Goal: Information Seeking & Learning: Learn about a topic

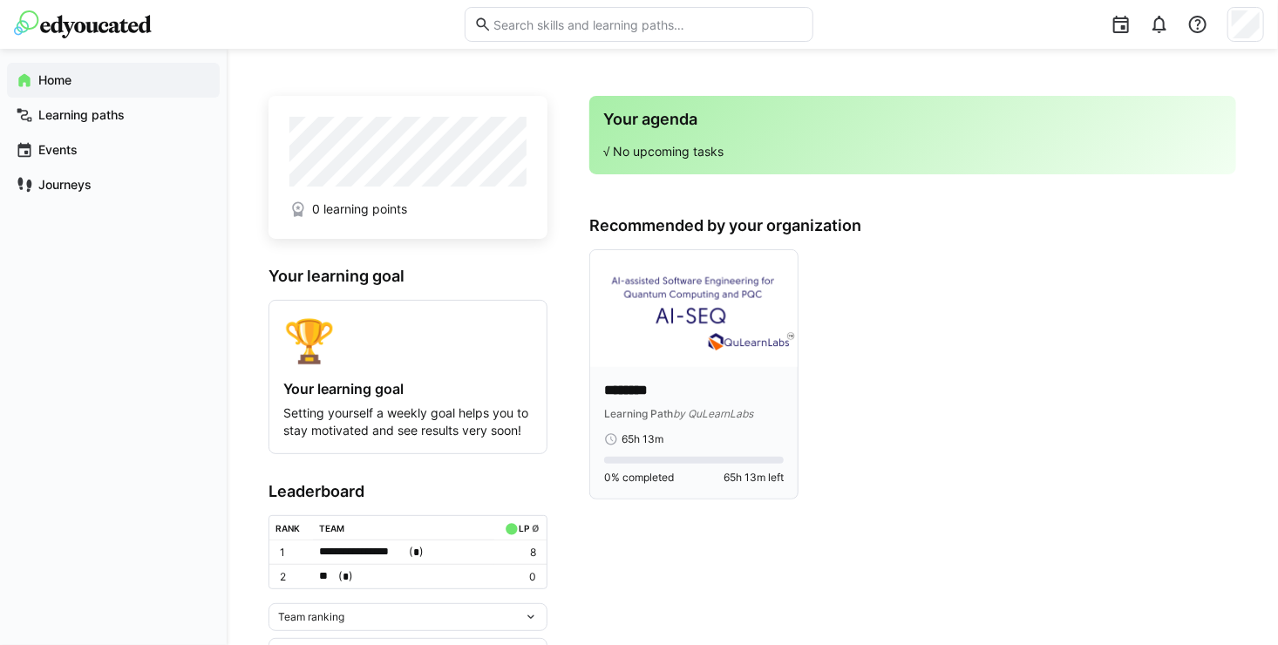
click at [730, 324] on img at bounding box center [693, 308] width 207 height 117
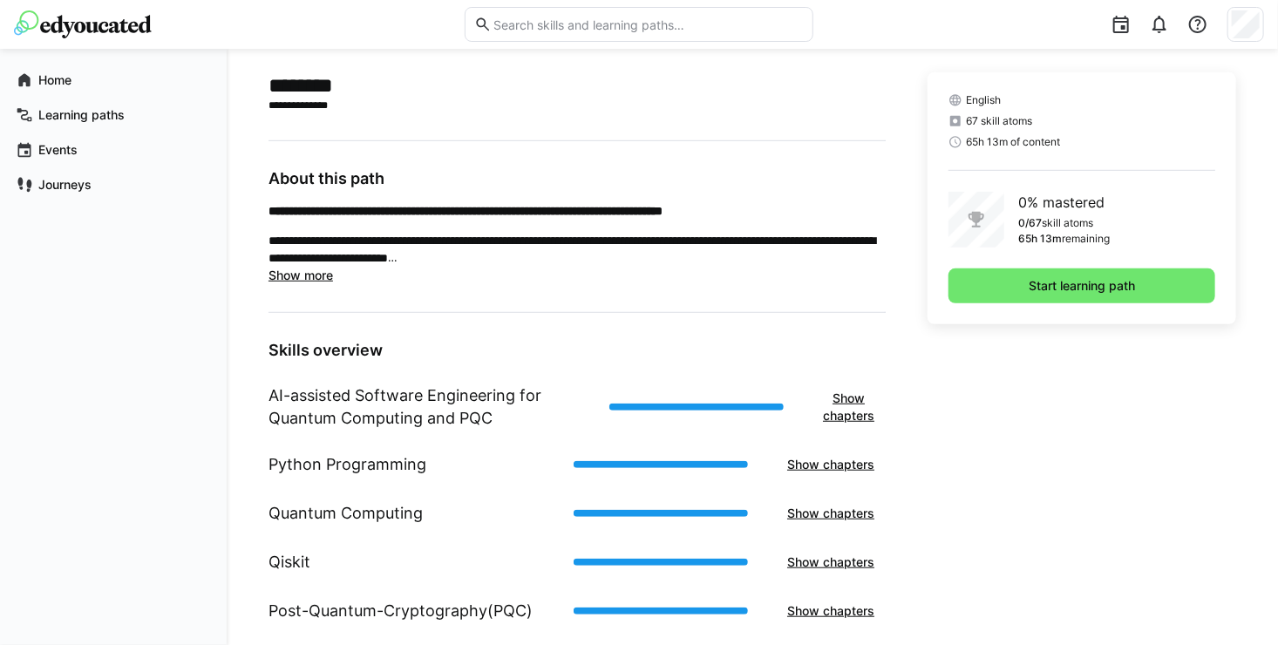
scroll to position [439, 0]
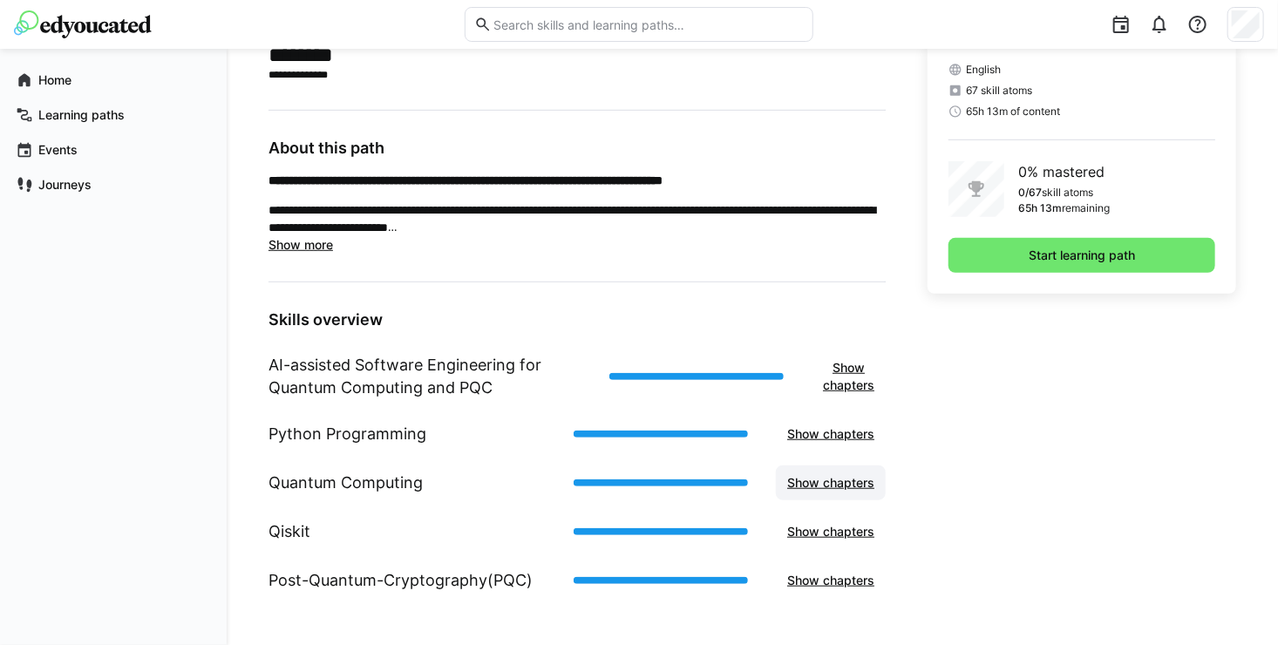
click at [823, 478] on span "Show chapters" at bounding box center [830, 482] width 92 height 17
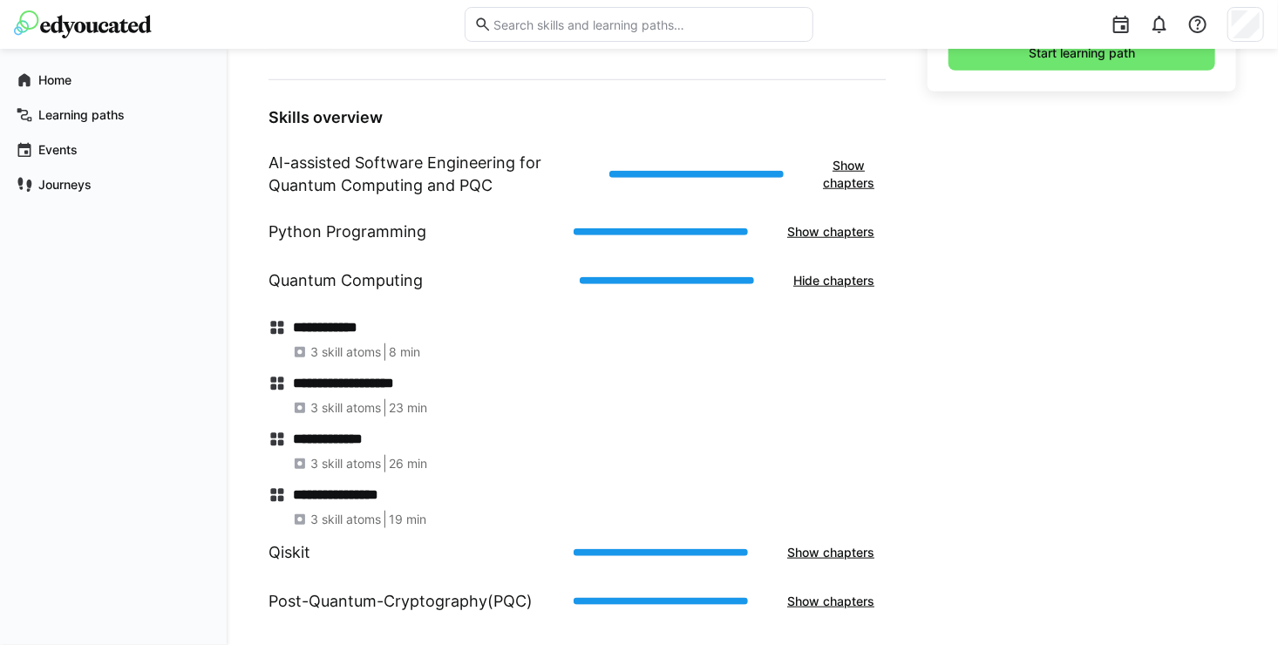
scroll to position [662, 0]
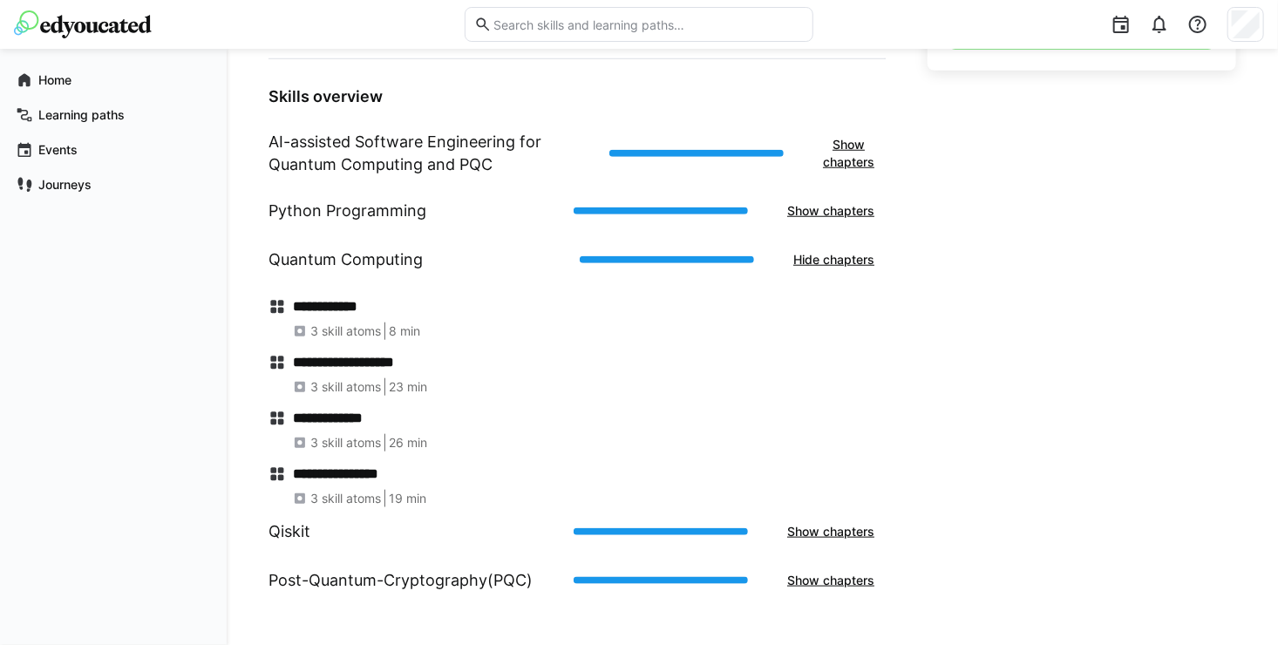
click at [418, 152] on h1 "AI-assisted Software Engineering for Quantum Computing and PQC" at bounding box center [431, 153] width 327 height 45
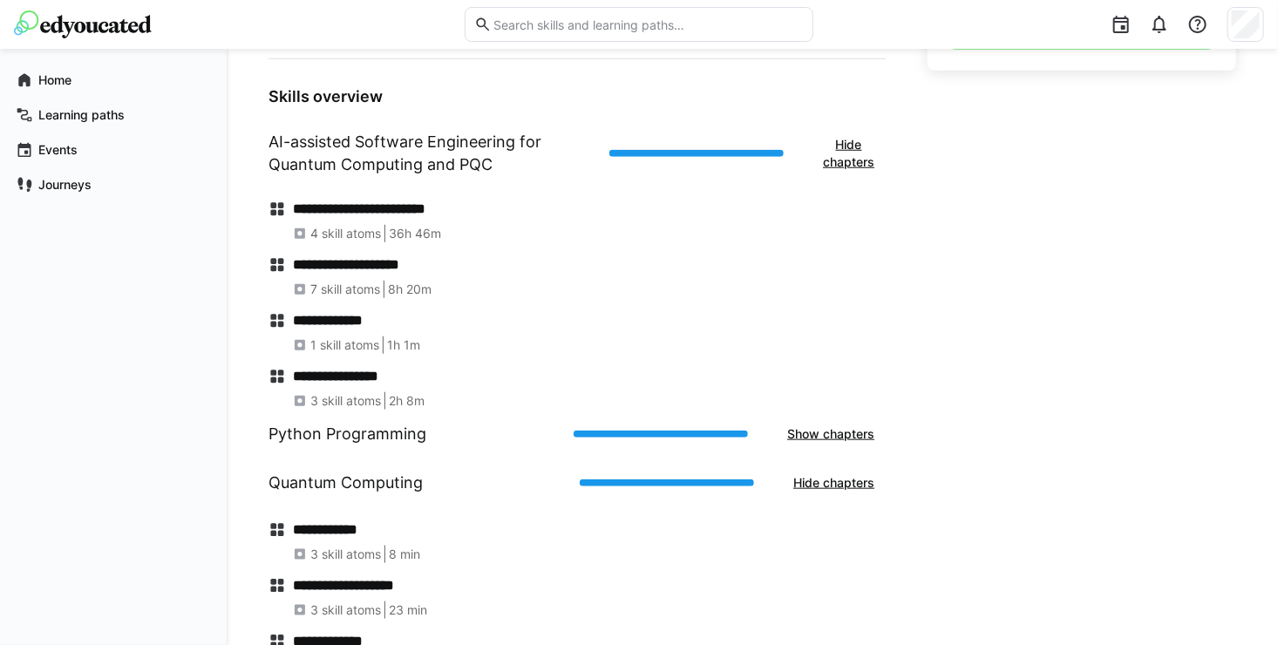
click at [274, 205] on eds-icon at bounding box center [276, 208] width 17 height 17
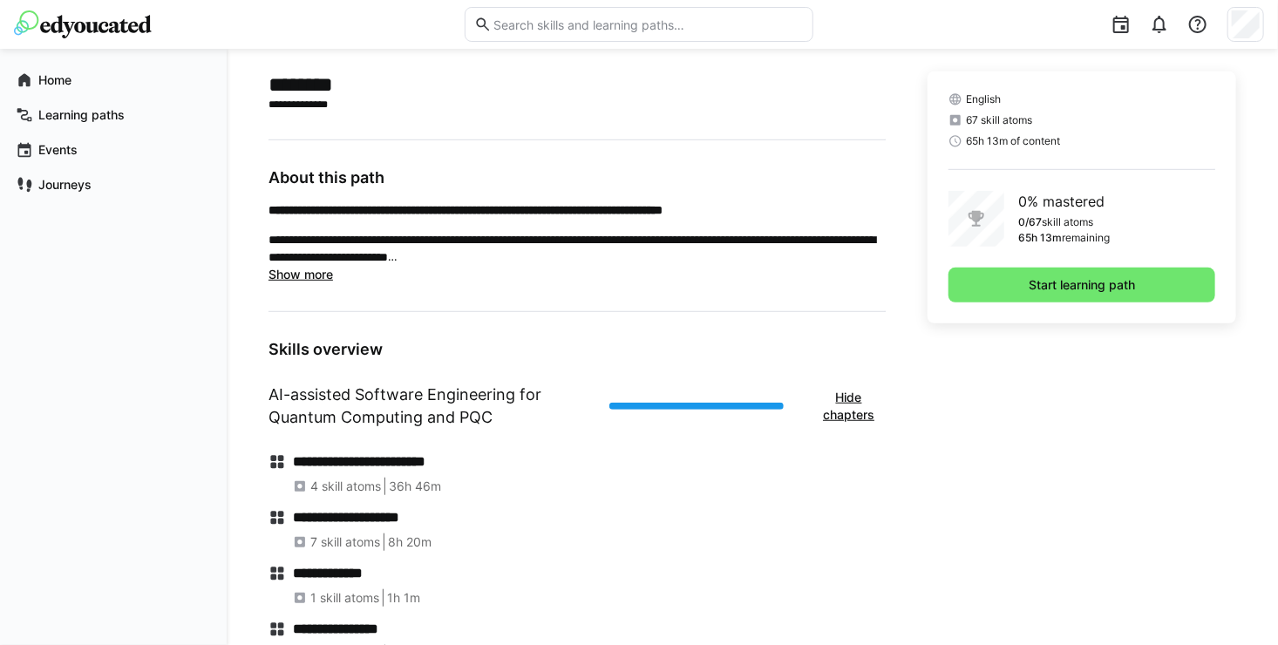
scroll to position [406, 0]
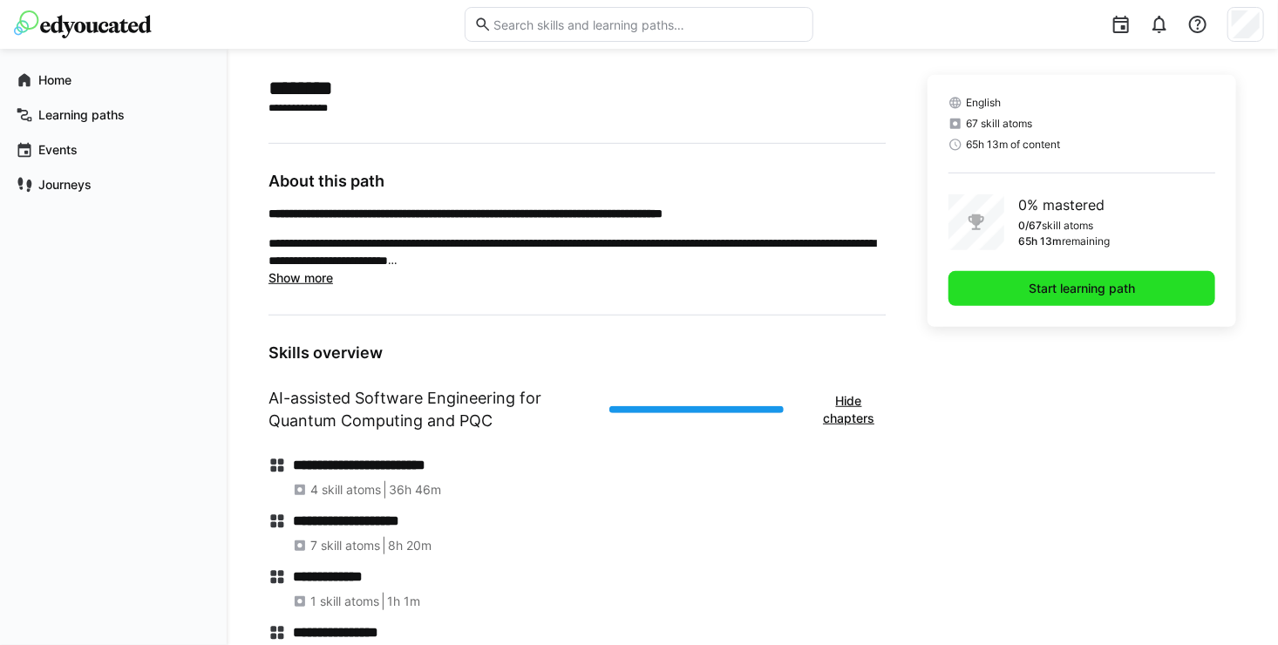
click at [1115, 285] on span "Start learning path" at bounding box center [1082, 288] width 112 height 17
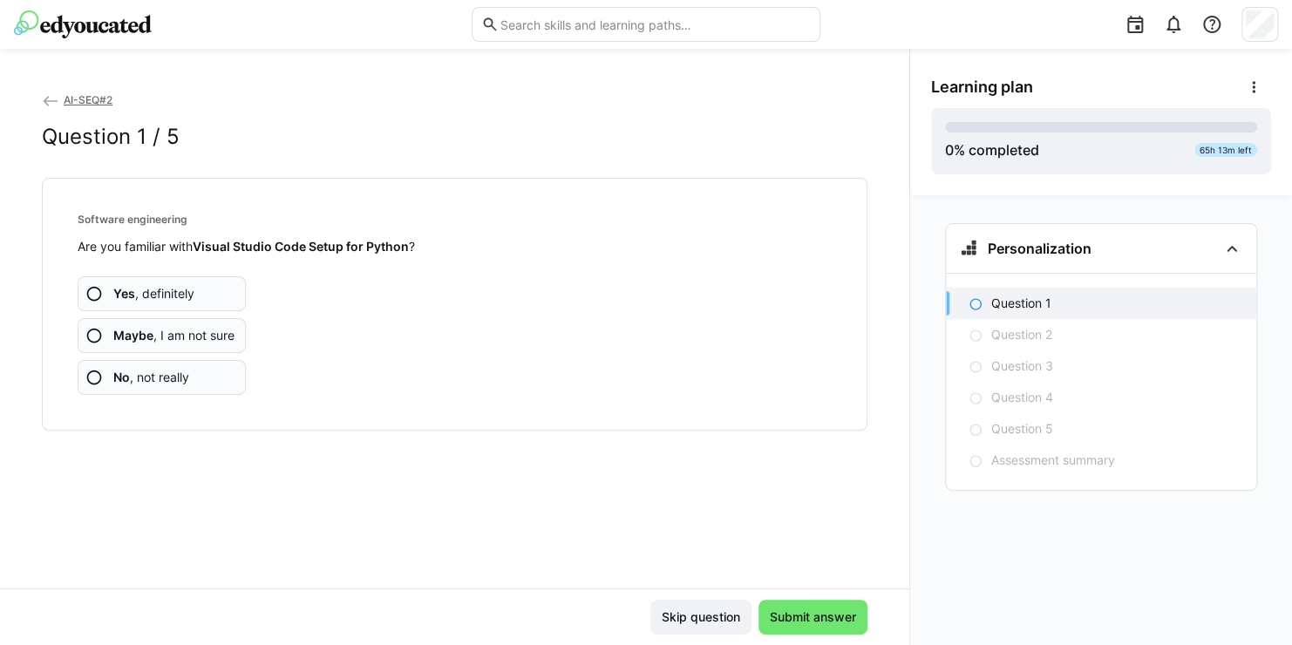
click at [92, 296] on eds-icon at bounding box center [93, 293] width 17 height 17
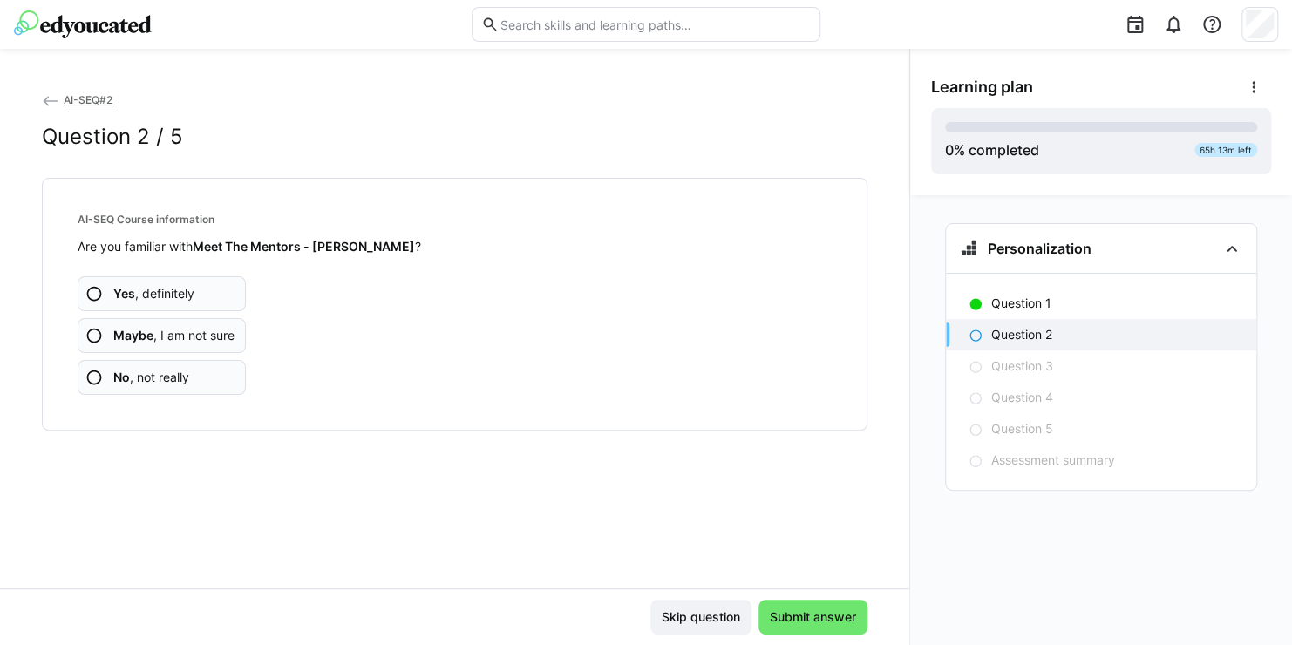
click at [99, 290] on eds-icon at bounding box center [93, 293] width 17 height 17
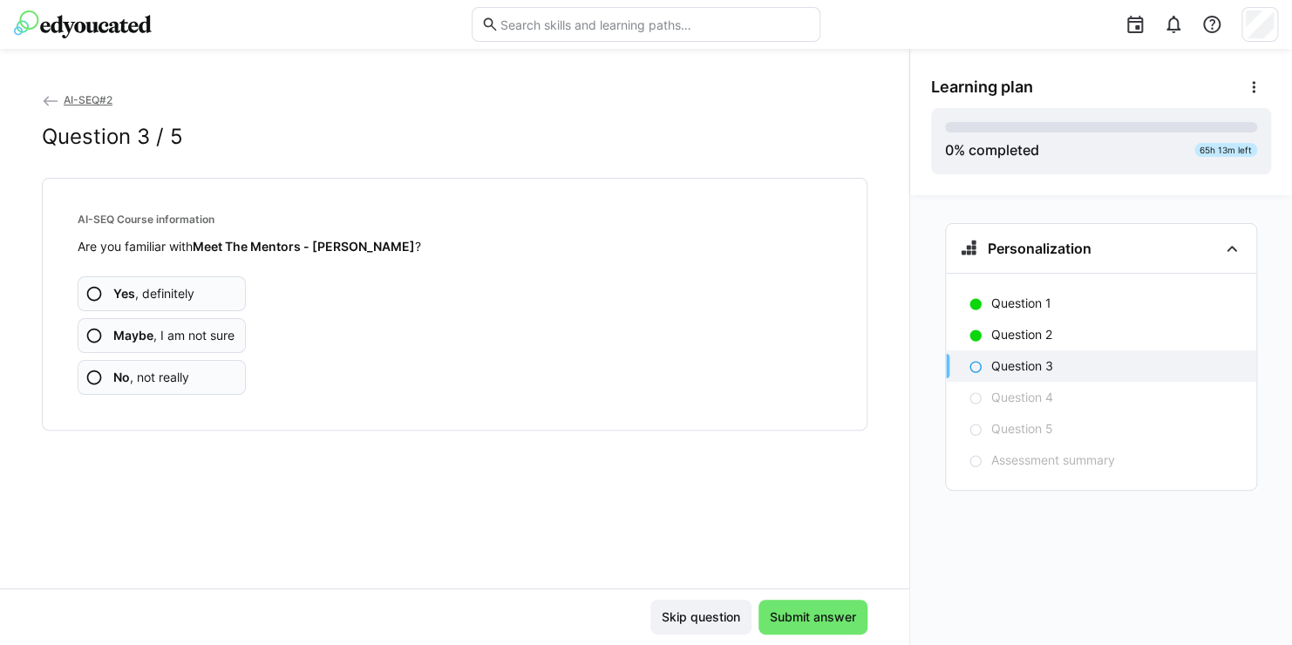
click at [93, 377] on eds-icon at bounding box center [93, 377] width 17 height 17
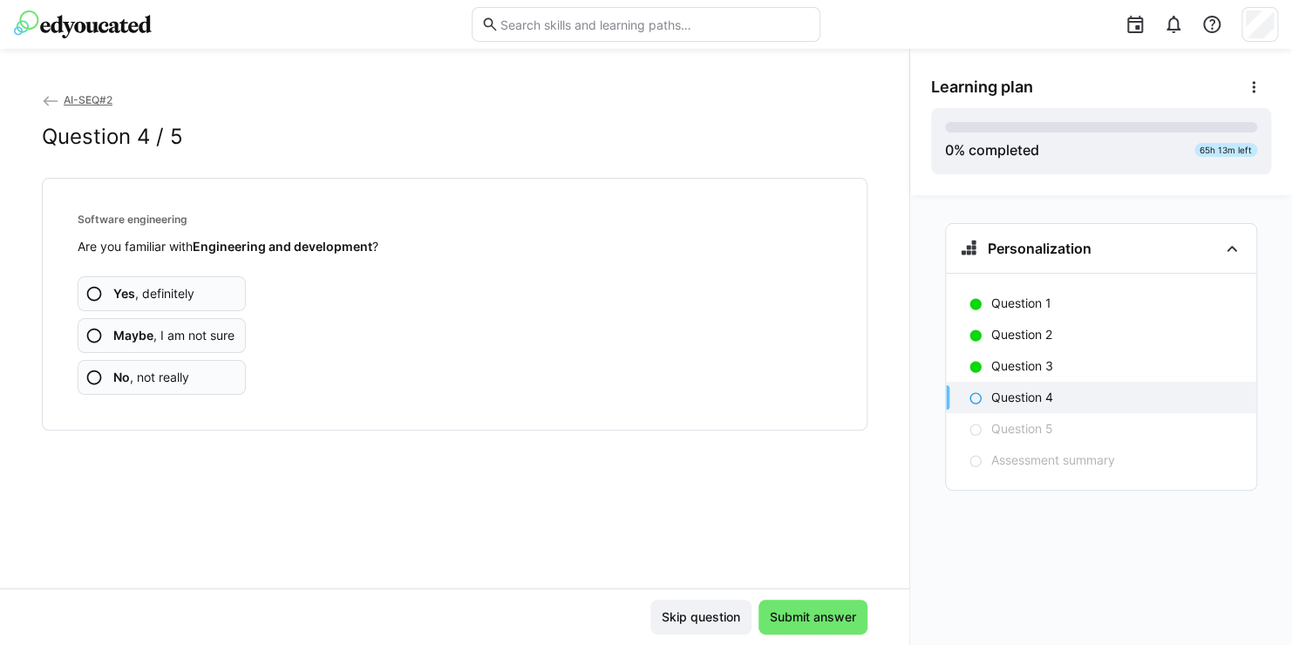
click at [95, 377] on eds-icon at bounding box center [93, 377] width 17 height 17
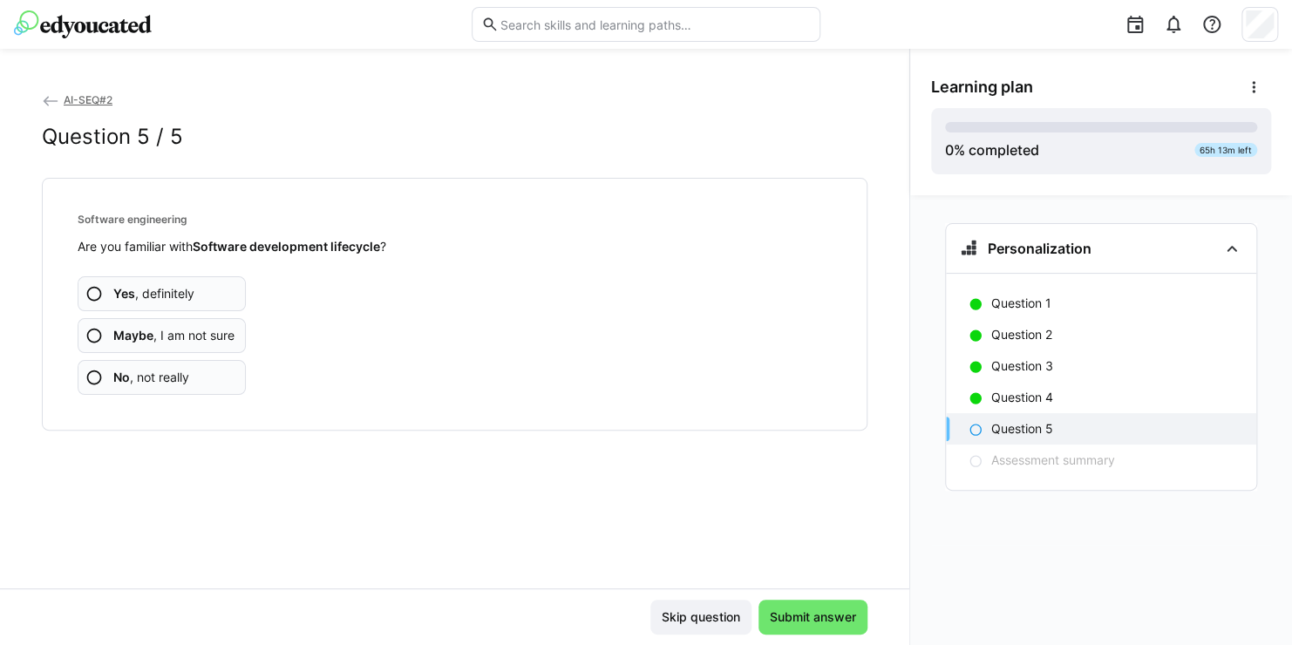
click at [98, 375] on eds-icon at bounding box center [93, 377] width 17 height 17
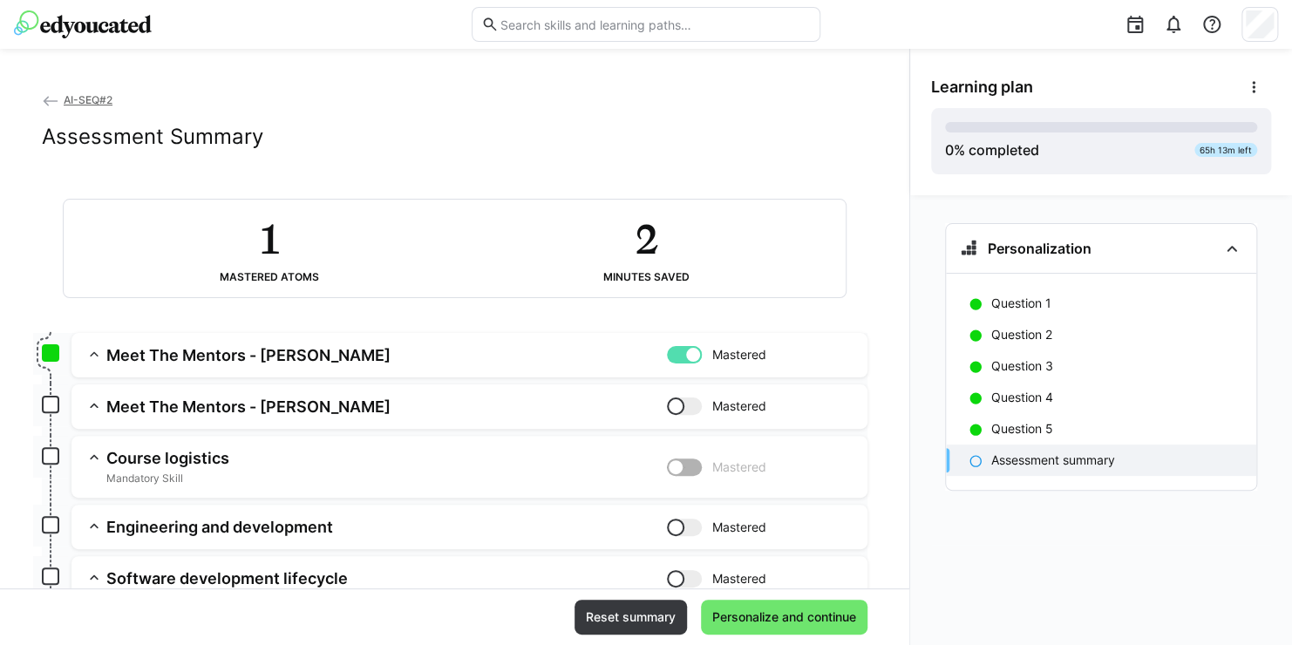
click at [632, 509] on app-summary-expansion "Engineering and development Mastered Skill: Engineering and development Chapter…" at bounding box center [469, 527] width 796 height 44
click at [255, 401] on h3 "Meet The Mentors - [PERSON_NAME]" at bounding box center [386, 407] width 560 height 20
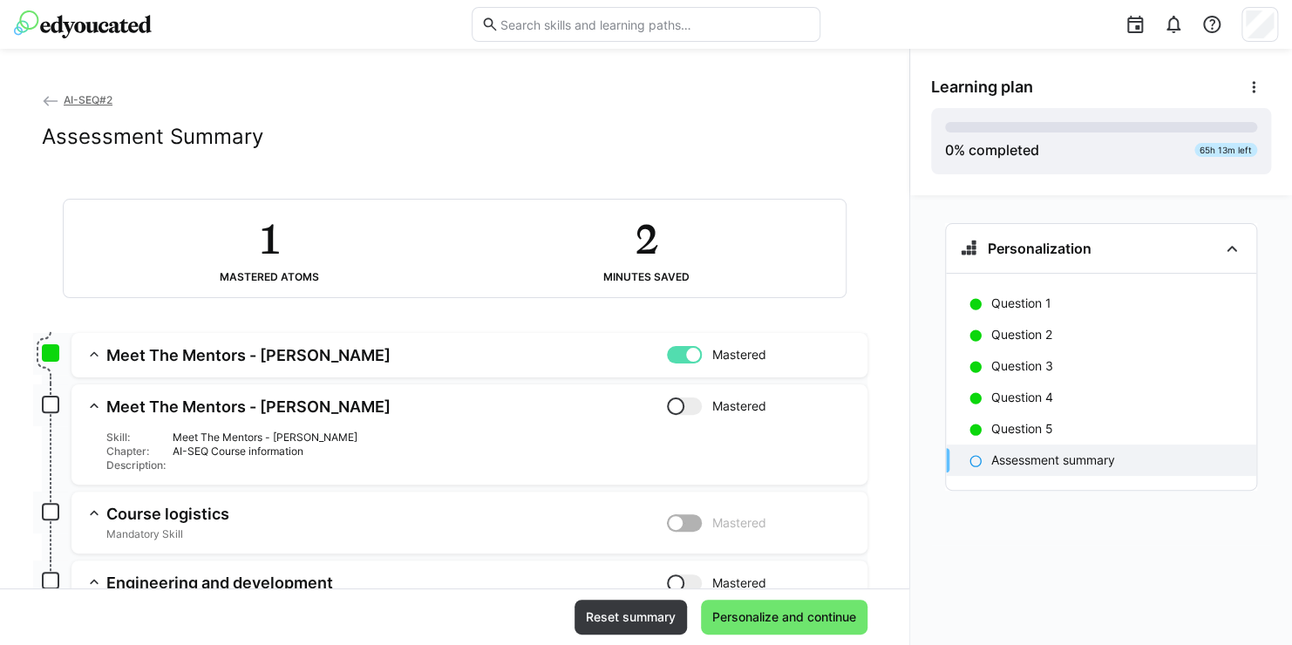
click at [192, 446] on div "AI-SEQ Course information" at bounding box center [513, 452] width 681 height 14
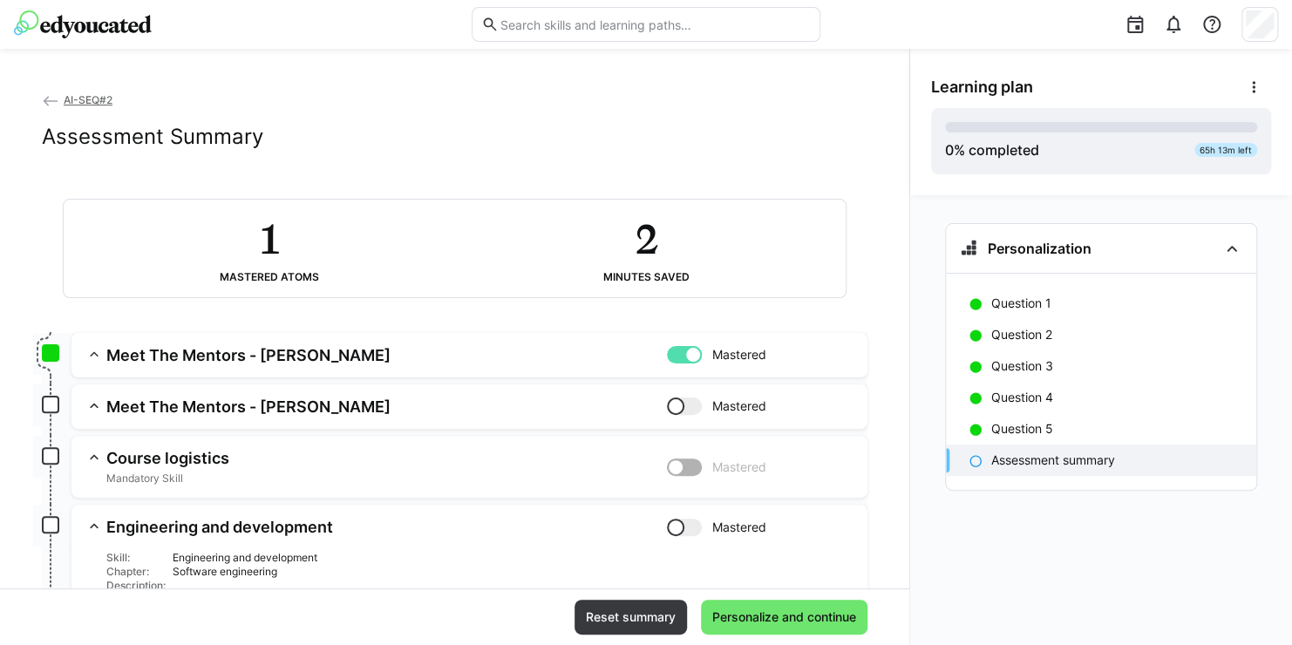
click at [216, 397] on h3 "Meet The Mentors - [PERSON_NAME]" at bounding box center [386, 407] width 560 height 20
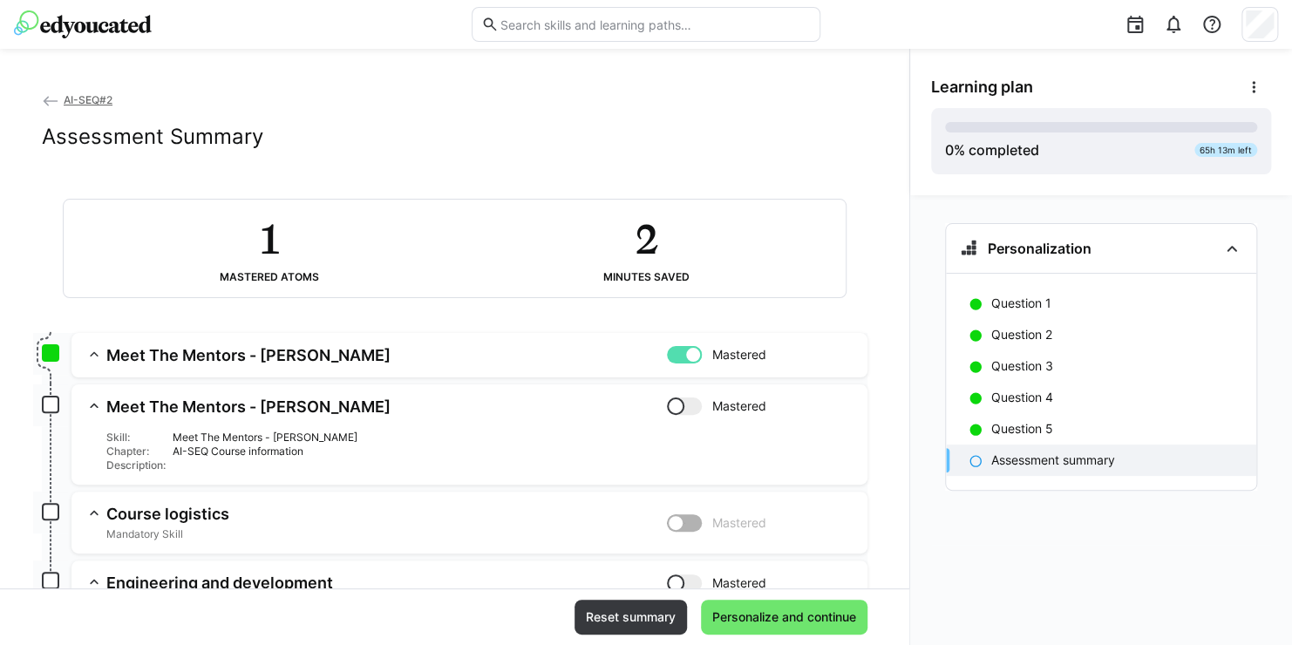
click at [126, 439] on div "Skill:" at bounding box center [135, 438] width 59 height 14
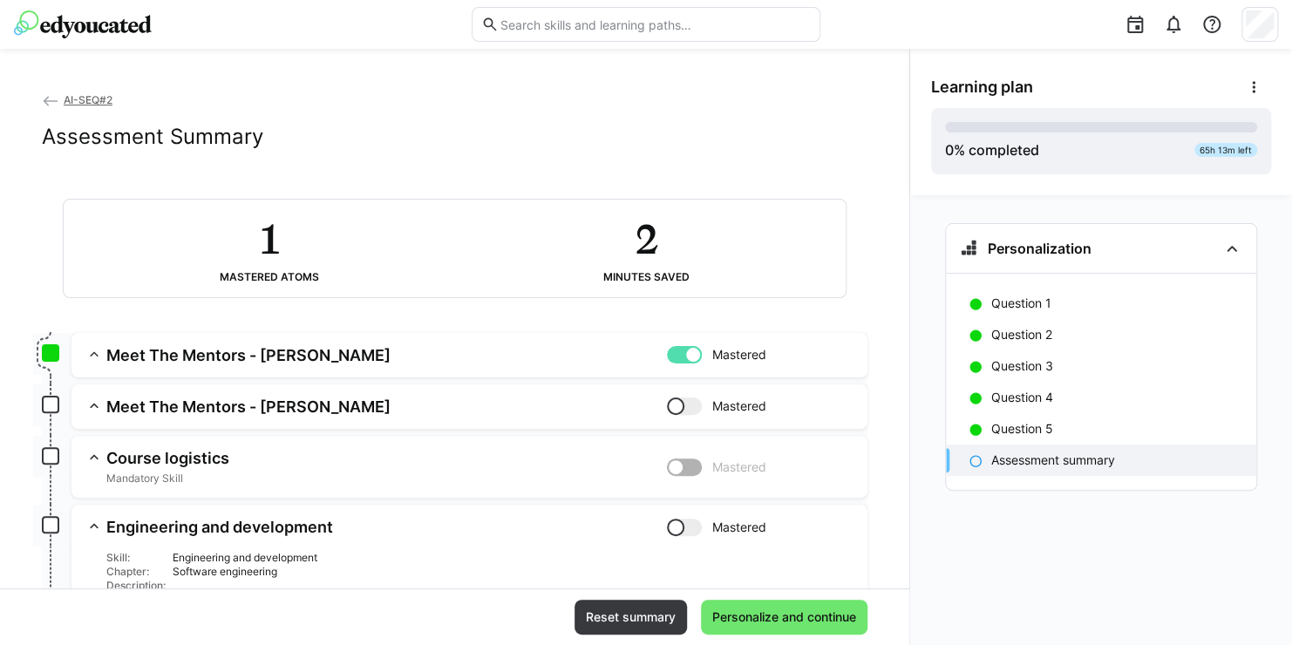
click at [178, 402] on h3 "Meet The Mentors - [PERSON_NAME]" at bounding box center [386, 407] width 560 height 20
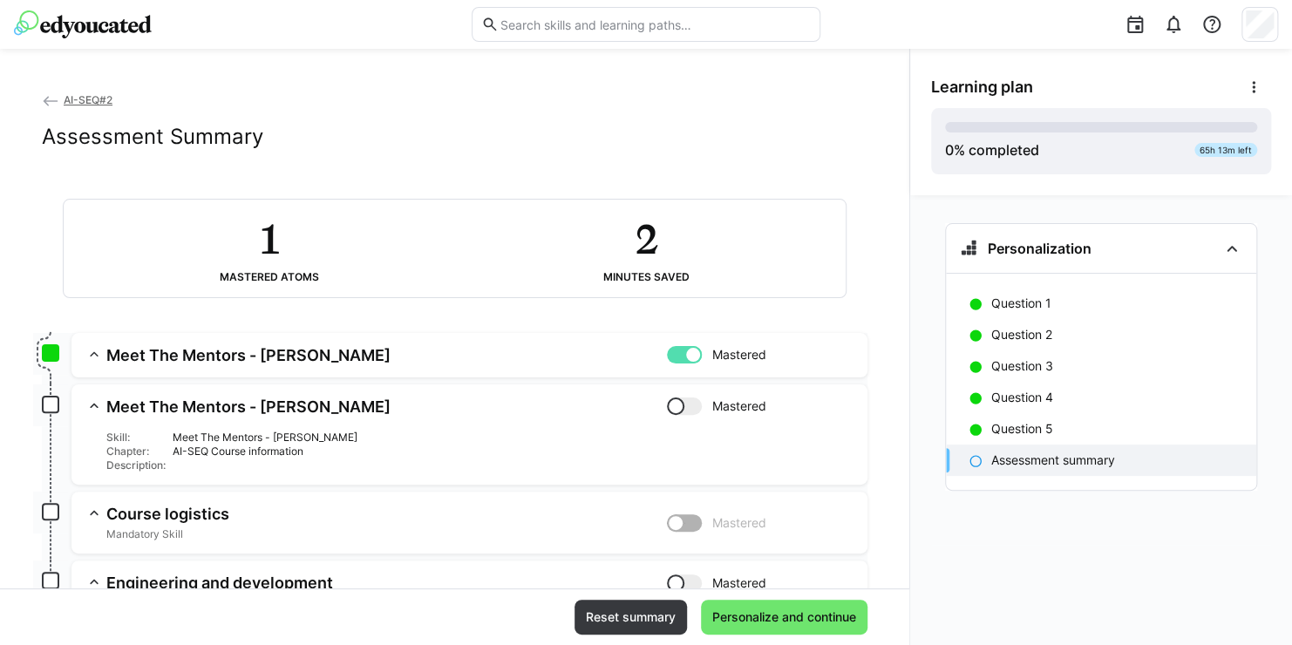
click at [207, 350] on h3 "Meet The Mentors - [PERSON_NAME]" at bounding box center [386, 355] width 560 height 20
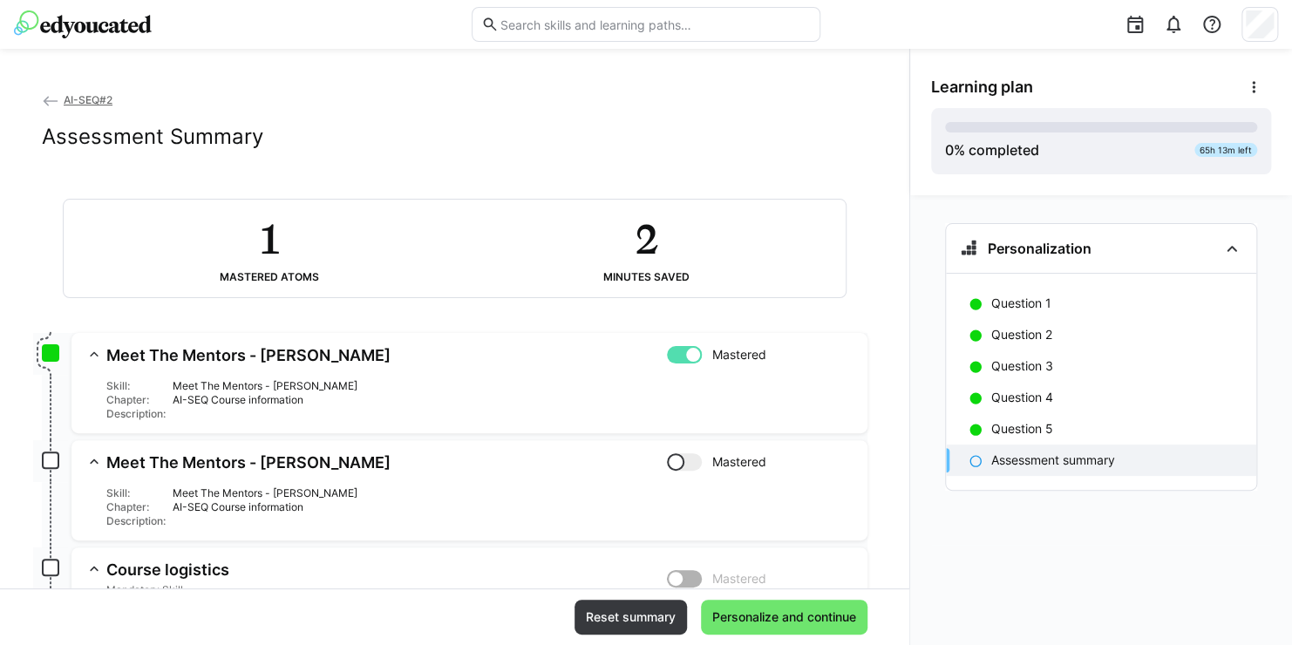
click at [241, 389] on div "Meet The Mentors - [PERSON_NAME]" at bounding box center [513, 386] width 681 height 14
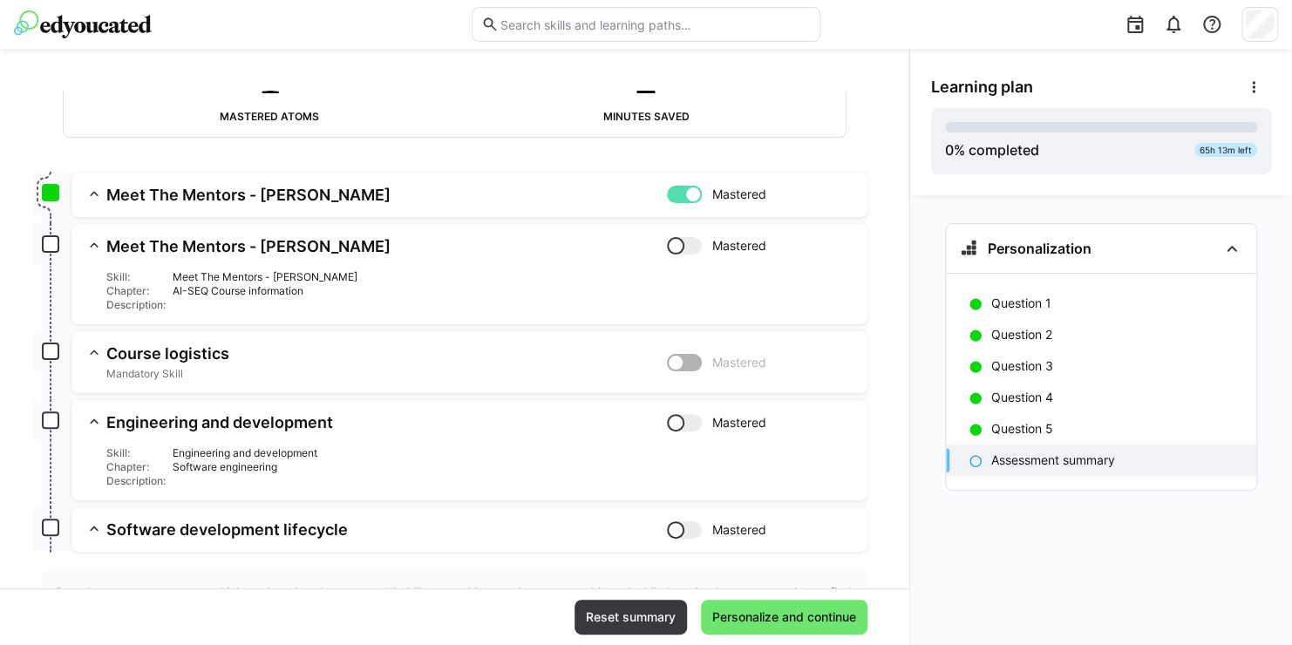
scroll to position [246, 0]
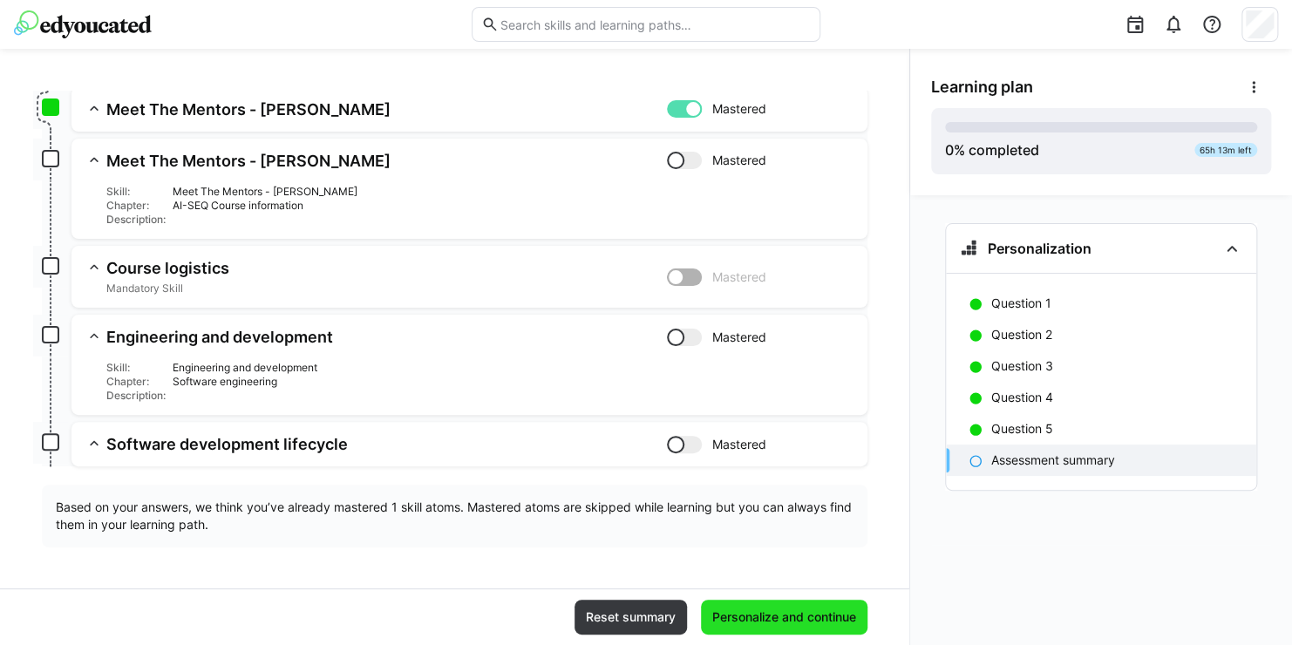
click at [801, 614] on span "Personalize and continue" at bounding box center [783, 616] width 149 height 17
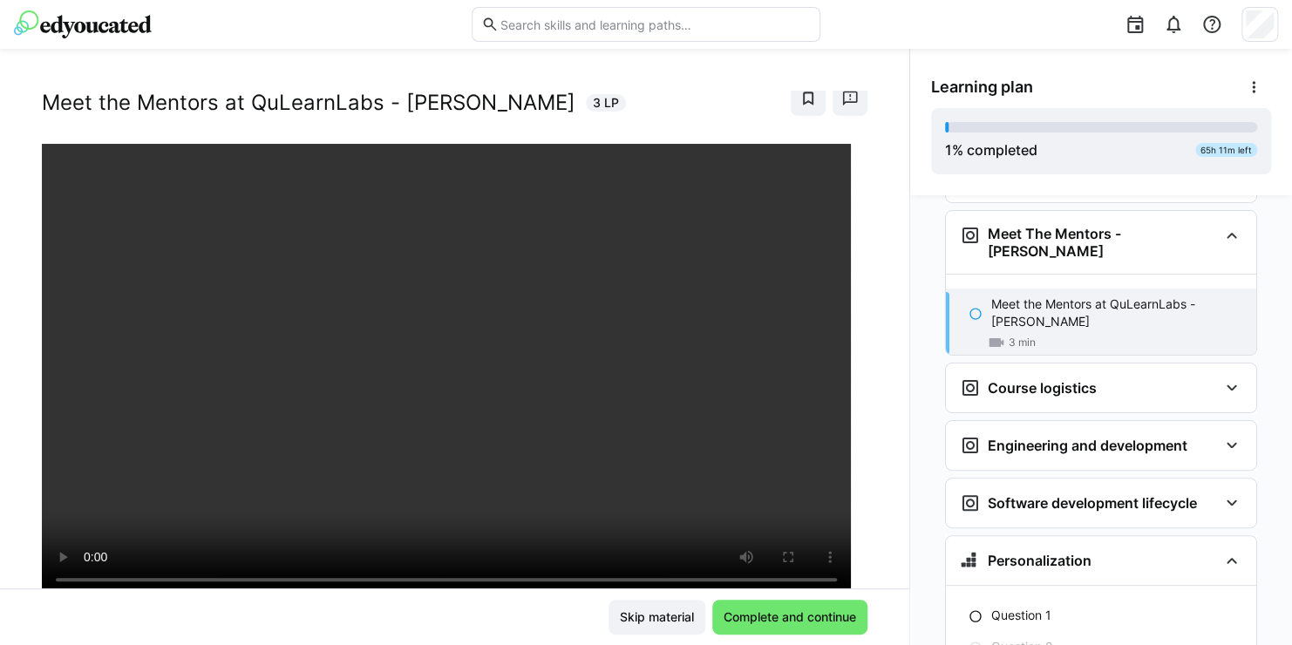
scroll to position [41, 0]
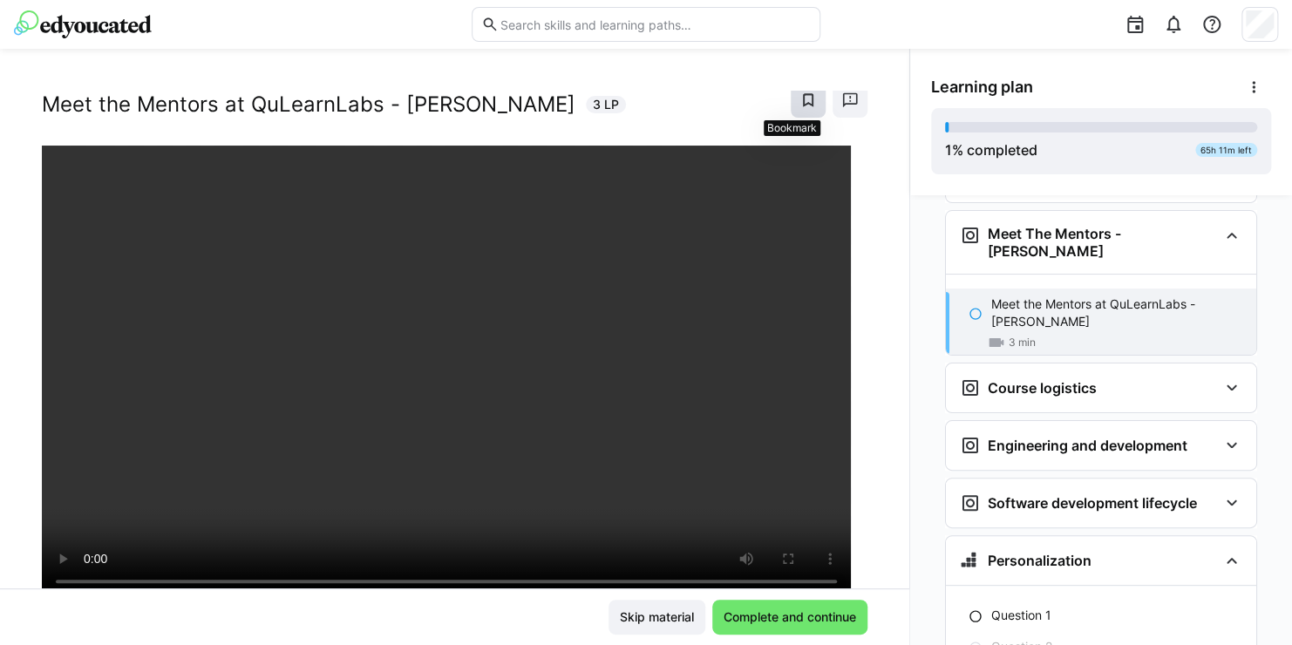
click at [799, 98] on eds-icon at bounding box center [807, 100] width 17 height 17
click at [770, 617] on span "Complete and continue" at bounding box center [790, 616] width 138 height 17
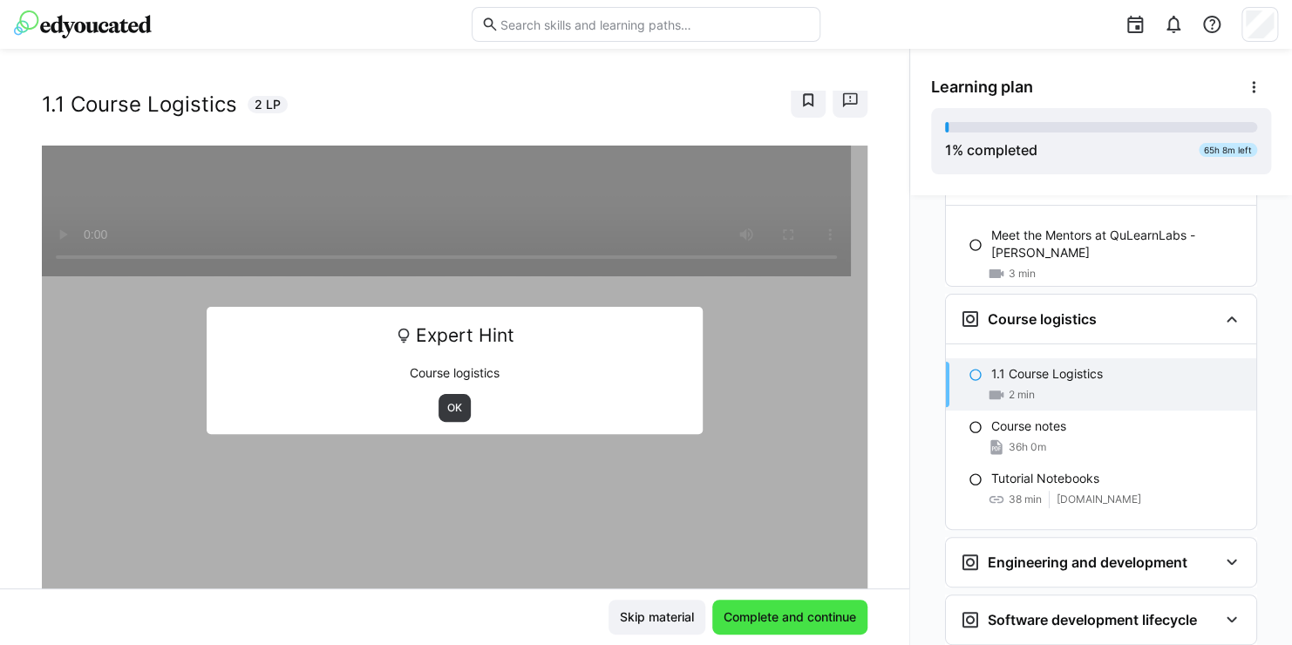
scroll to position [280, 0]
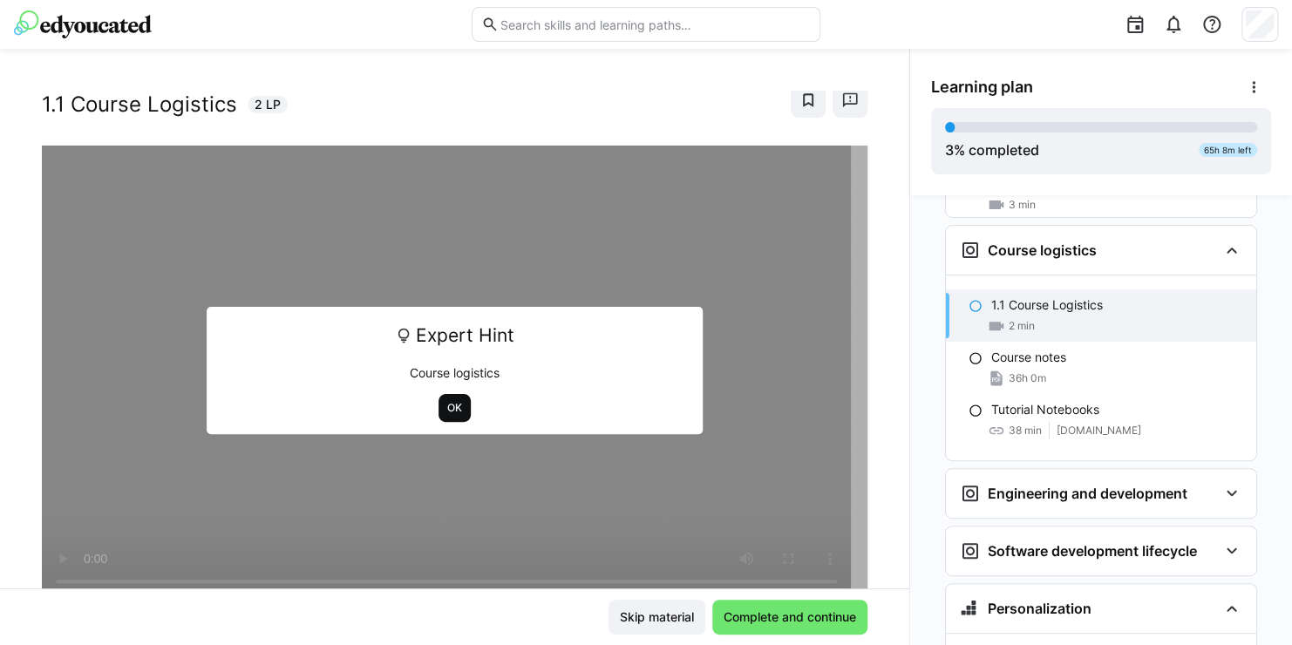
click at [447, 405] on span "OK" at bounding box center [454, 408] width 18 height 14
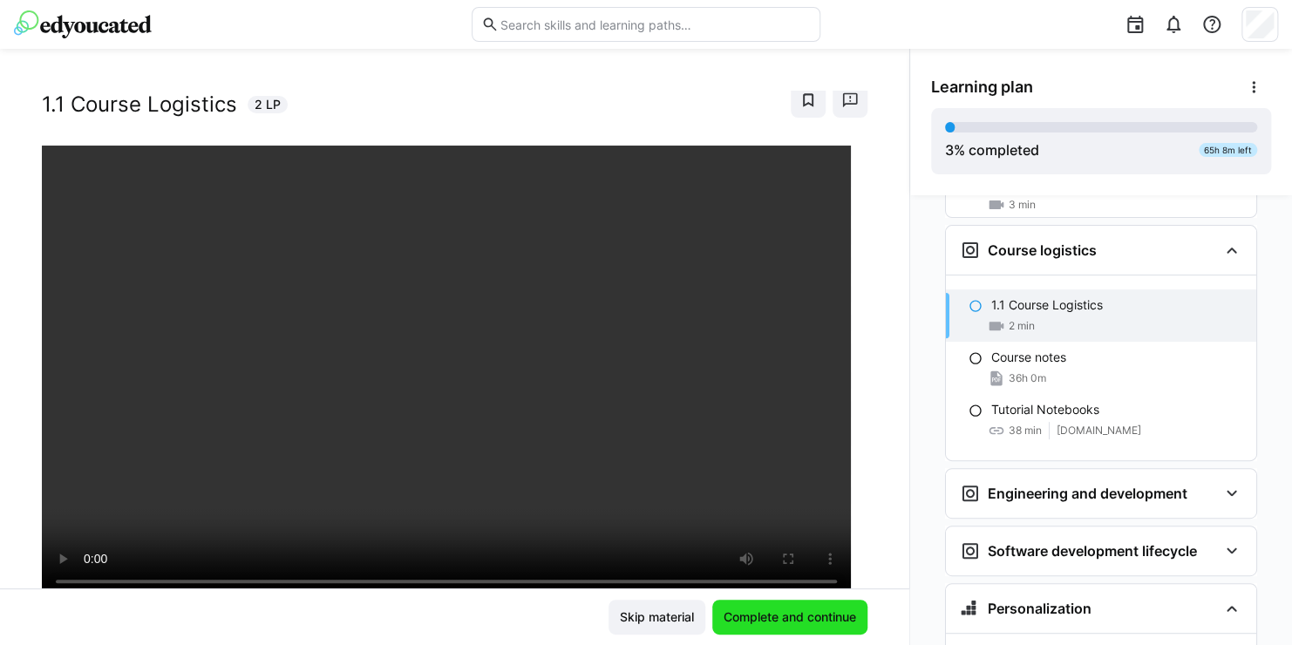
click at [741, 621] on span "Complete and continue" at bounding box center [790, 616] width 138 height 17
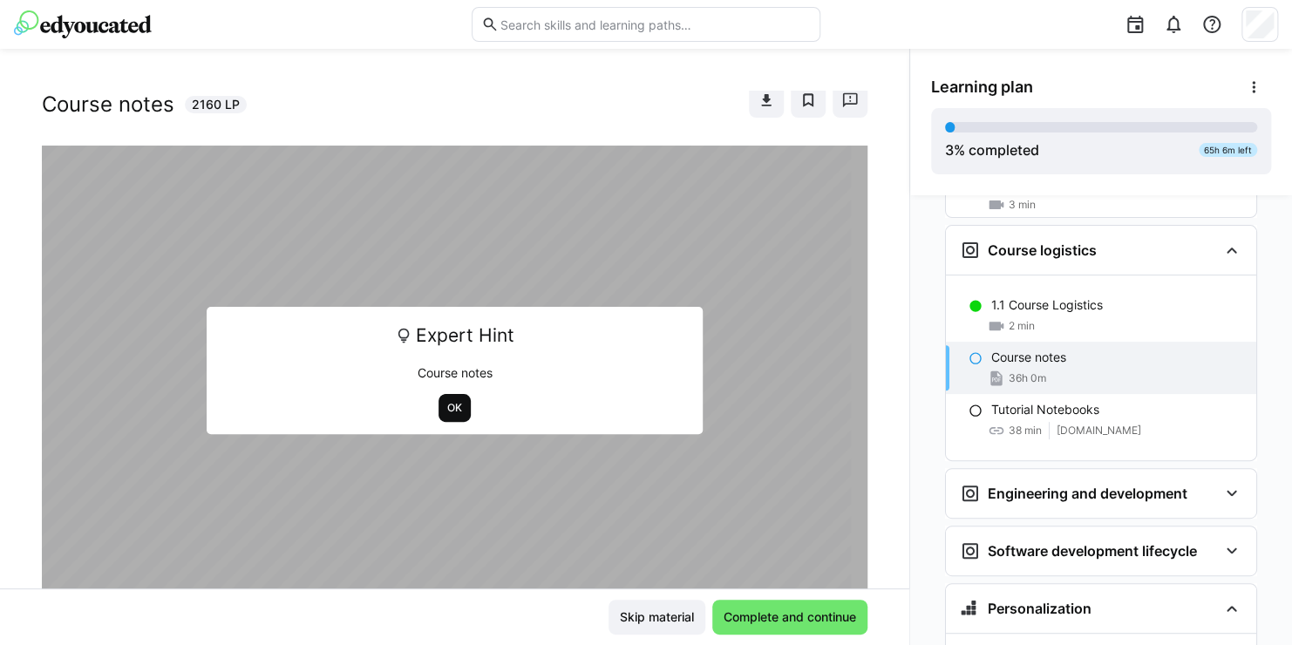
click at [448, 411] on span "OK" at bounding box center [454, 408] width 18 height 14
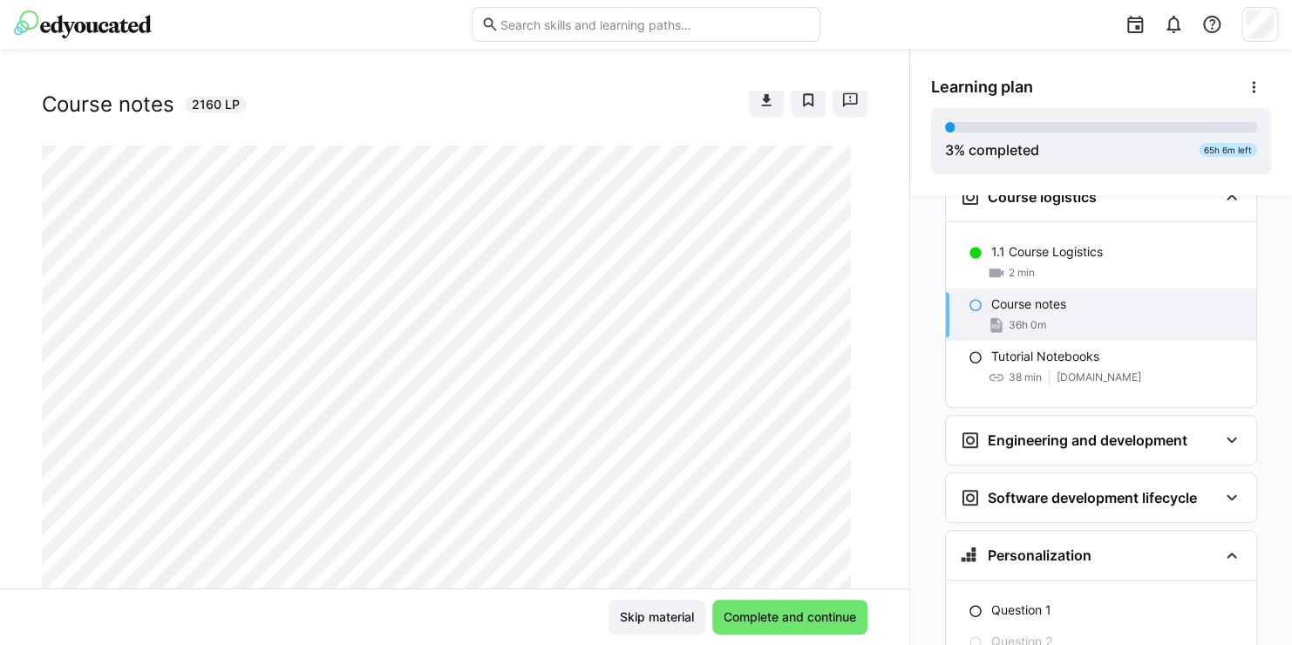
scroll to position [209, 0]
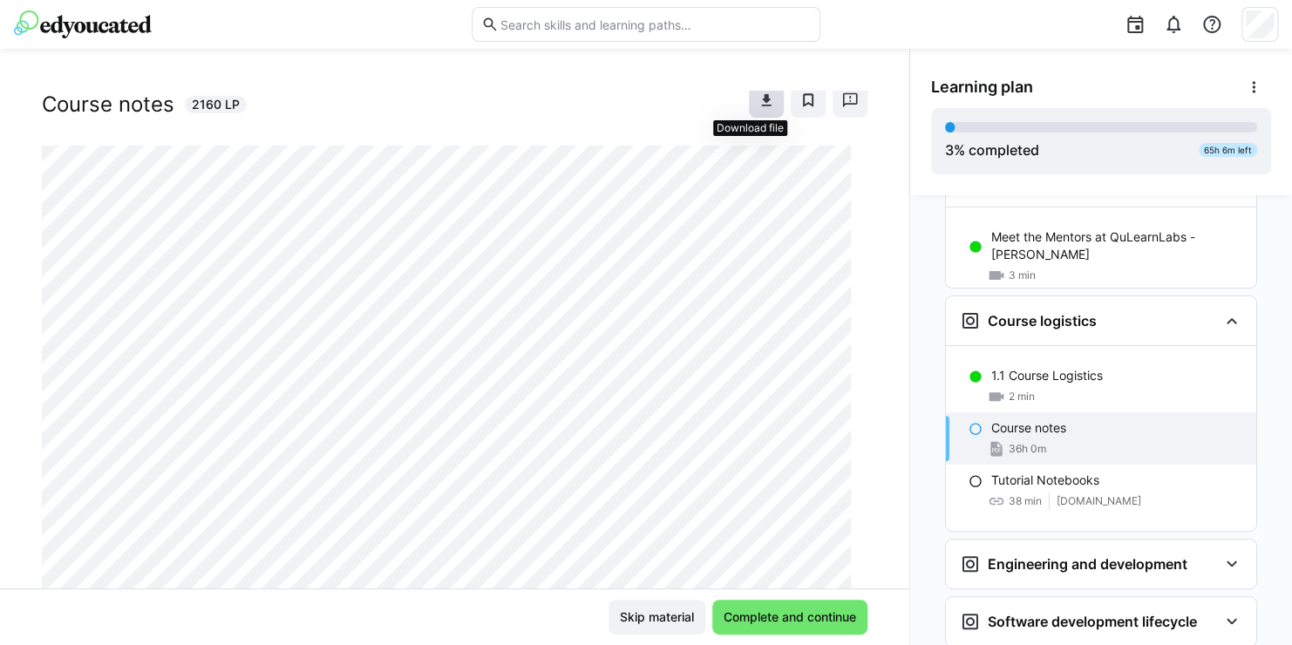
click at [757, 93] on eds-icon at bounding box center [765, 100] width 17 height 17
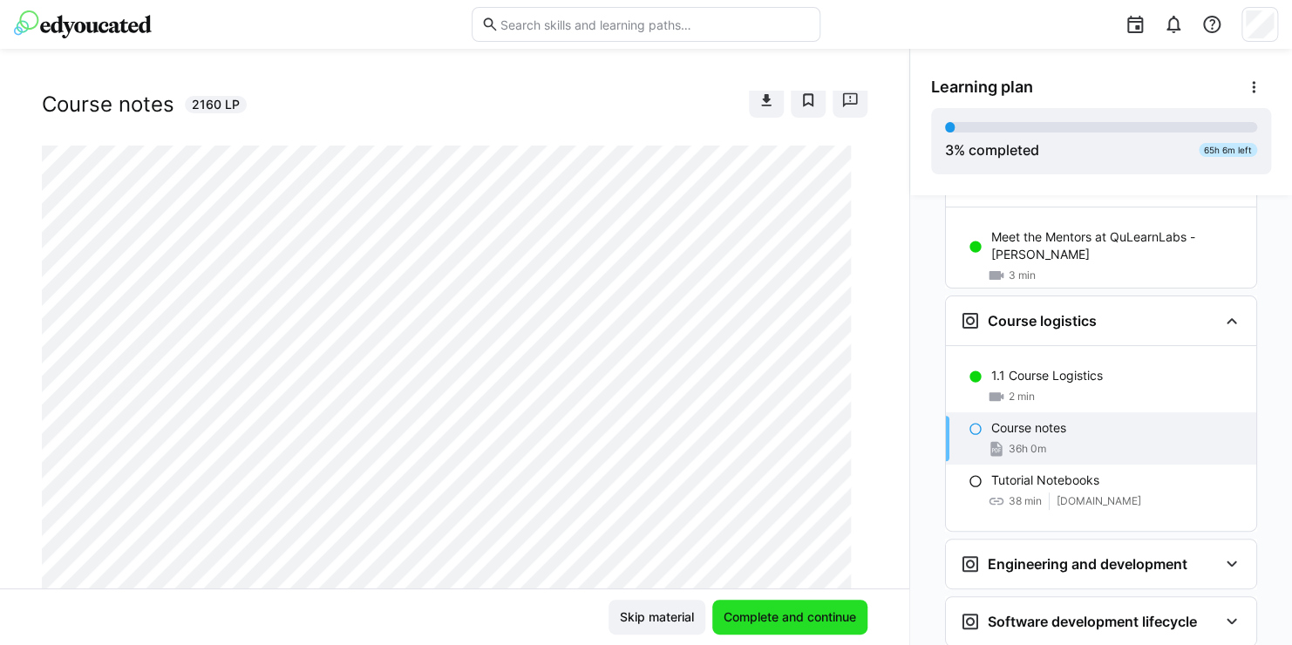
click at [760, 617] on span "Complete and continue" at bounding box center [790, 616] width 138 height 17
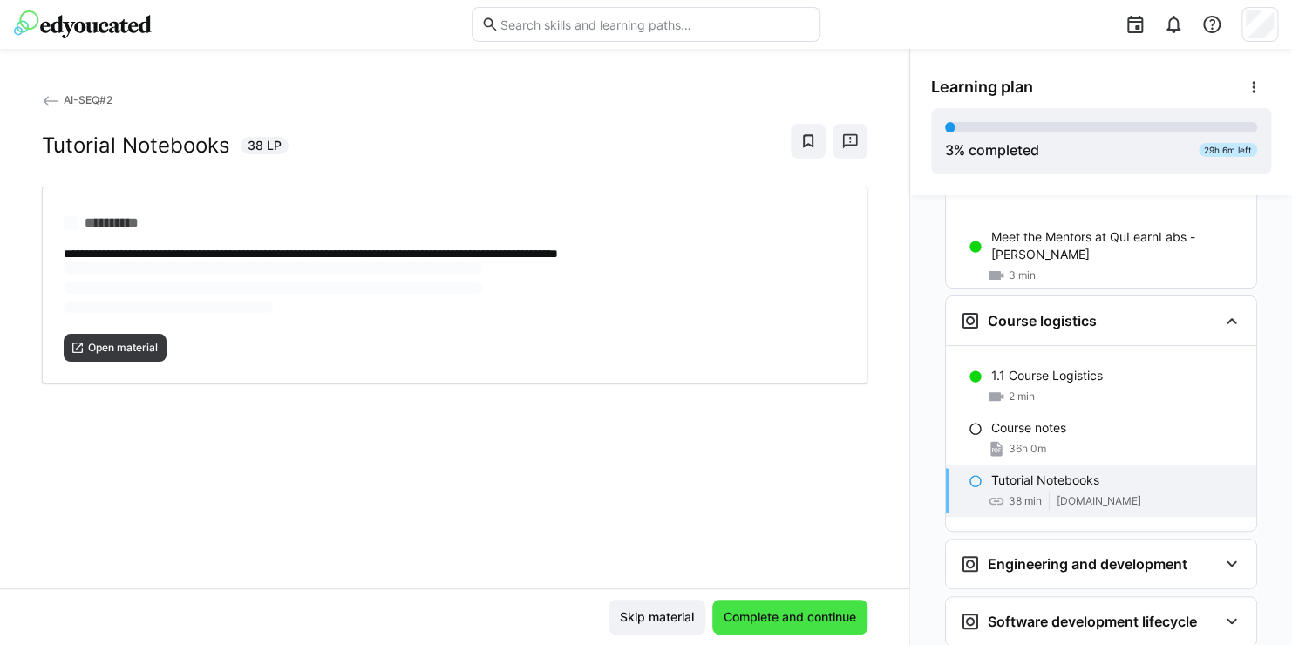
scroll to position [0, 0]
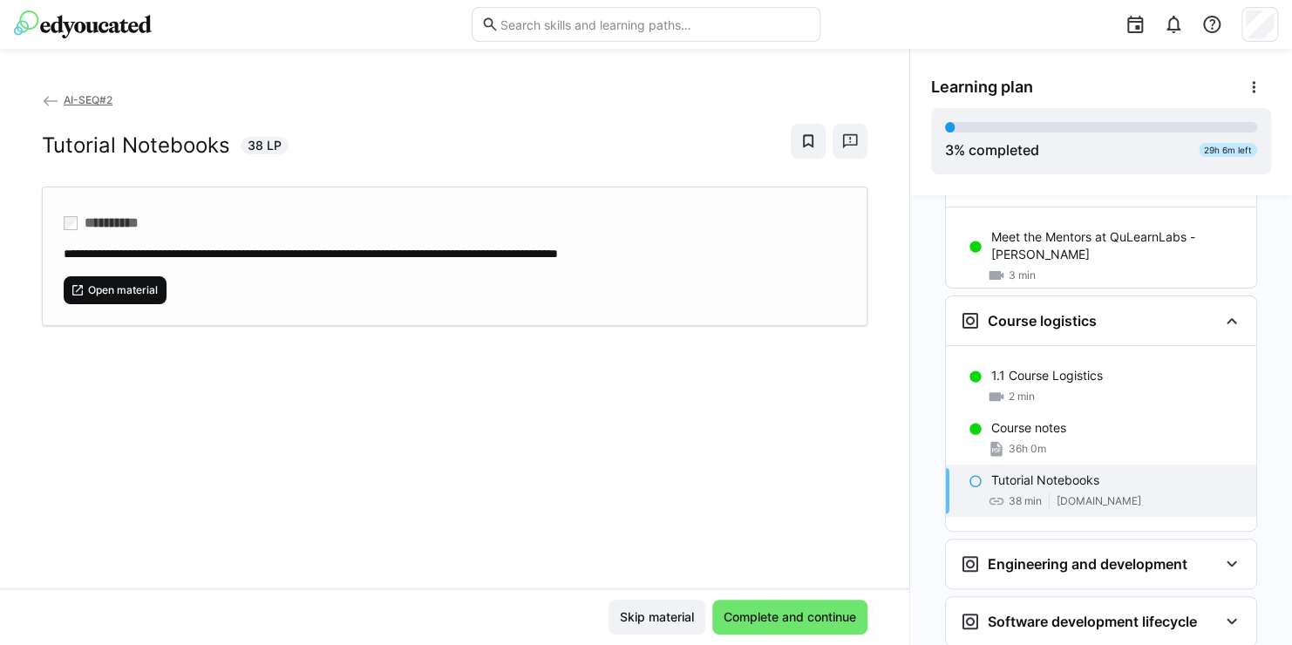
click at [121, 288] on span "Open material" at bounding box center [122, 290] width 73 height 14
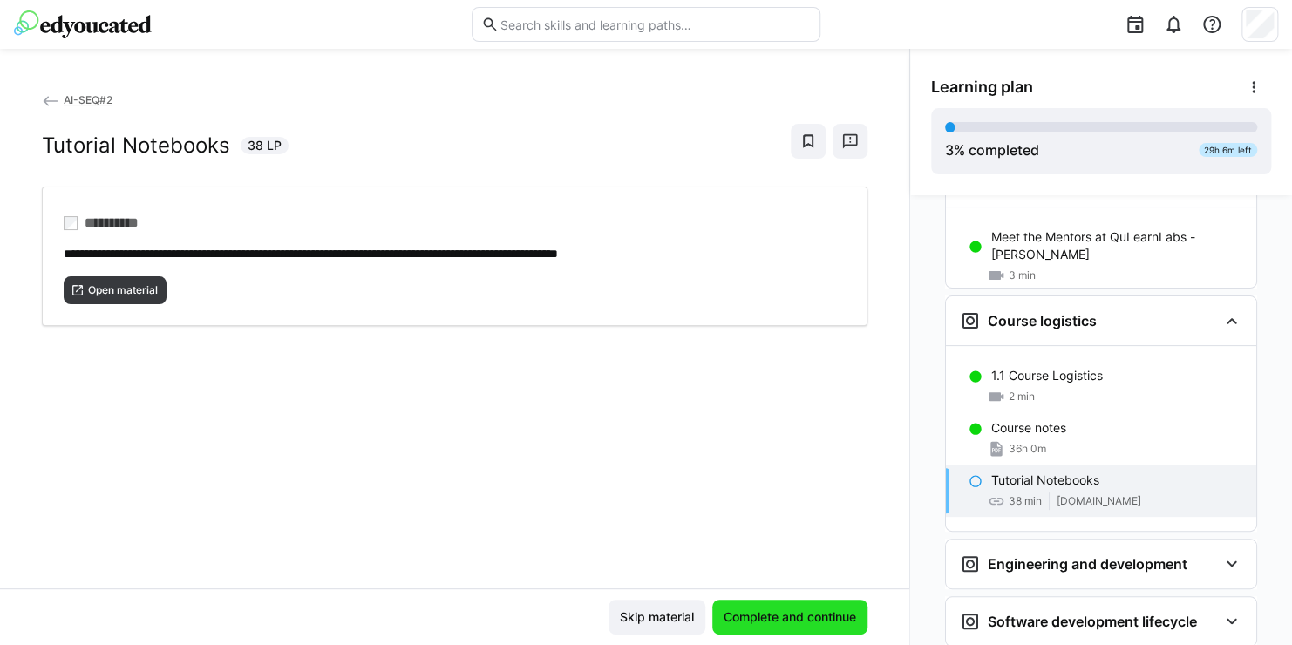
click at [747, 609] on span "Complete and continue" at bounding box center [790, 616] width 138 height 17
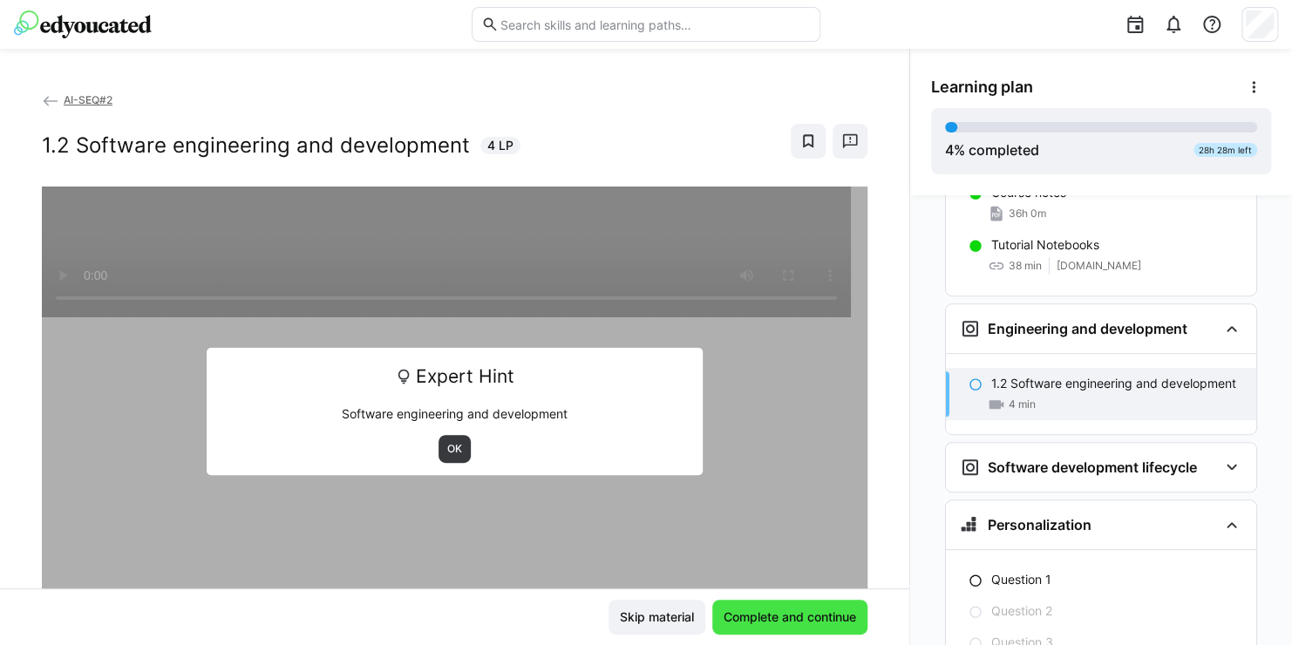
scroll to position [509, 0]
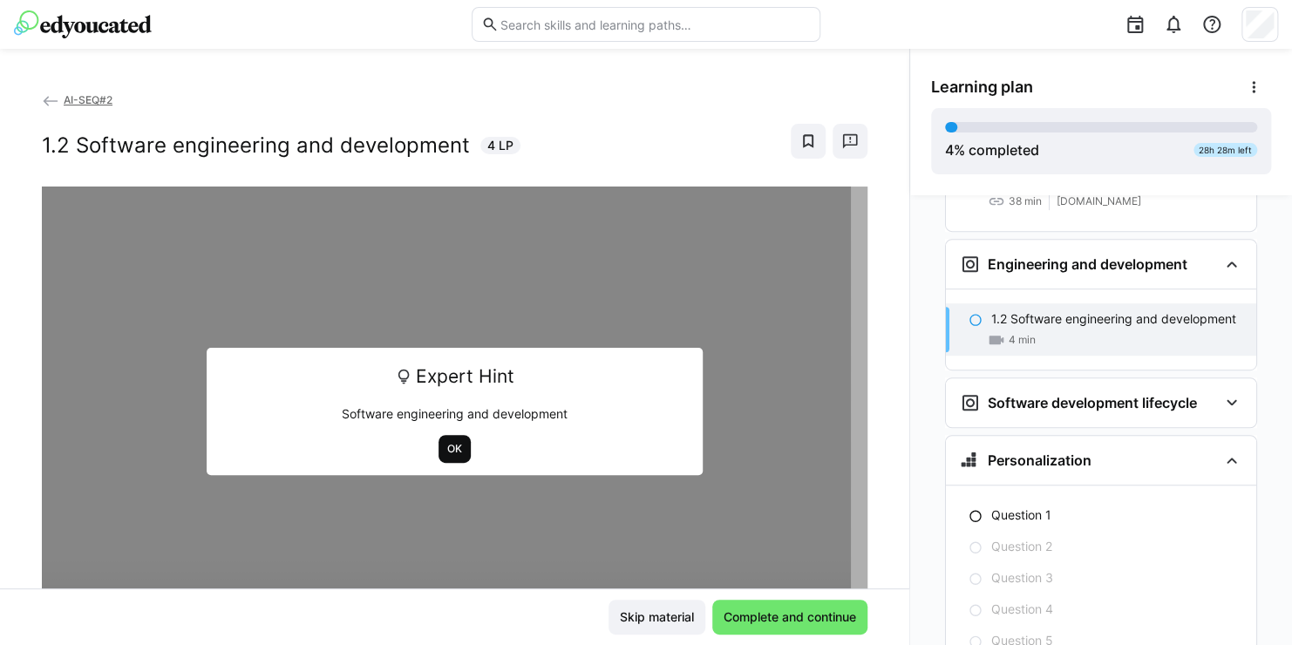
click at [457, 444] on span "OK" at bounding box center [454, 449] width 32 height 28
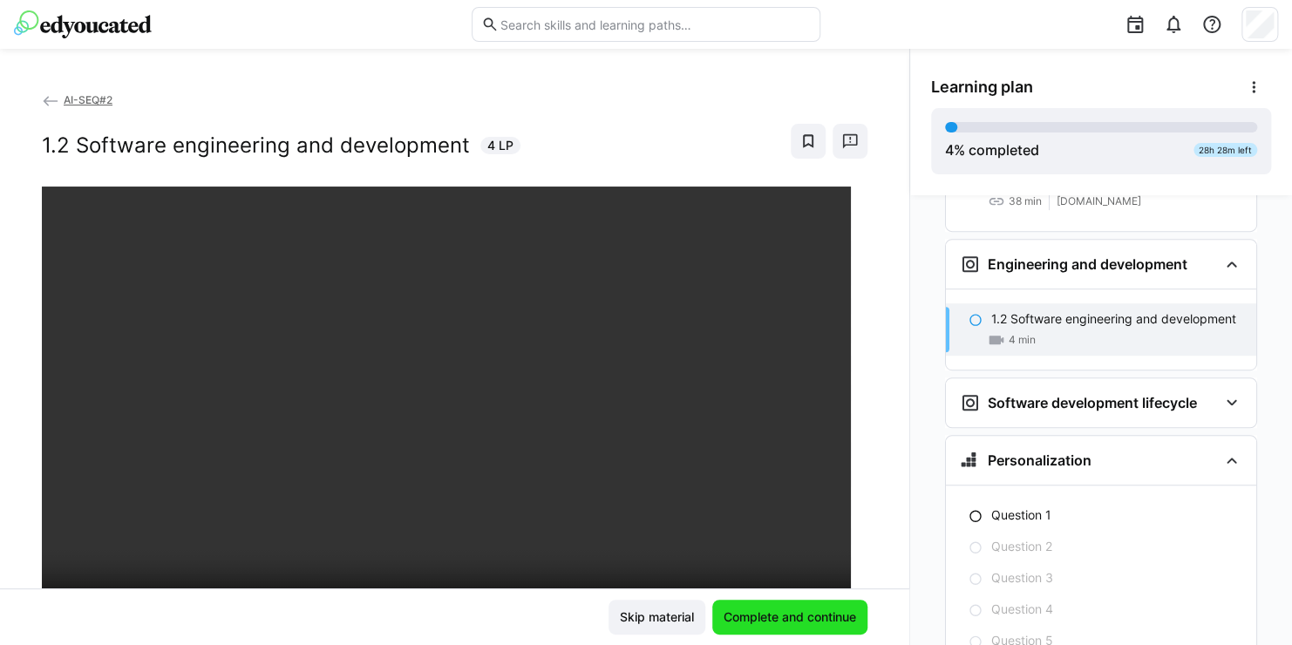
click at [798, 611] on span "Complete and continue" at bounding box center [790, 616] width 138 height 17
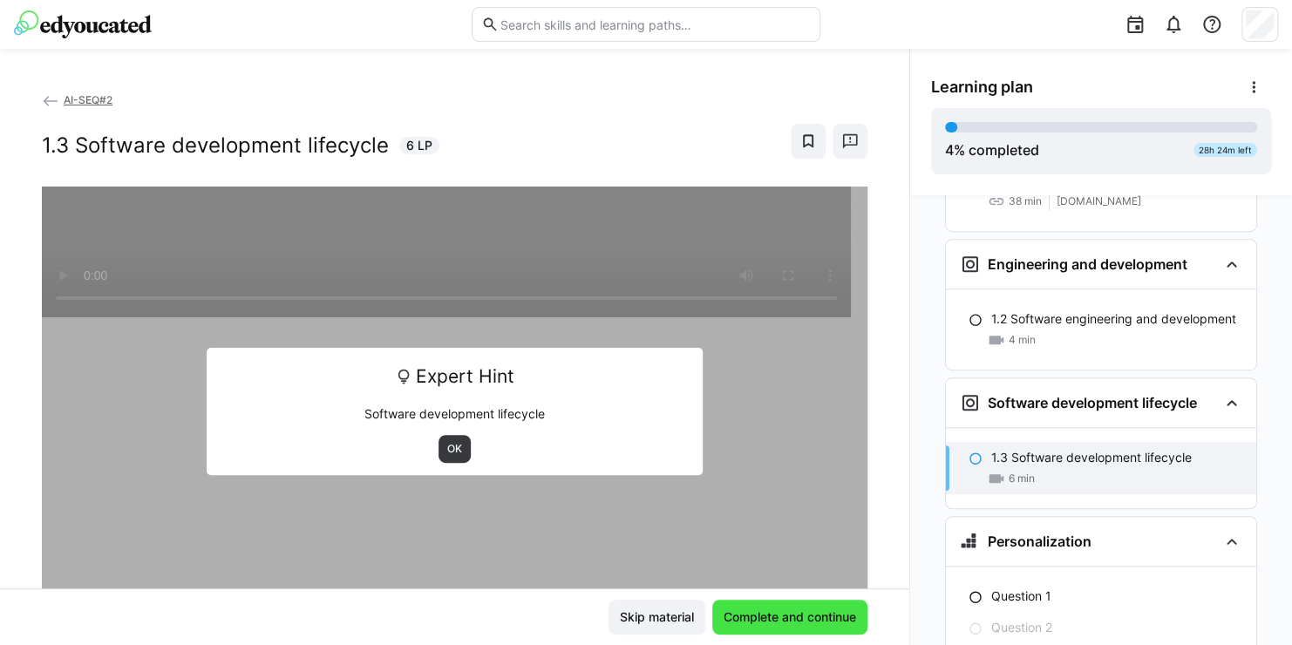
scroll to position [590, 0]
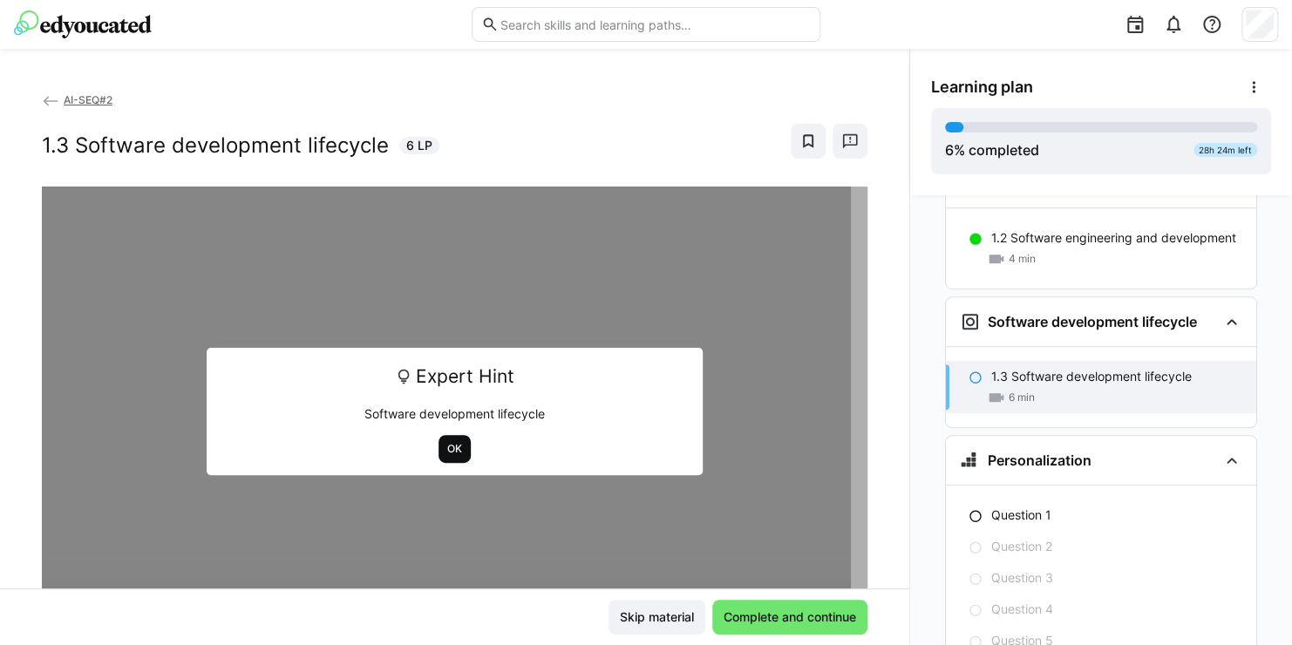
click at [445, 452] on span "OK" at bounding box center [454, 449] width 18 height 14
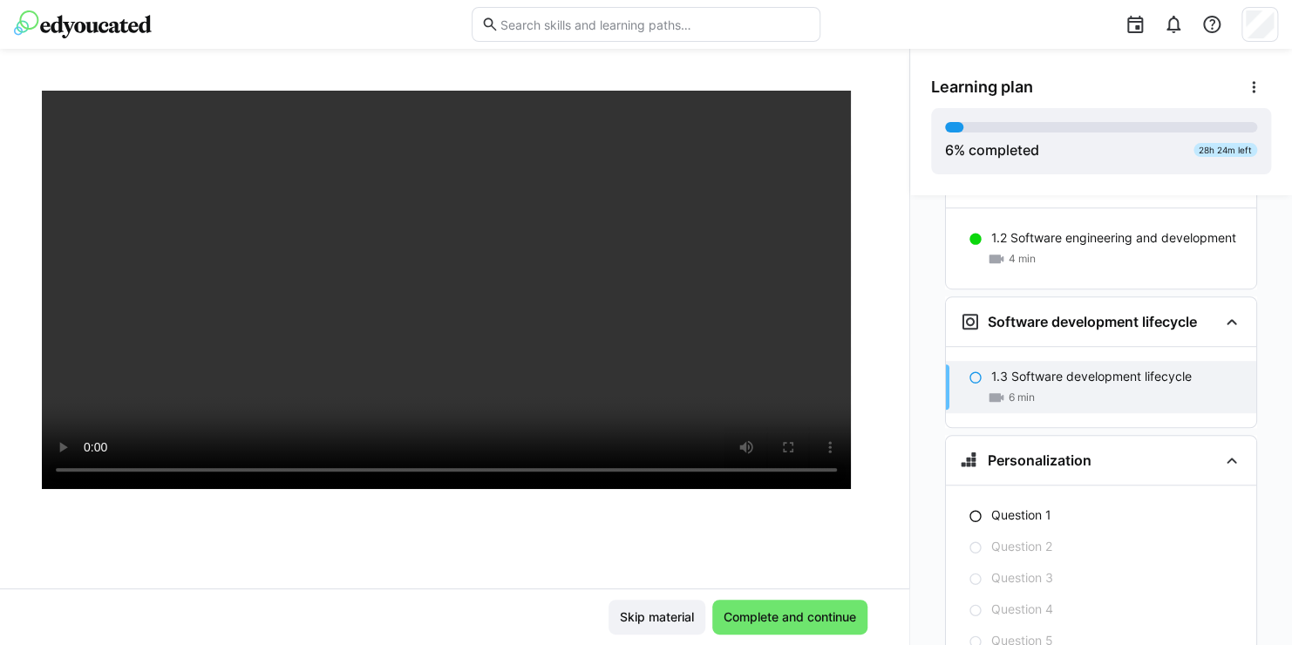
scroll to position [150, 0]
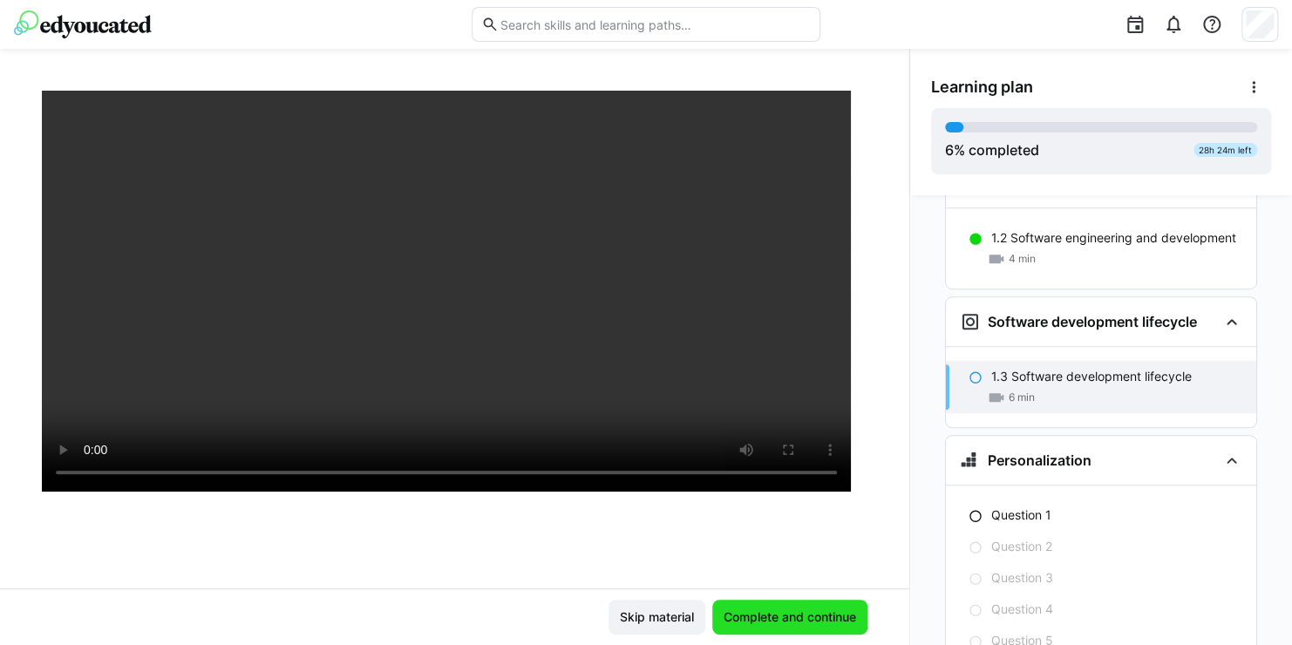
click at [838, 609] on span "Complete and continue" at bounding box center [790, 616] width 138 height 17
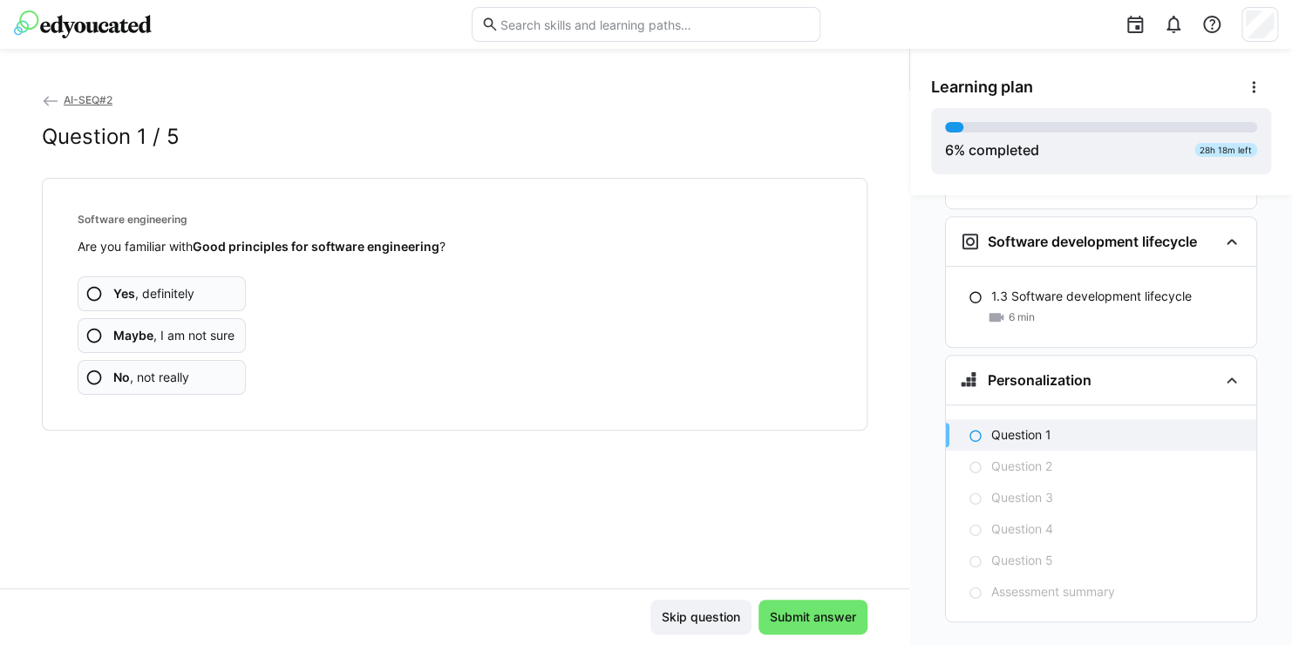
scroll to position [671, 0]
click at [92, 298] on eds-icon at bounding box center [93, 293] width 17 height 17
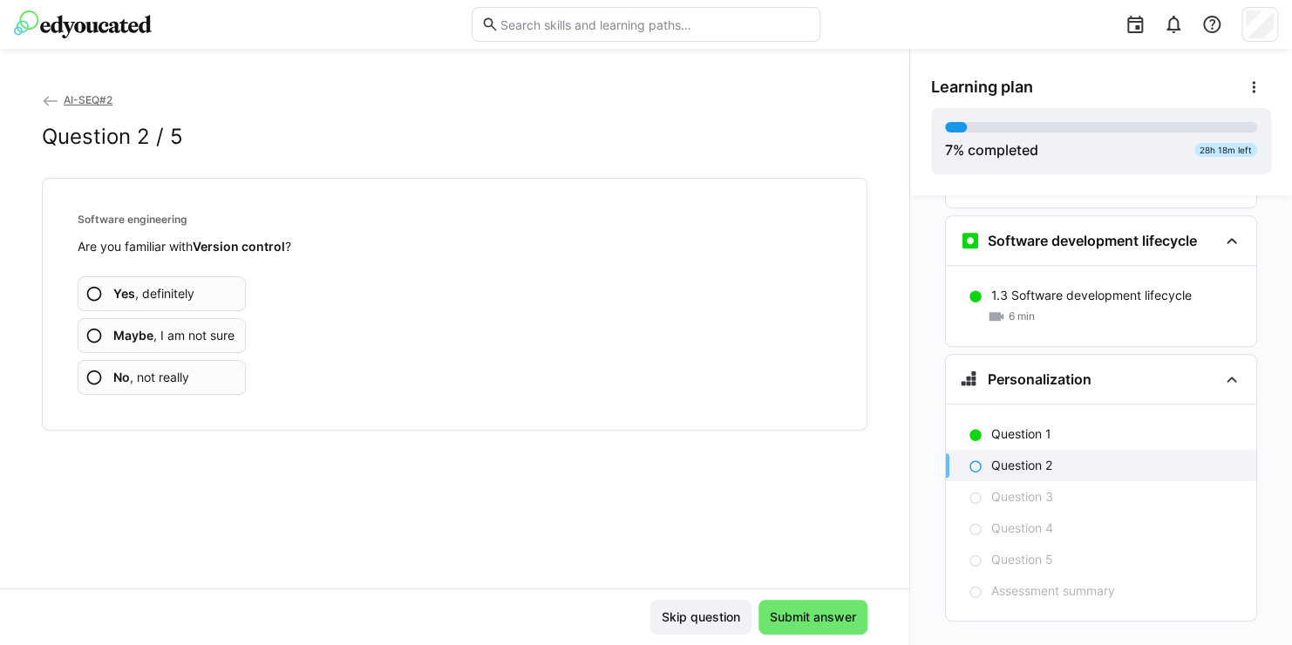
click at [98, 293] on eds-icon at bounding box center [93, 293] width 17 height 17
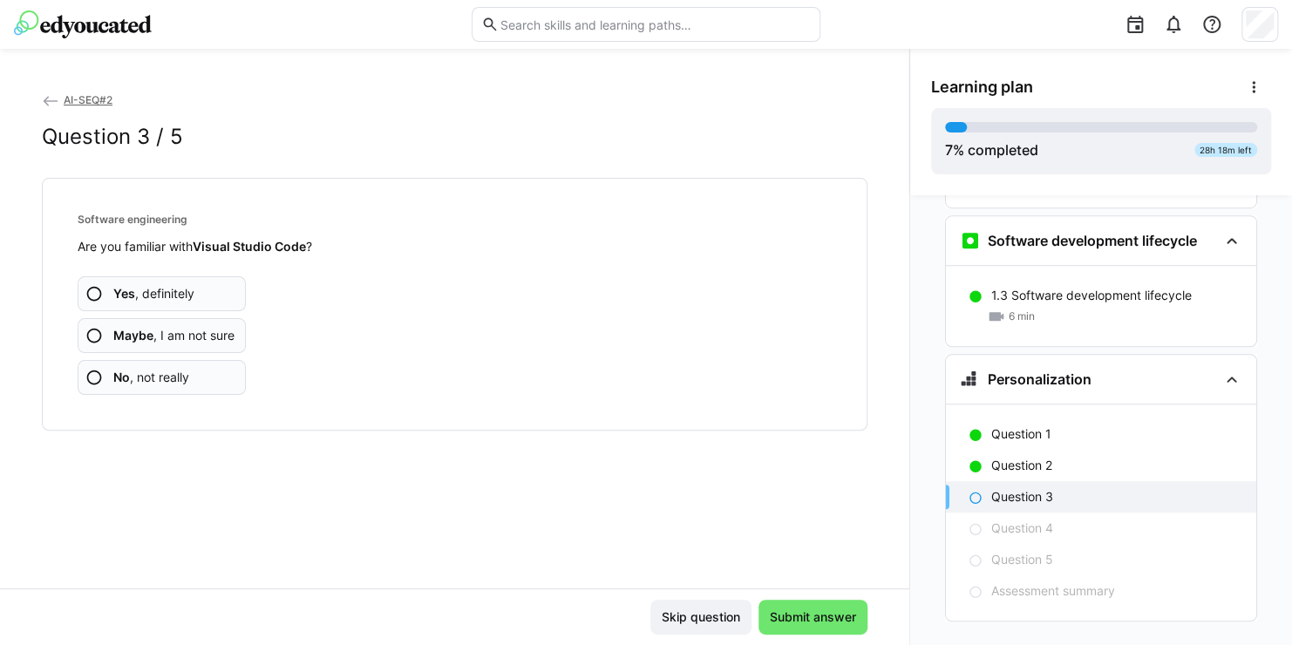
click at [98, 293] on eds-icon at bounding box center [93, 293] width 17 height 17
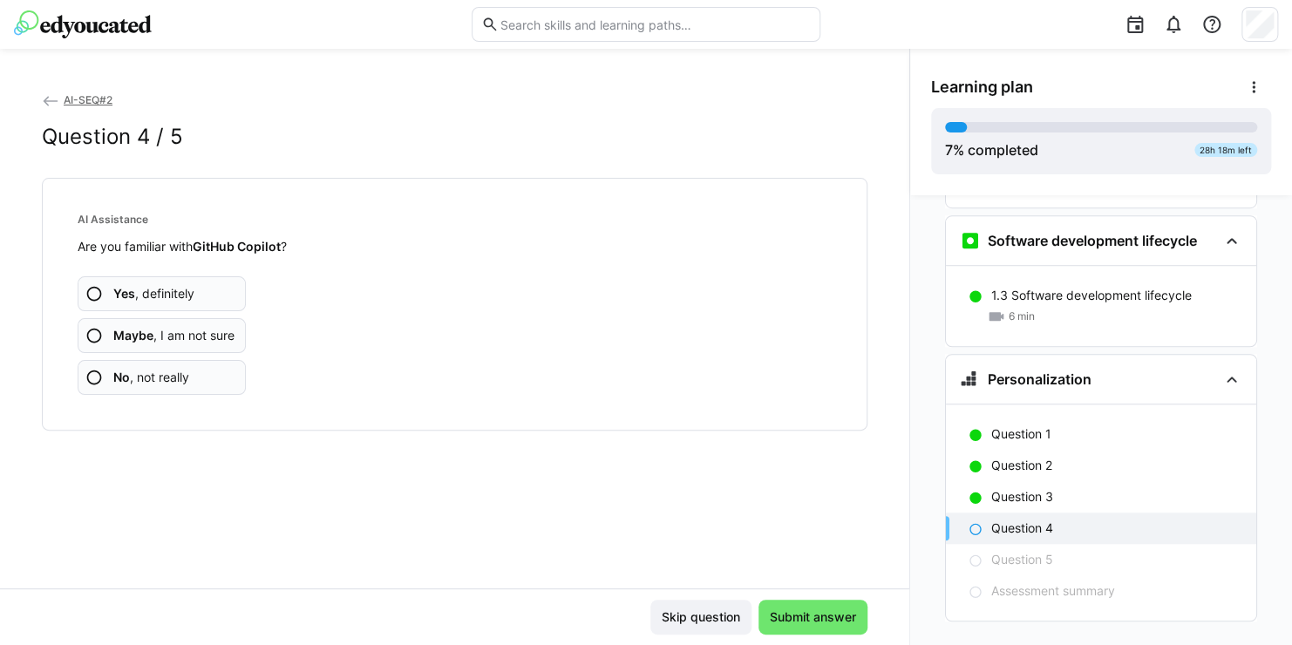
click at [90, 375] on eds-icon at bounding box center [93, 377] width 17 height 17
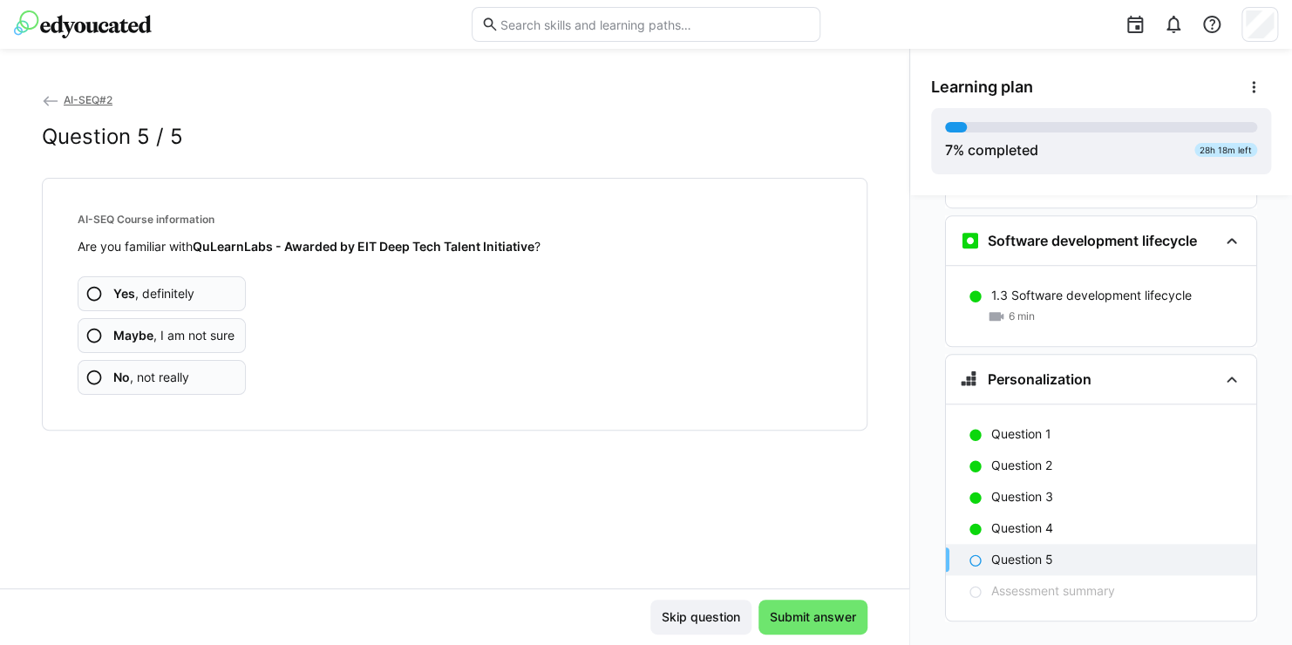
click at [95, 373] on eds-icon at bounding box center [93, 377] width 17 height 17
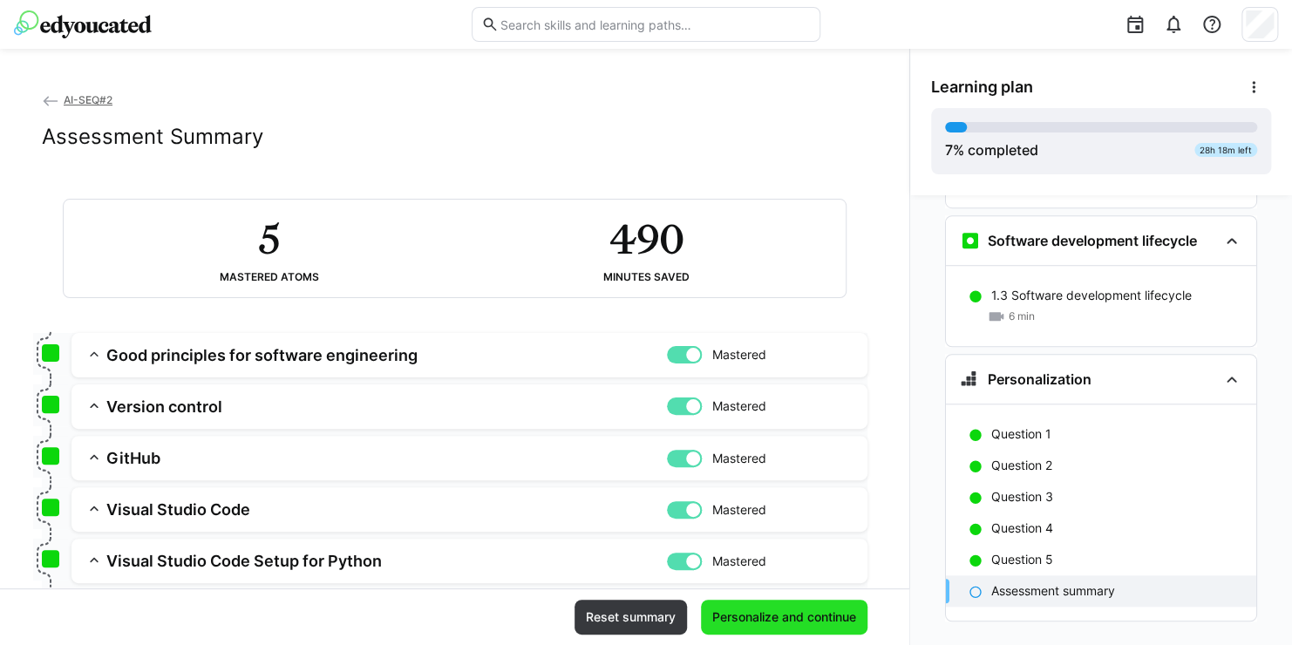
click at [746, 614] on span "Personalize and continue" at bounding box center [783, 616] width 149 height 17
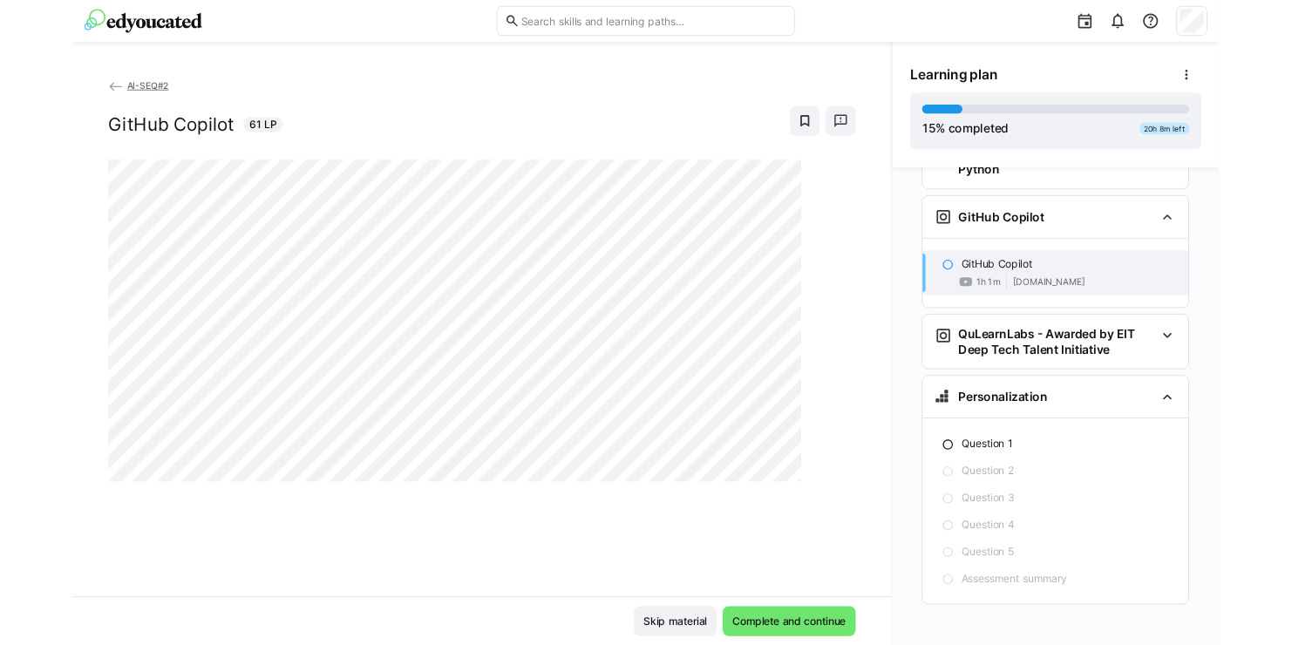
scroll to position [1144, 0]
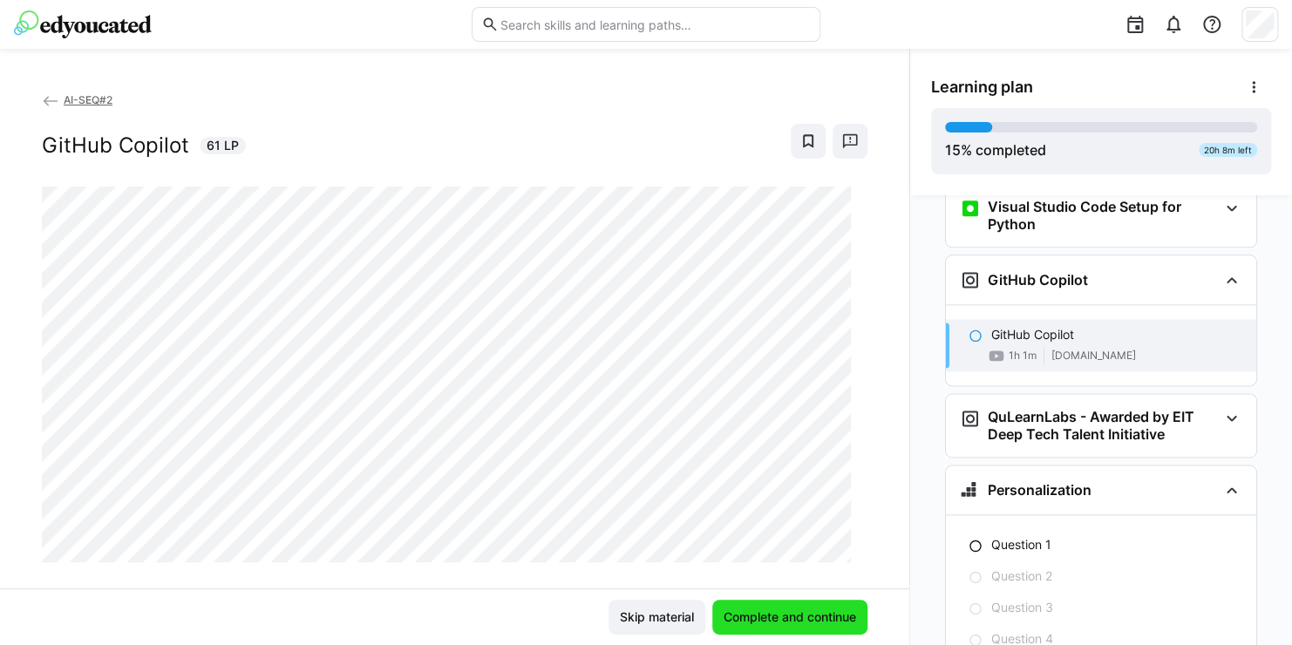
click at [755, 621] on span "Complete and continue" at bounding box center [790, 616] width 138 height 17
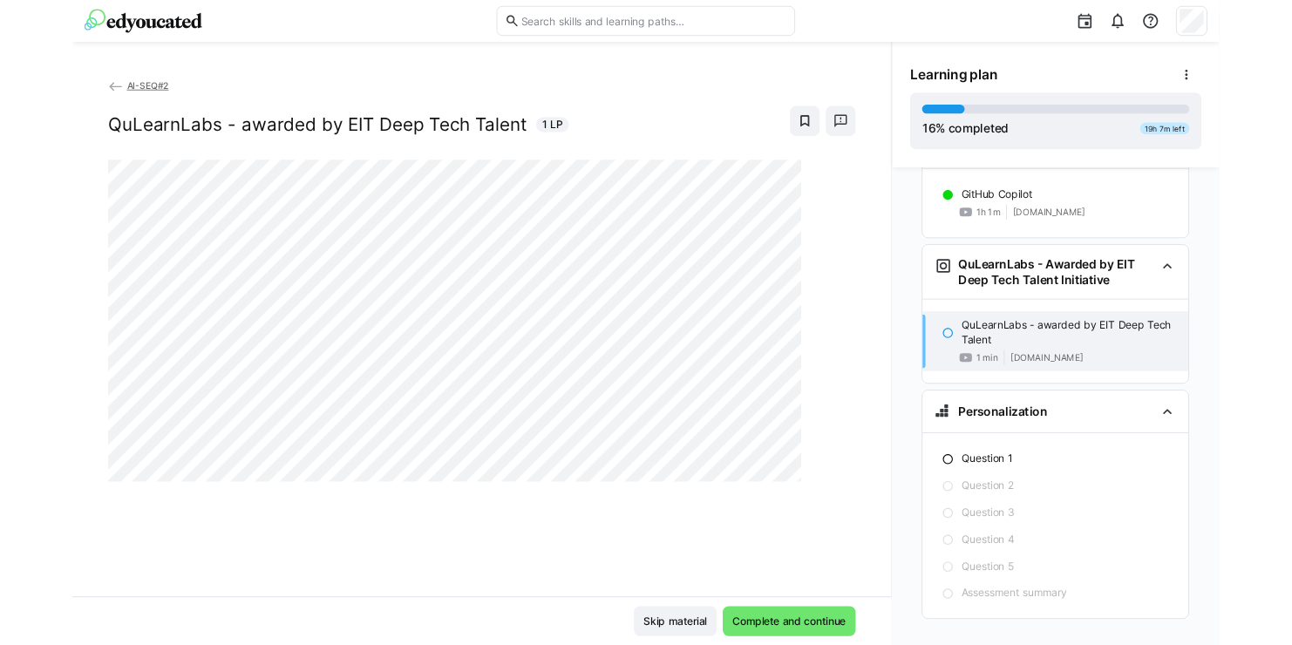
scroll to position [1241, 0]
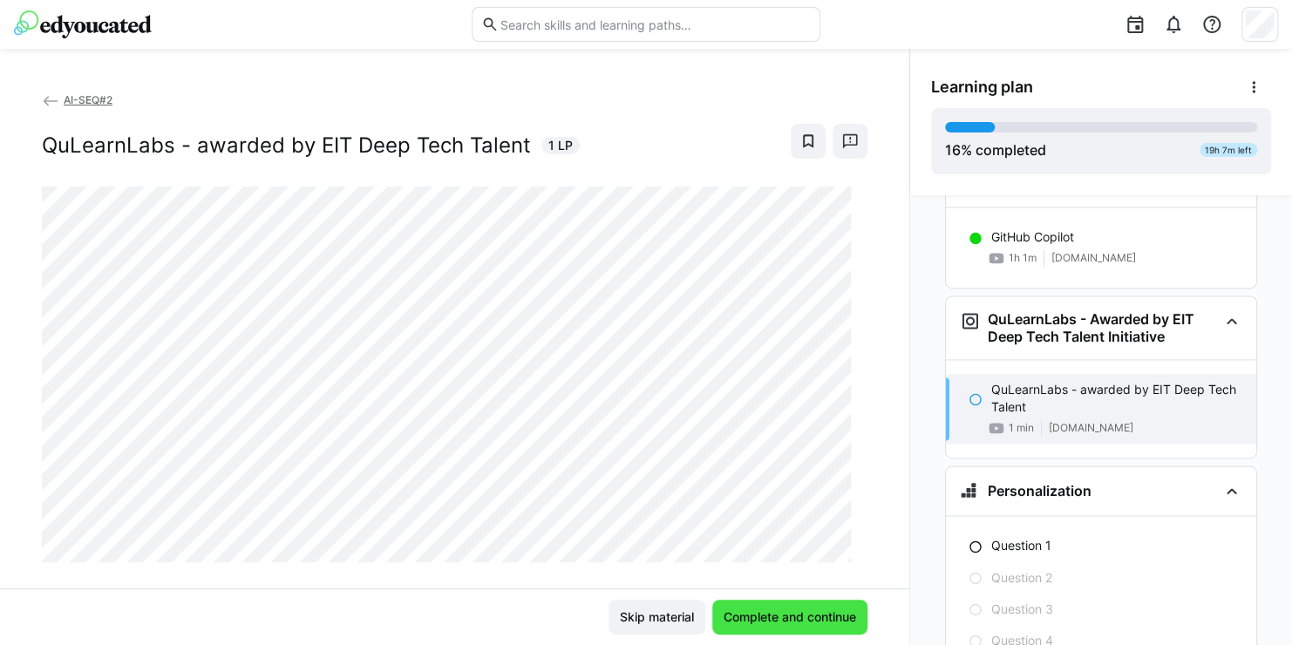
click at [793, 614] on span "Complete and continue" at bounding box center [790, 616] width 138 height 17
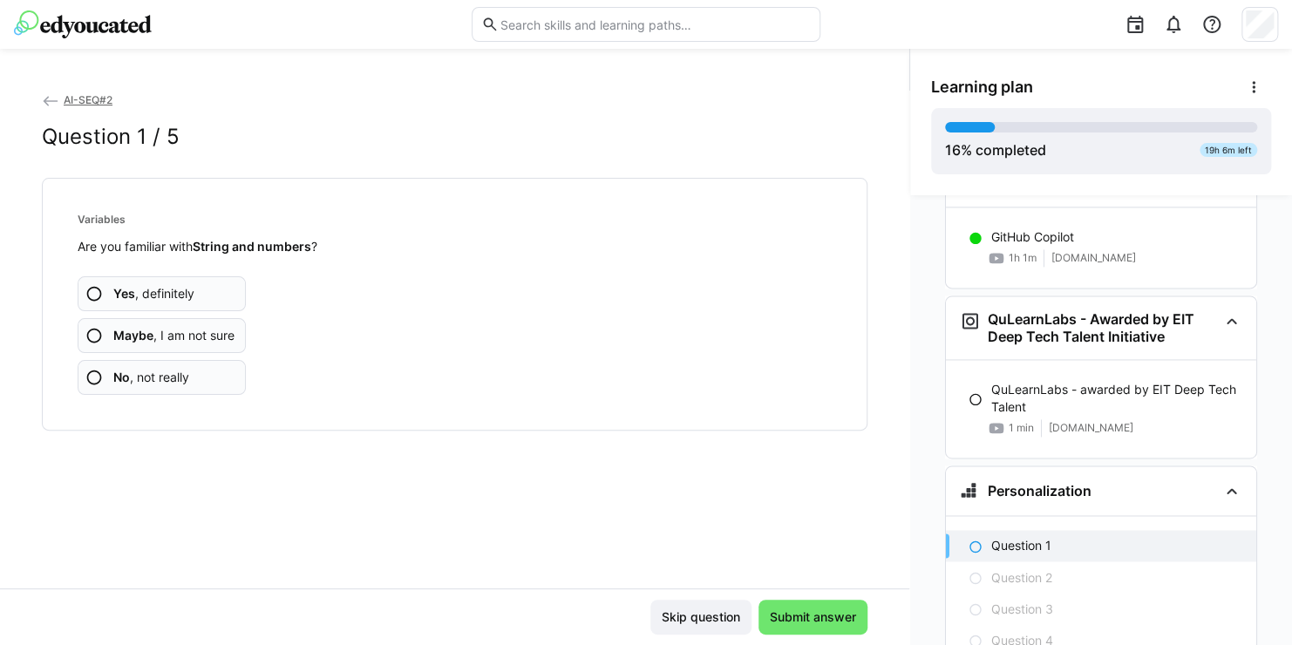
scroll to position [1349, 0]
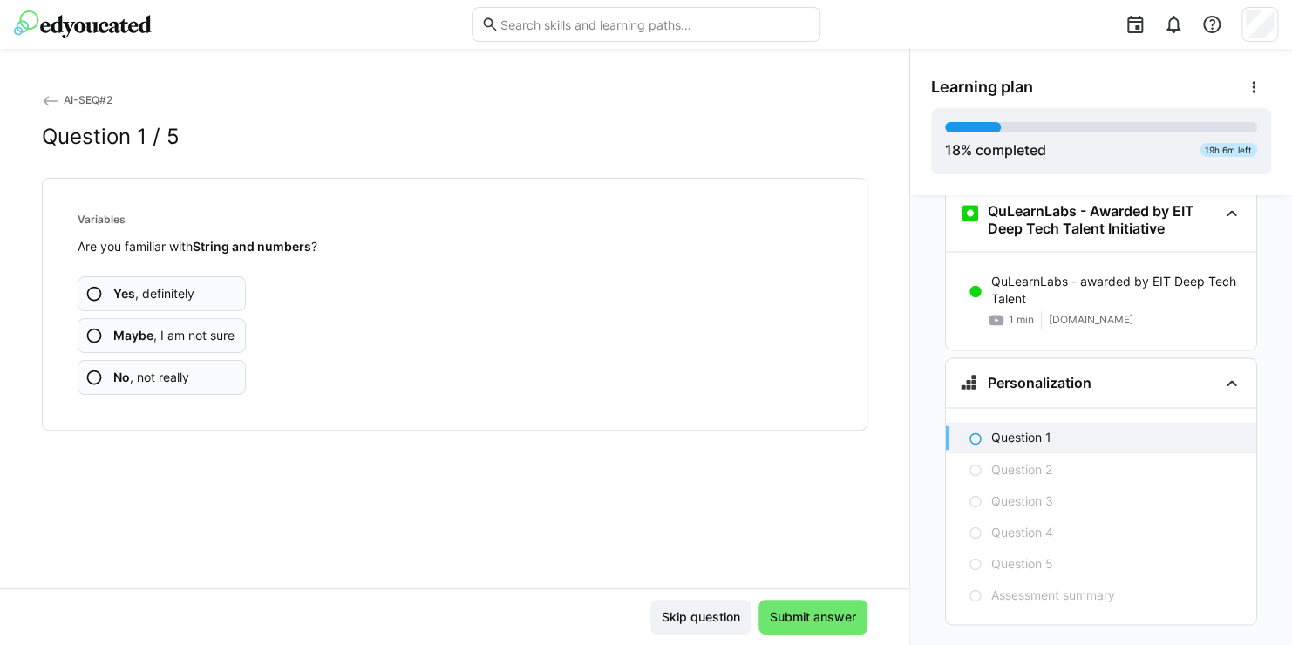
click at [97, 295] on eds-icon at bounding box center [93, 293] width 17 height 17
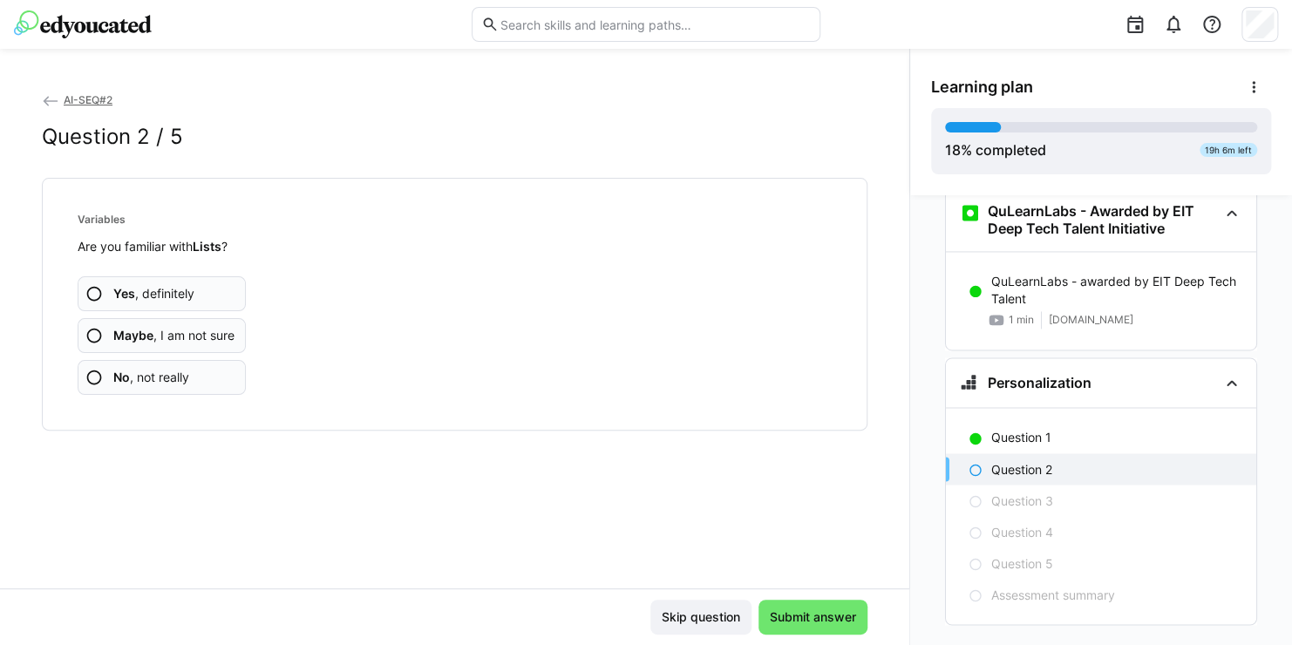
click at [99, 371] on eds-icon at bounding box center [93, 377] width 17 height 17
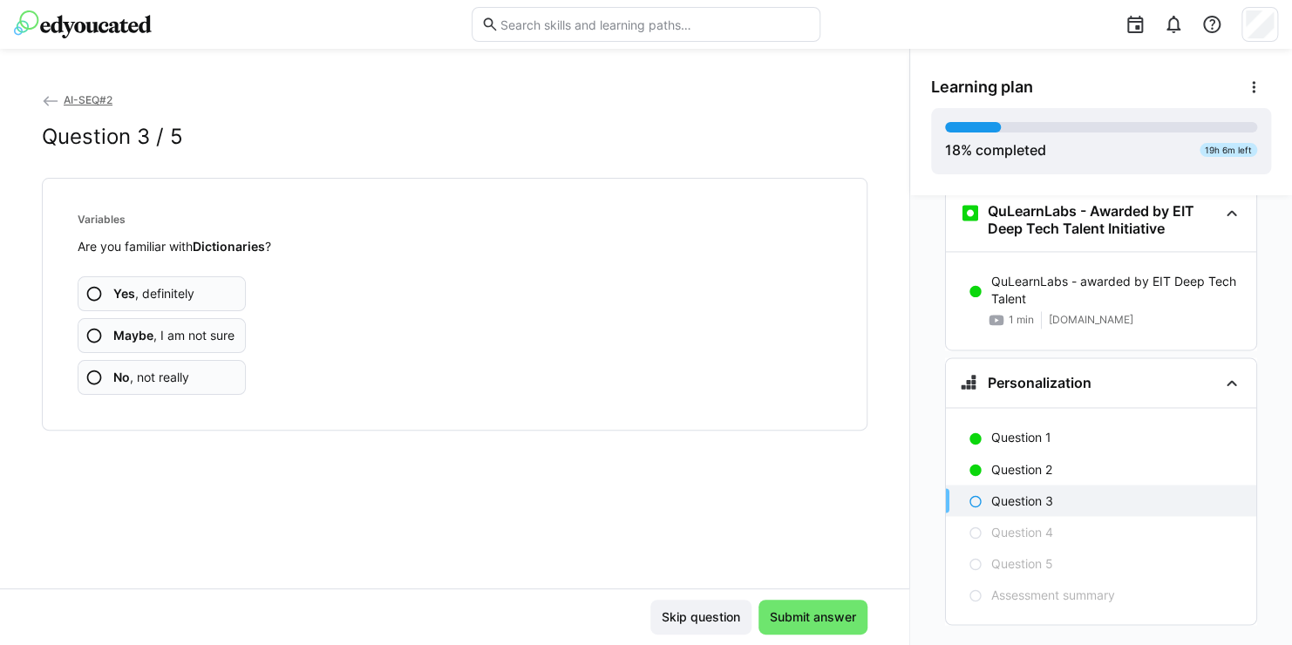
click at [90, 331] on eds-icon at bounding box center [93, 335] width 17 height 17
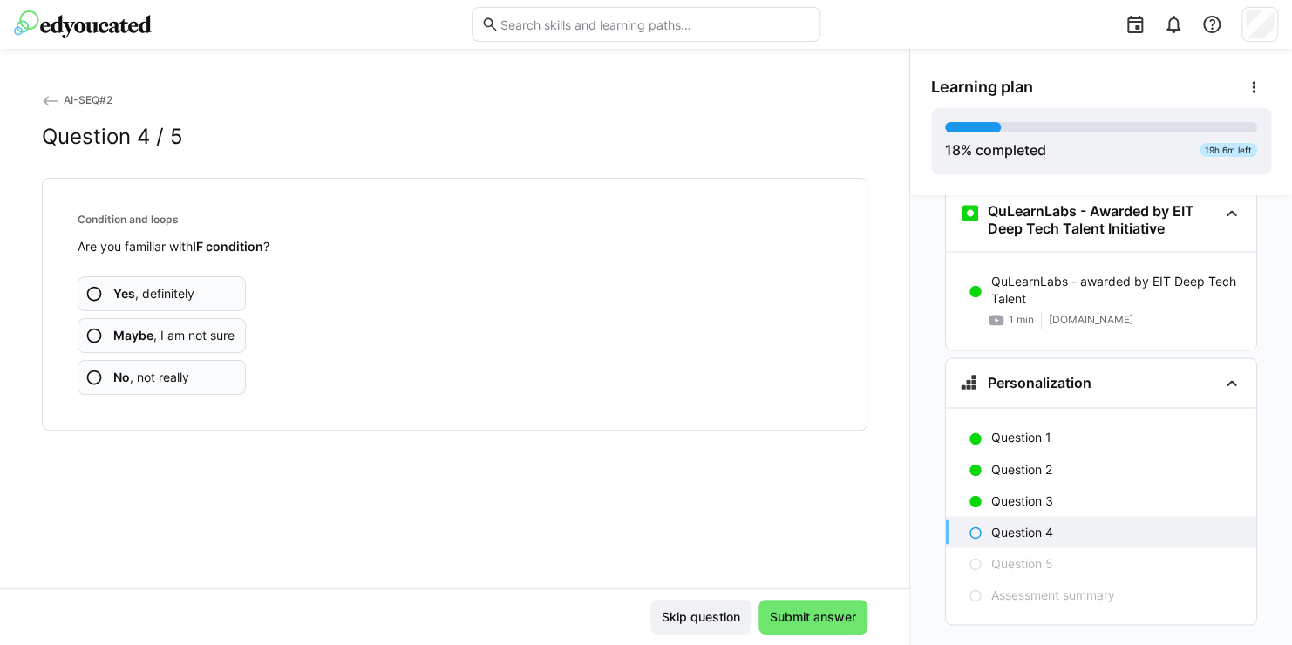
click at [92, 290] on eds-icon at bounding box center [93, 293] width 17 height 17
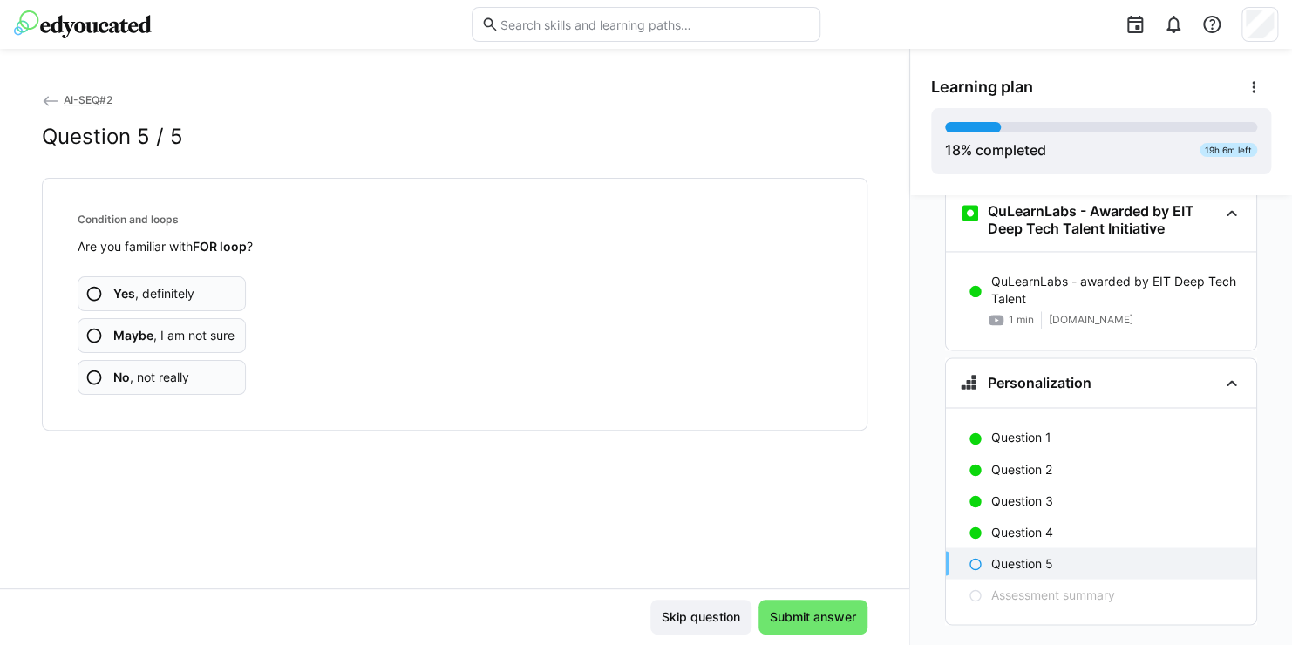
click at [97, 289] on eds-icon at bounding box center [93, 293] width 17 height 17
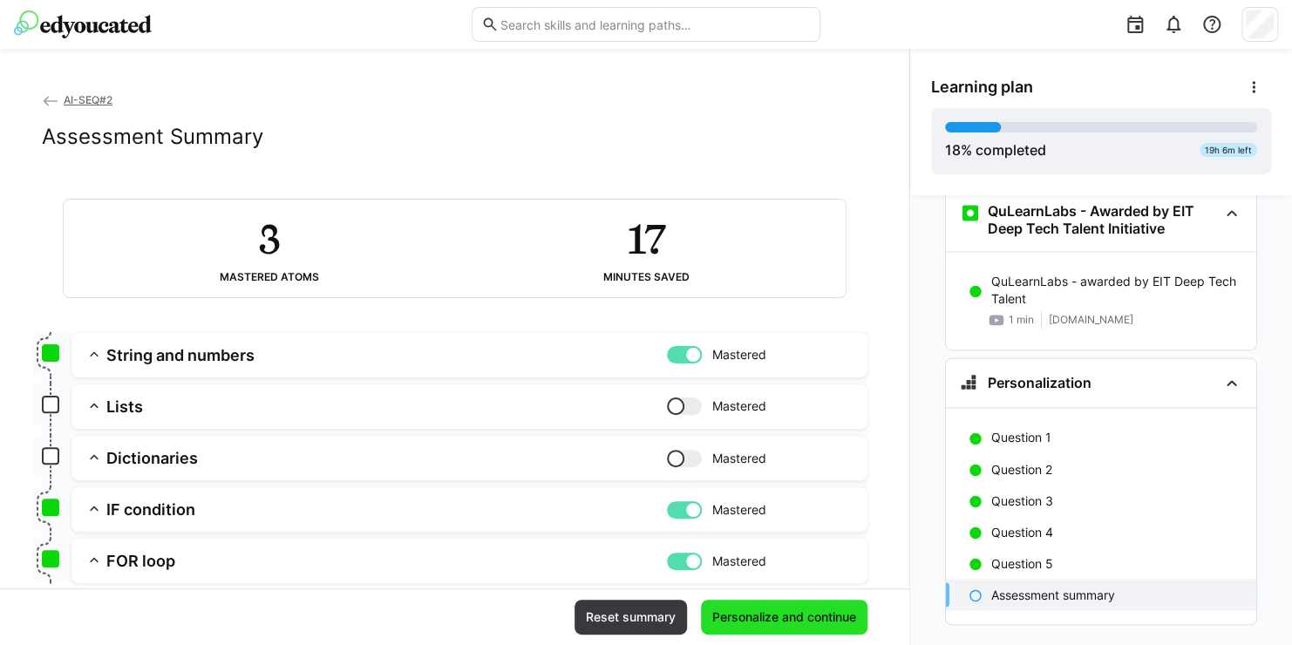
click at [725, 609] on span "Personalize and continue" at bounding box center [783, 616] width 149 height 17
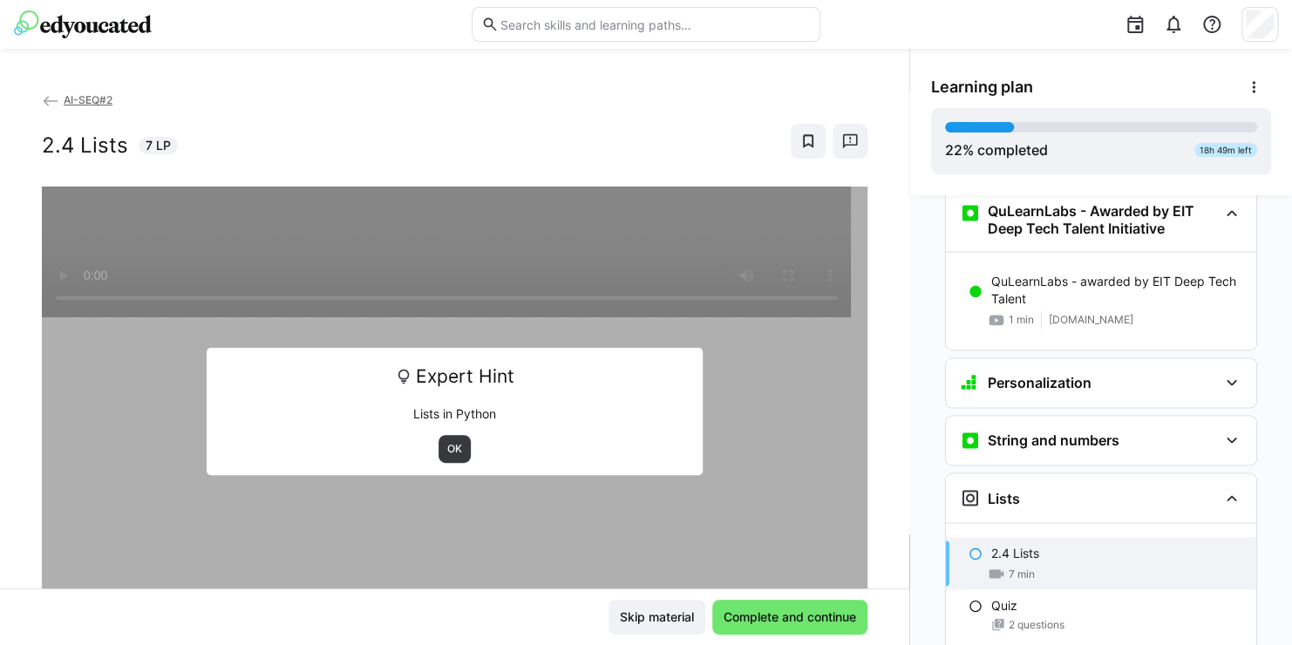
scroll to position [1593, 0]
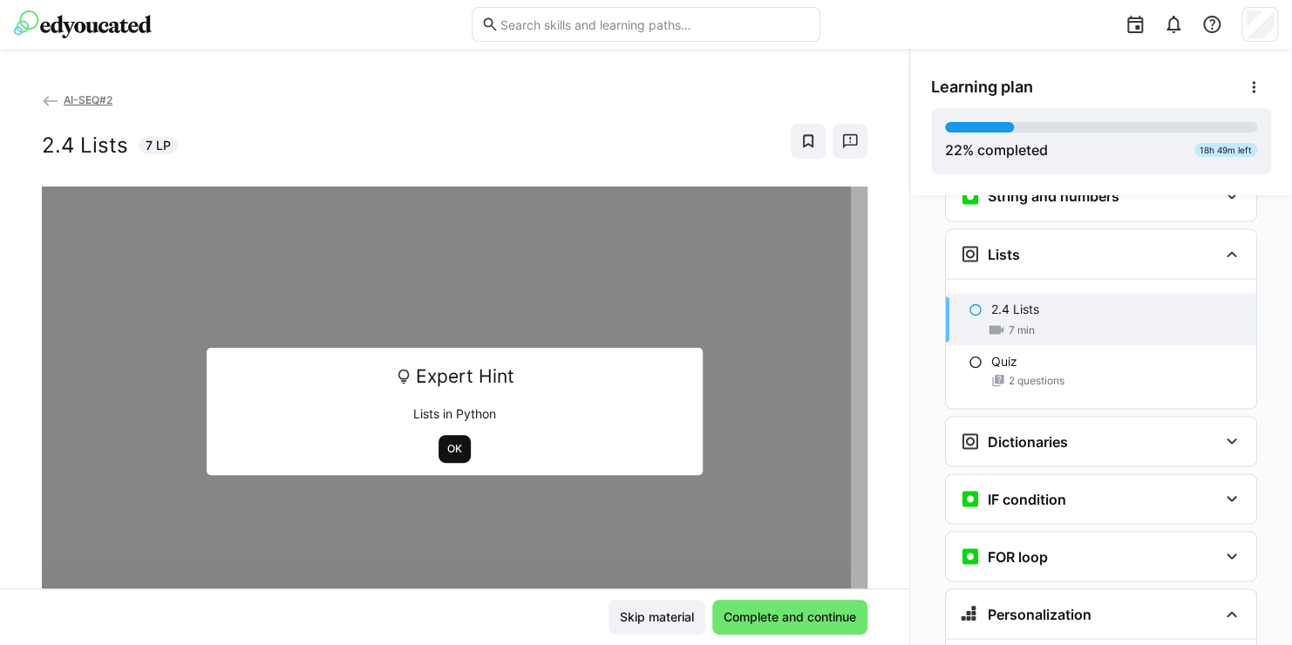
click at [445, 450] on span "OK" at bounding box center [454, 449] width 18 height 14
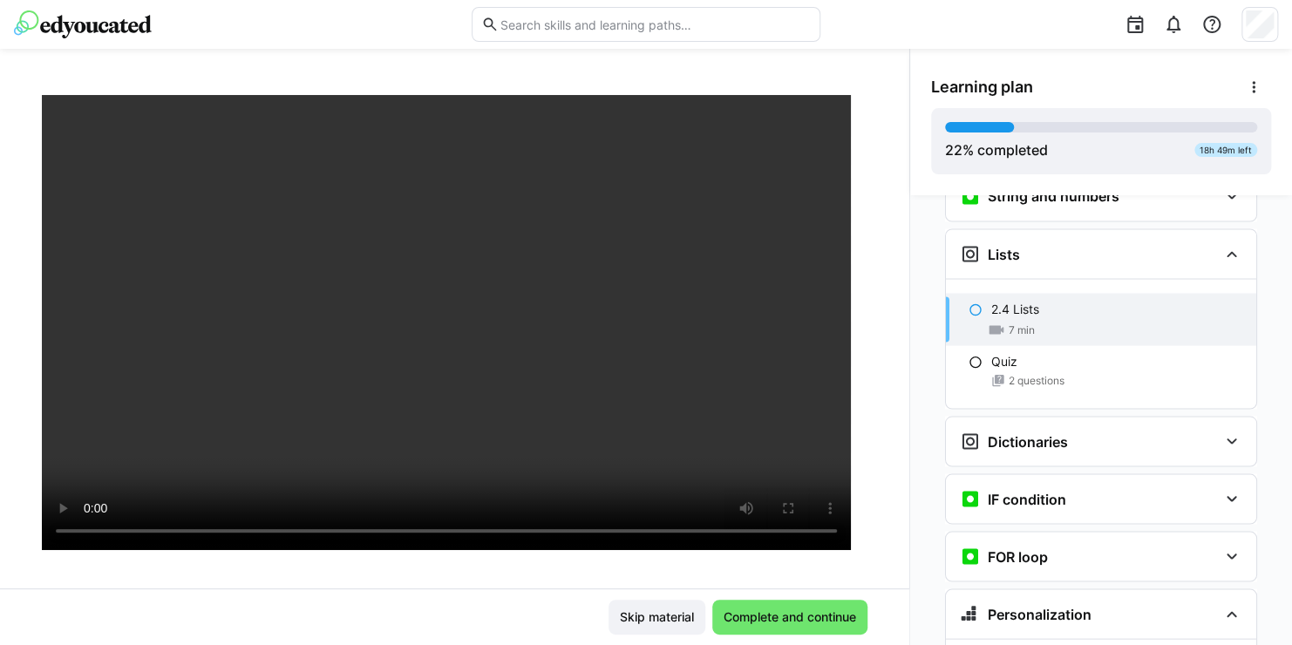
scroll to position [97, 0]
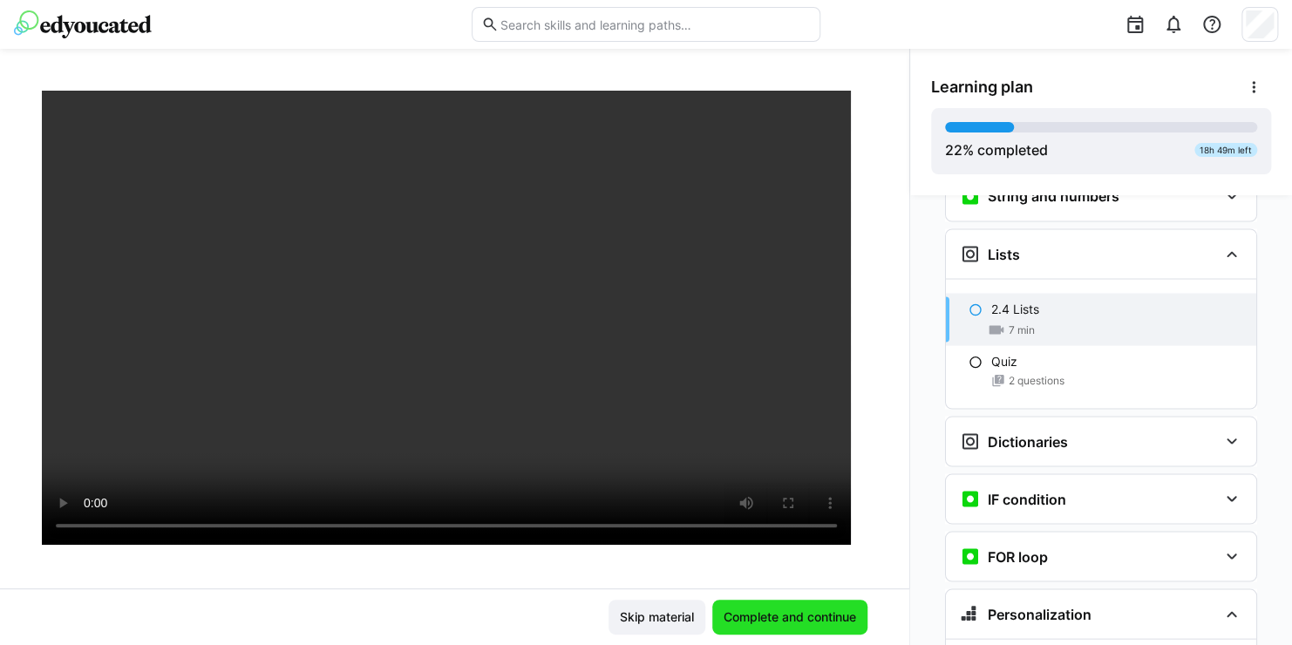
click at [777, 620] on span "Complete and continue" at bounding box center [790, 616] width 138 height 17
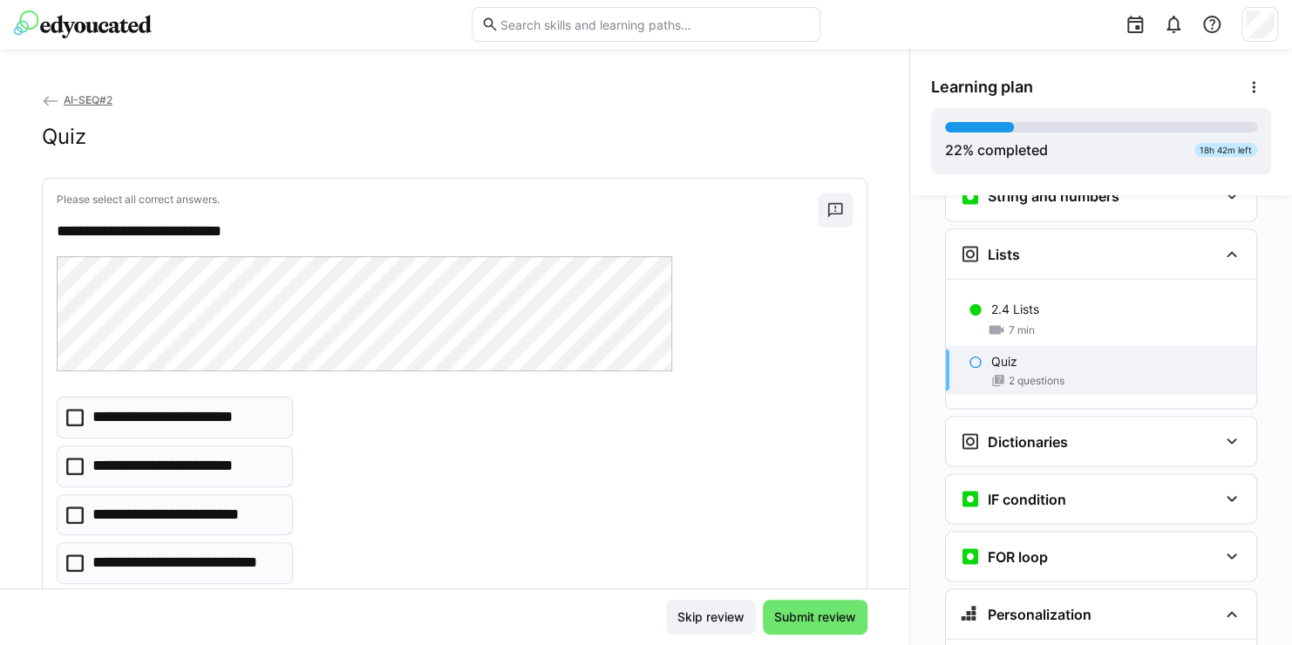
click at [81, 558] on icon at bounding box center [74, 562] width 17 height 17
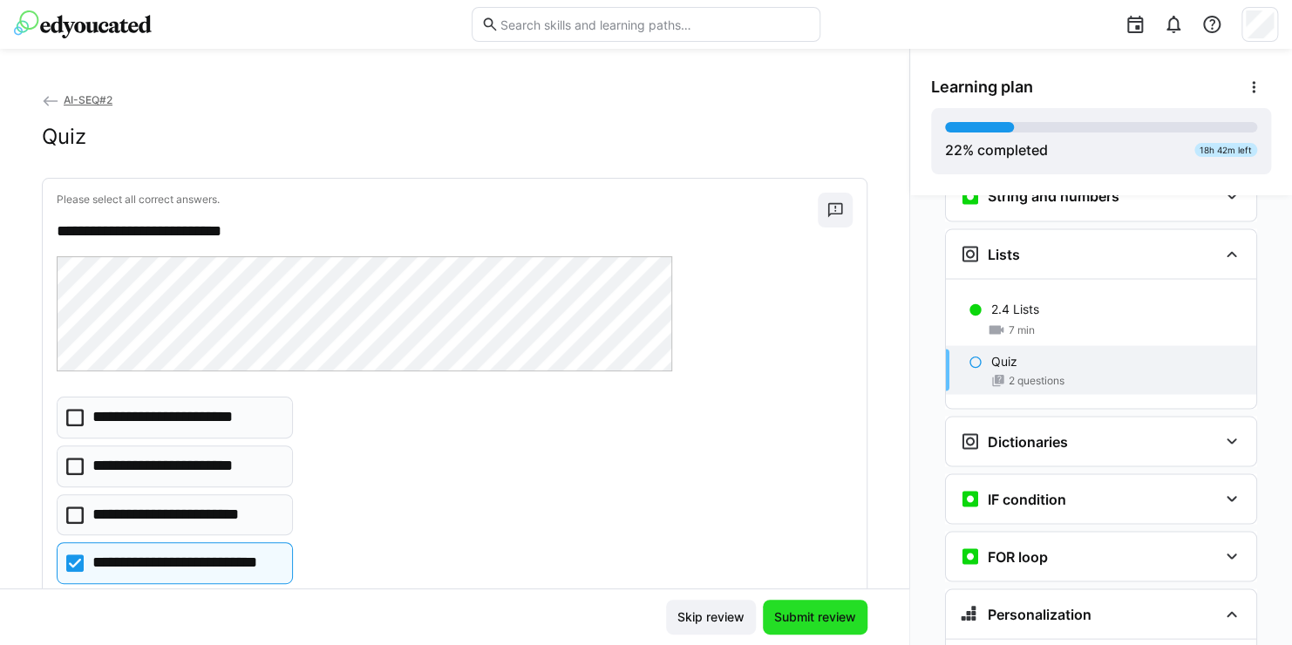
click at [795, 612] on span "Submit review" at bounding box center [814, 616] width 87 height 17
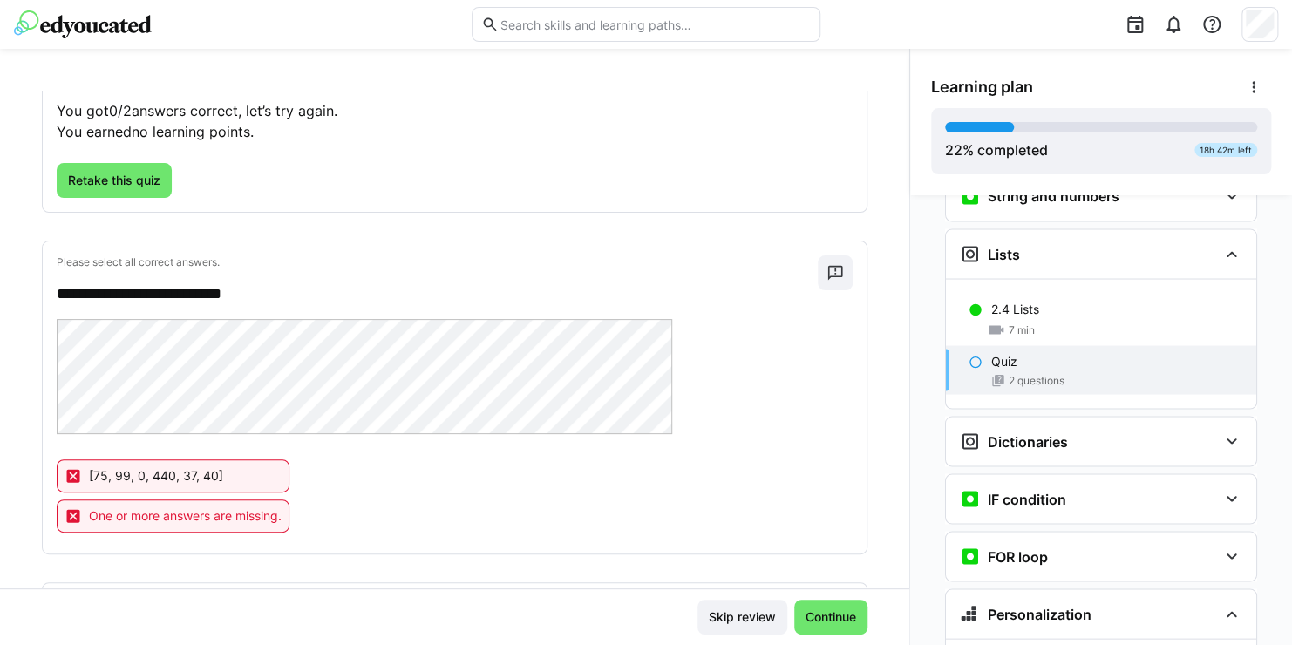
scroll to position [123, 0]
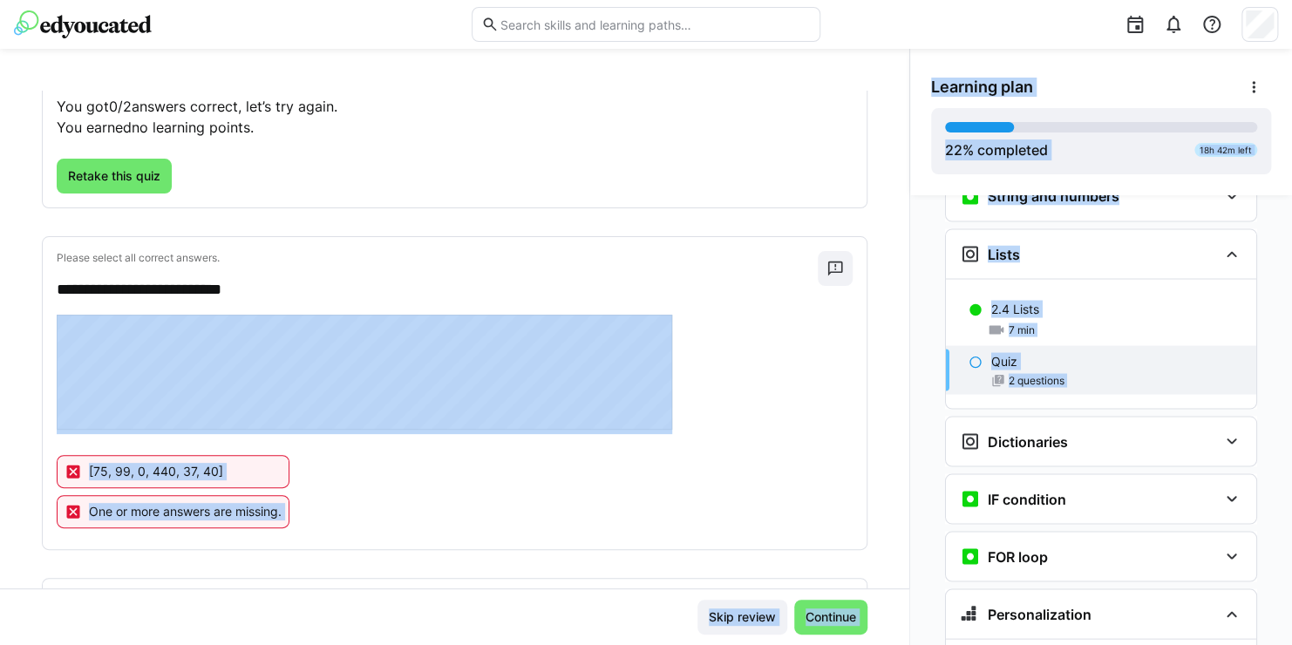
drag, startPoint x: 890, startPoint y: 338, endPoint x: 907, endPoint y: 398, distance: 62.6
click at [907, 398] on div "**********" at bounding box center [646, 347] width 1292 height 596
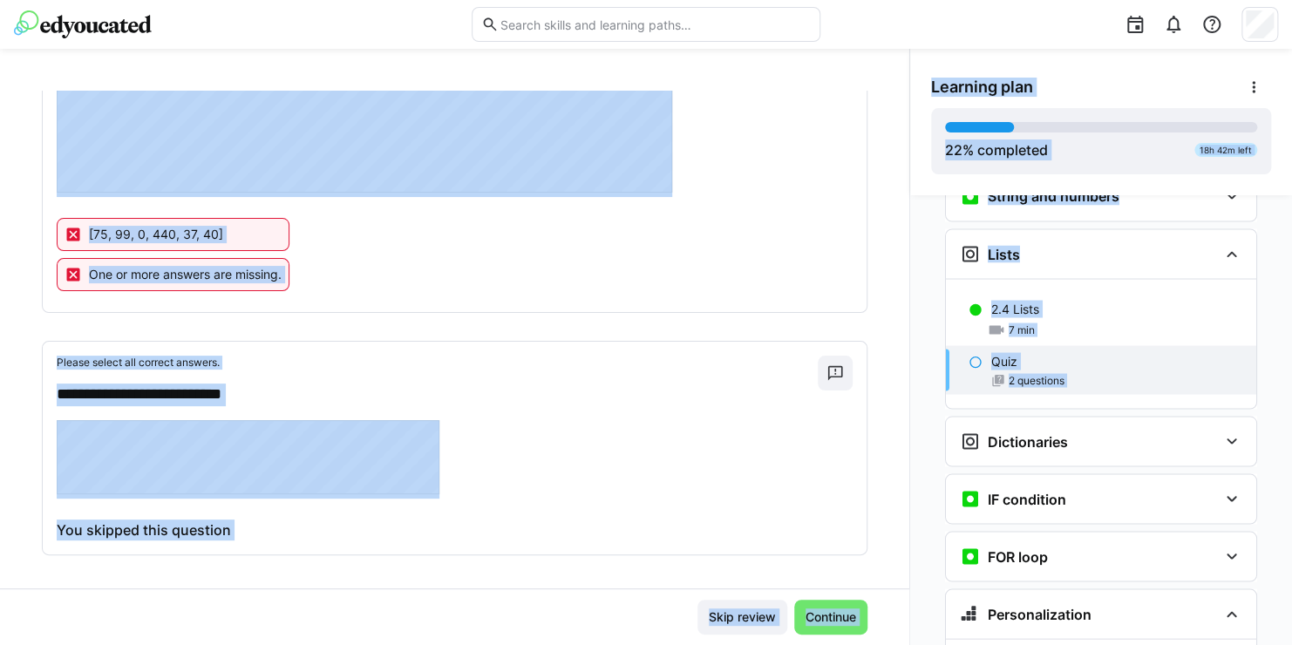
scroll to position [365, 0]
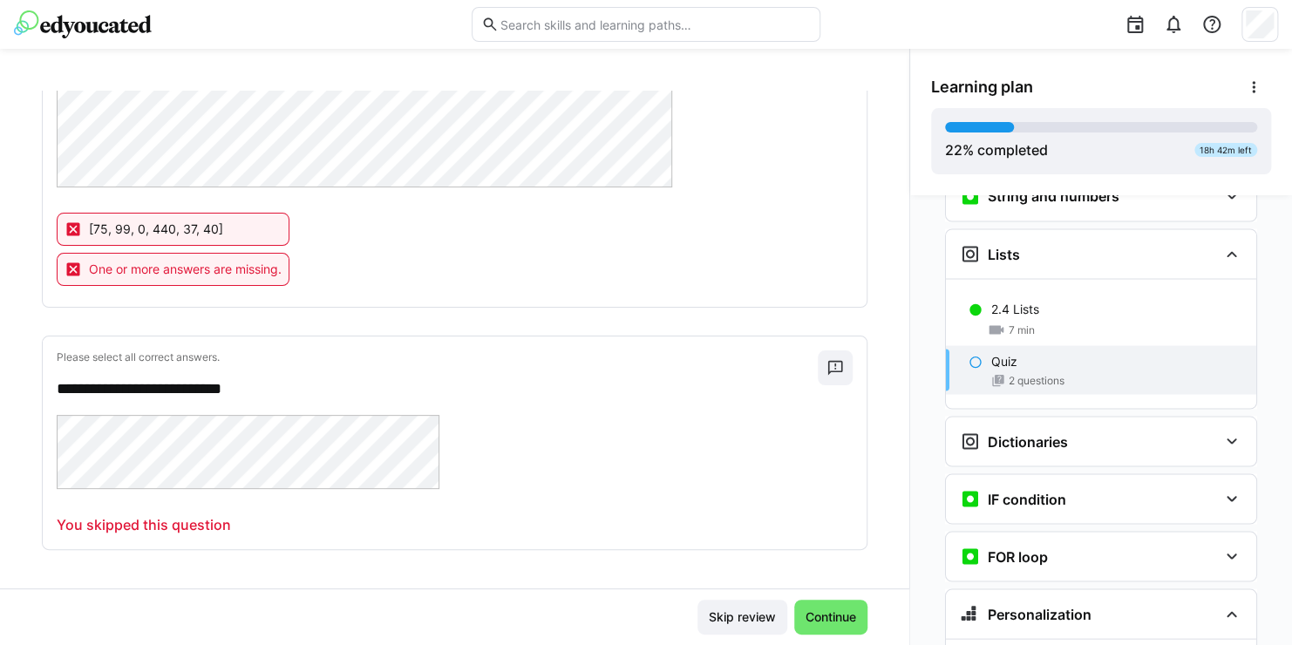
drag, startPoint x: 907, startPoint y: 498, endPoint x: 904, endPoint y: 536, distance: 38.5
click at [910, 536] on div "Personalization Question 1 Question 2 Question 3 Question 4 Question 5 Assessme…" at bounding box center [1101, 420] width 382 height 450
click at [848, 614] on span "Continue" at bounding box center [831, 616] width 56 height 17
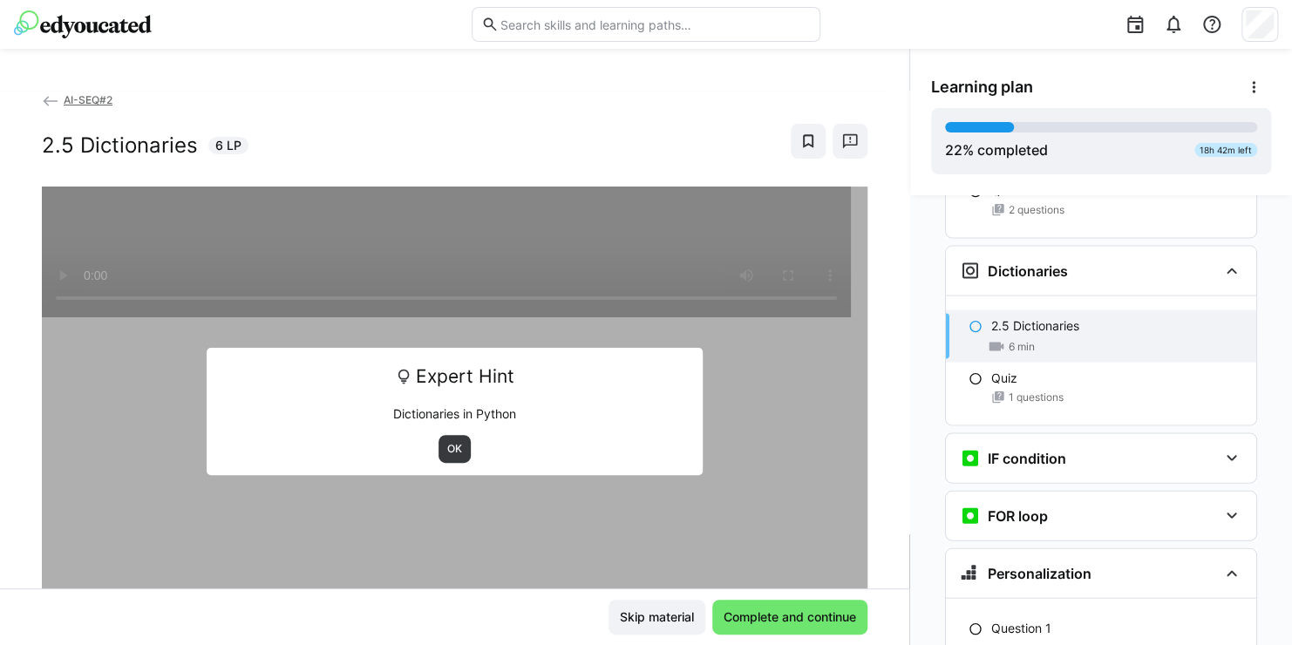
scroll to position [1780, 0]
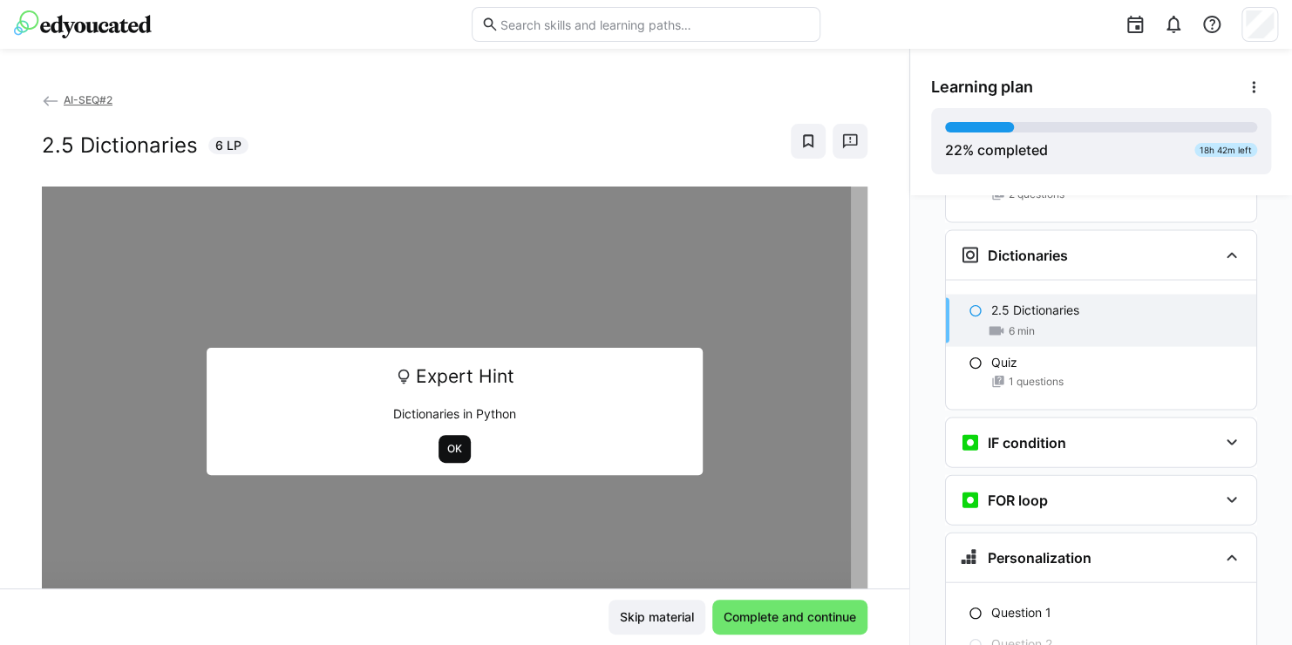
click at [445, 444] on span "OK" at bounding box center [454, 449] width 18 height 14
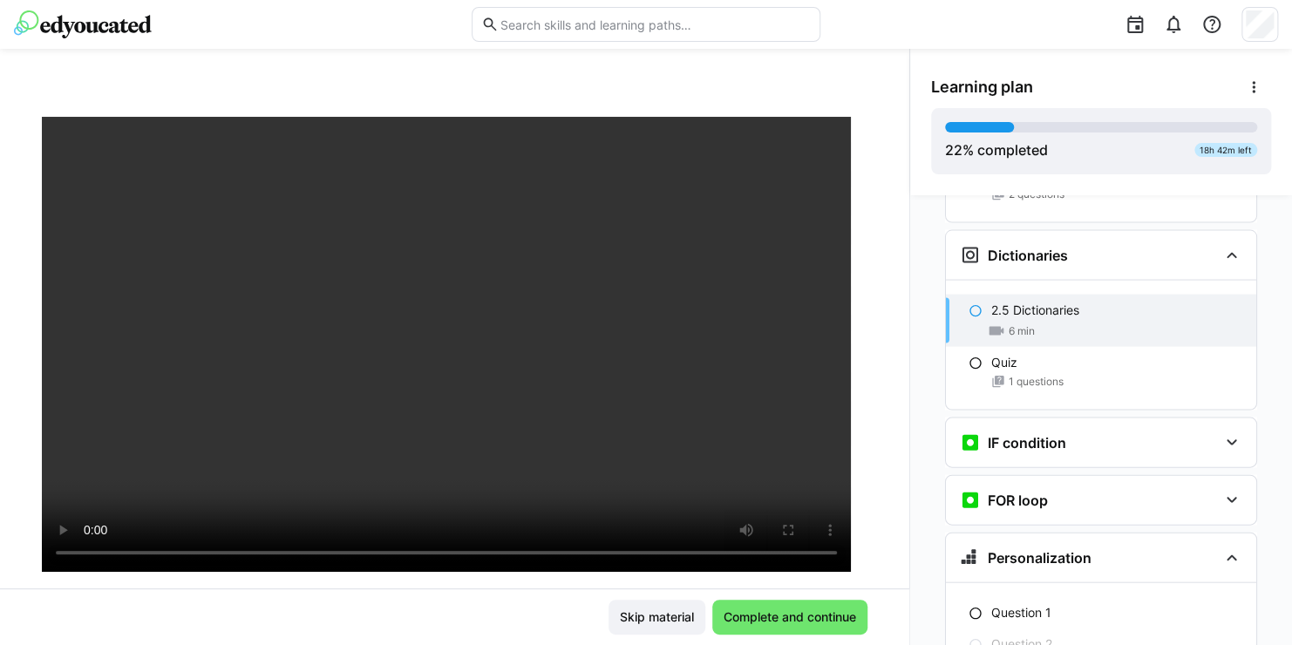
scroll to position [75, 0]
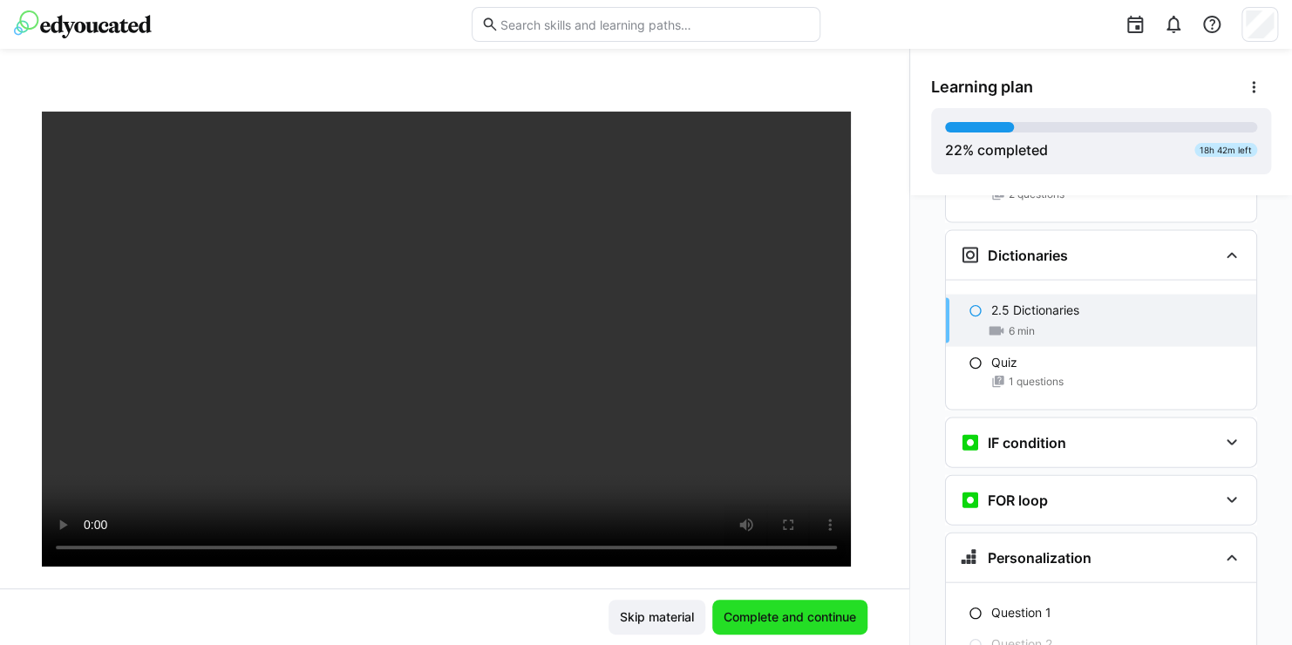
click at [801, 617] on span "Complete and continue" at bounding box center [790, 616] width 138 height 17
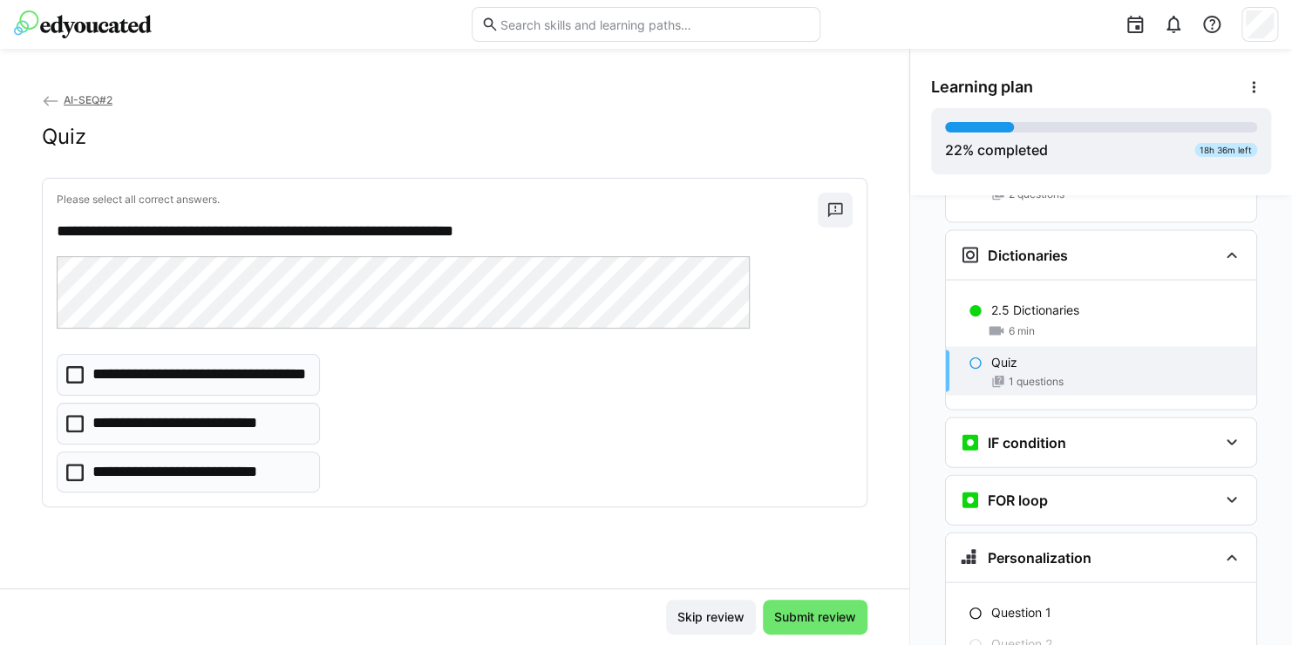
click at [75, 422] on icon at bounding box center [74, 423] width 17 height 17
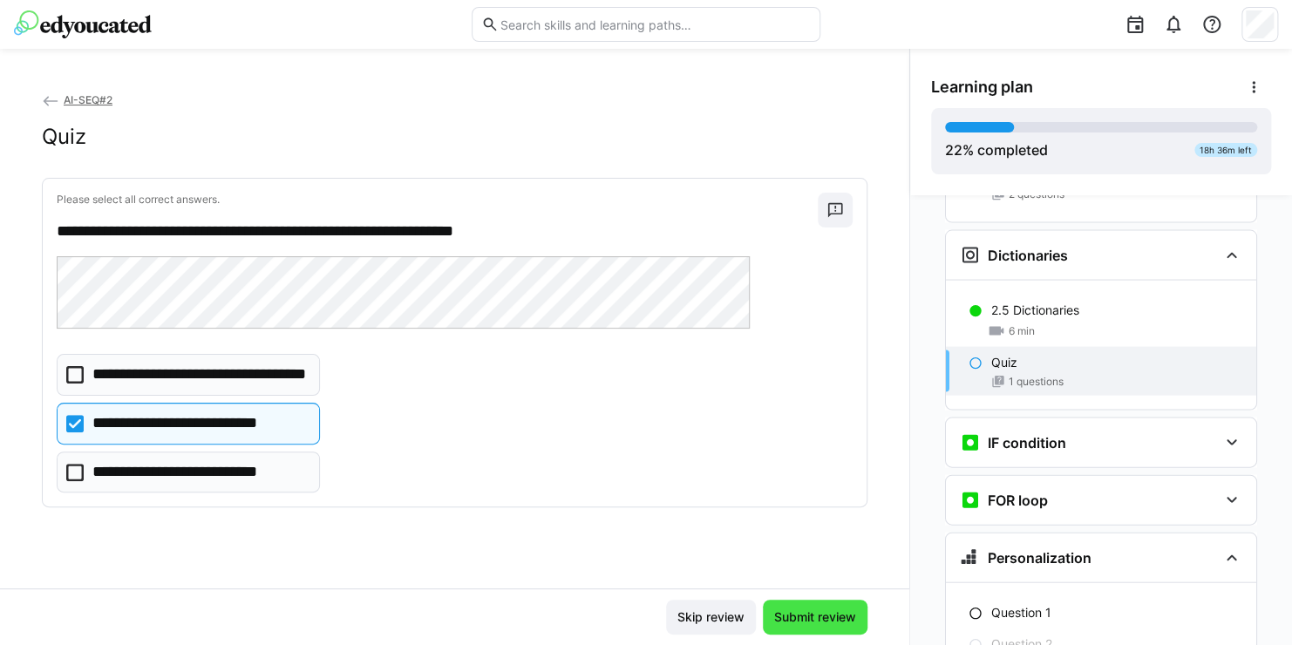
click at [812, 617] on span "Submit review" at bounding box center [814, 616] width 87 height 17
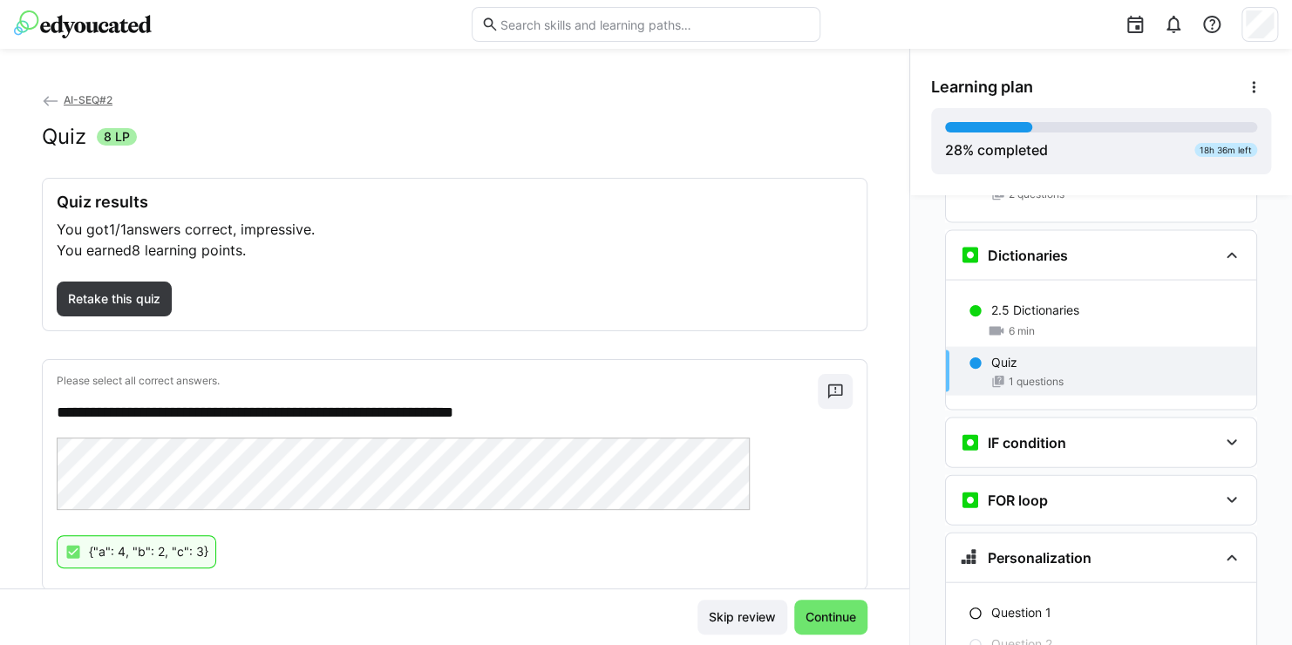
scroll to position [42, 0]
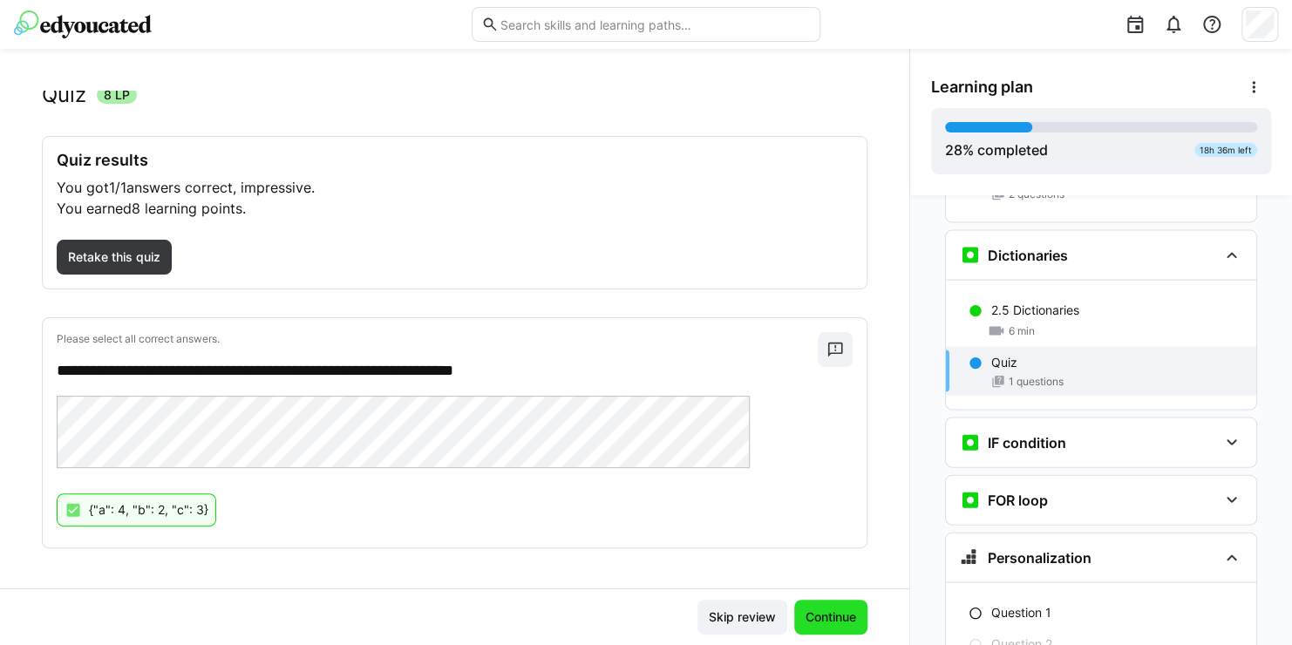
click at [824, 616] on span "Continue" at bounding box center [831, 616] width 56 height 17
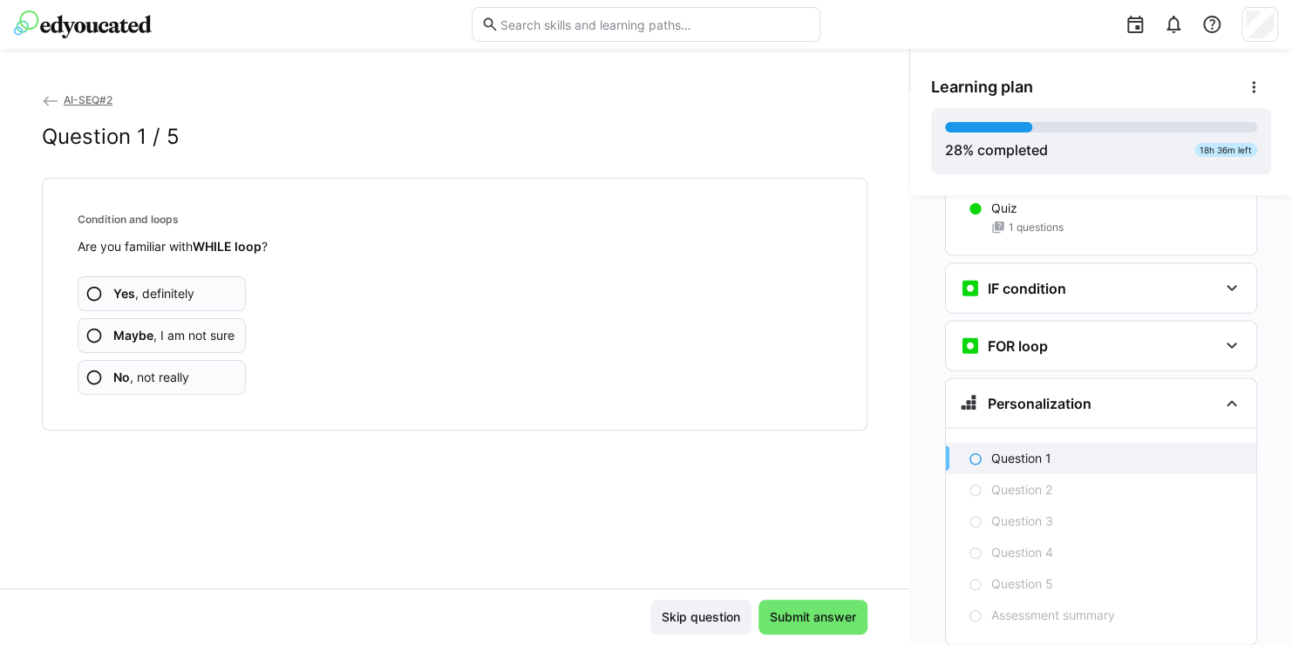
scroll to position [1952, 0]
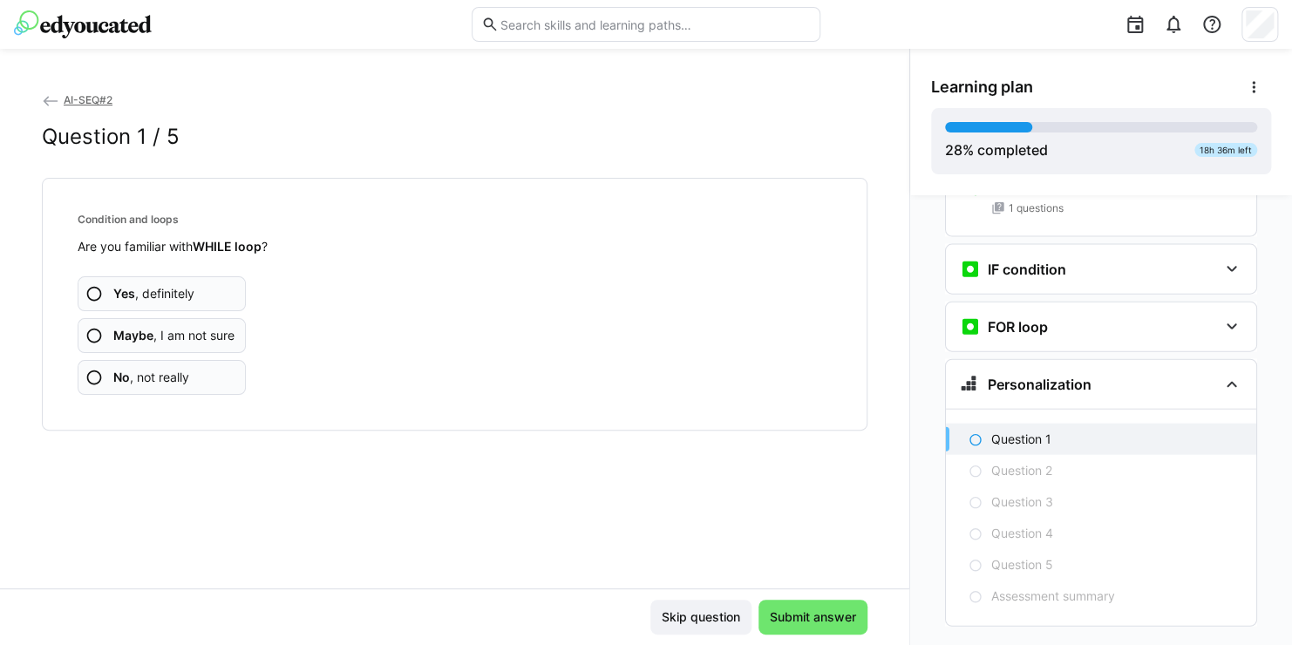
click at [144, 300] on span "Yes , definitely" at bounding box center [153, 293] width 81 height 17
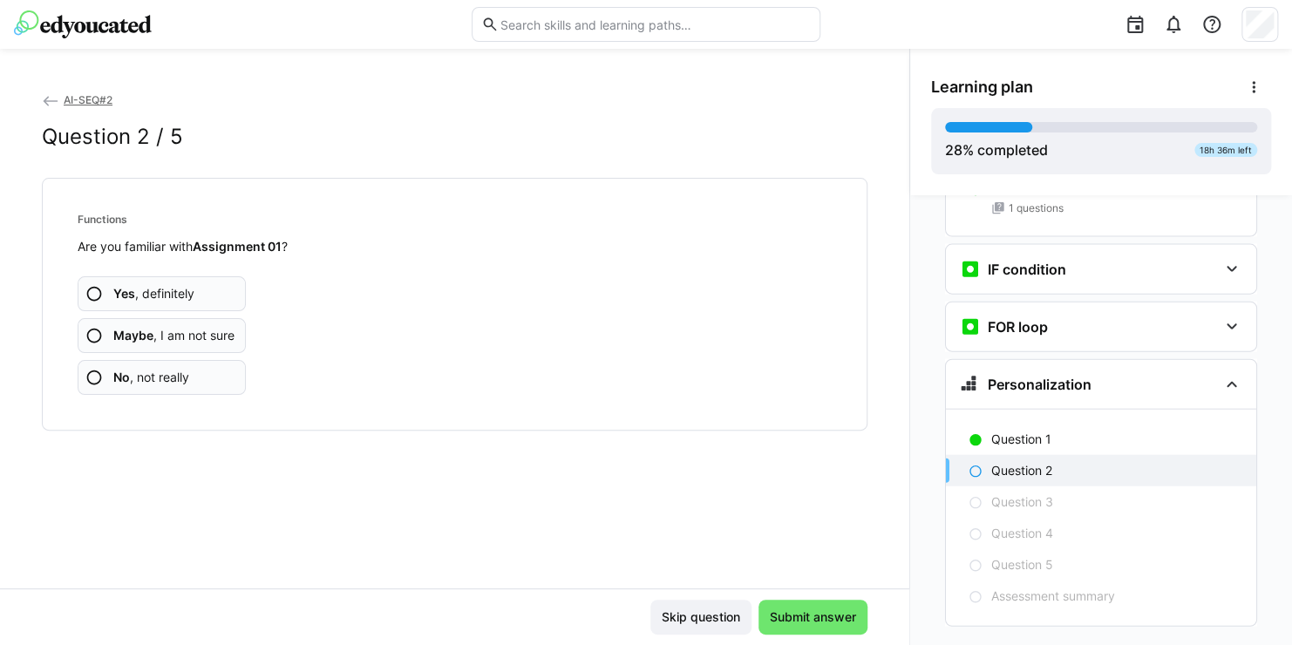
click at [142, 372] on span "No , not really" at bounding box center [151, 377] width 76 height 17
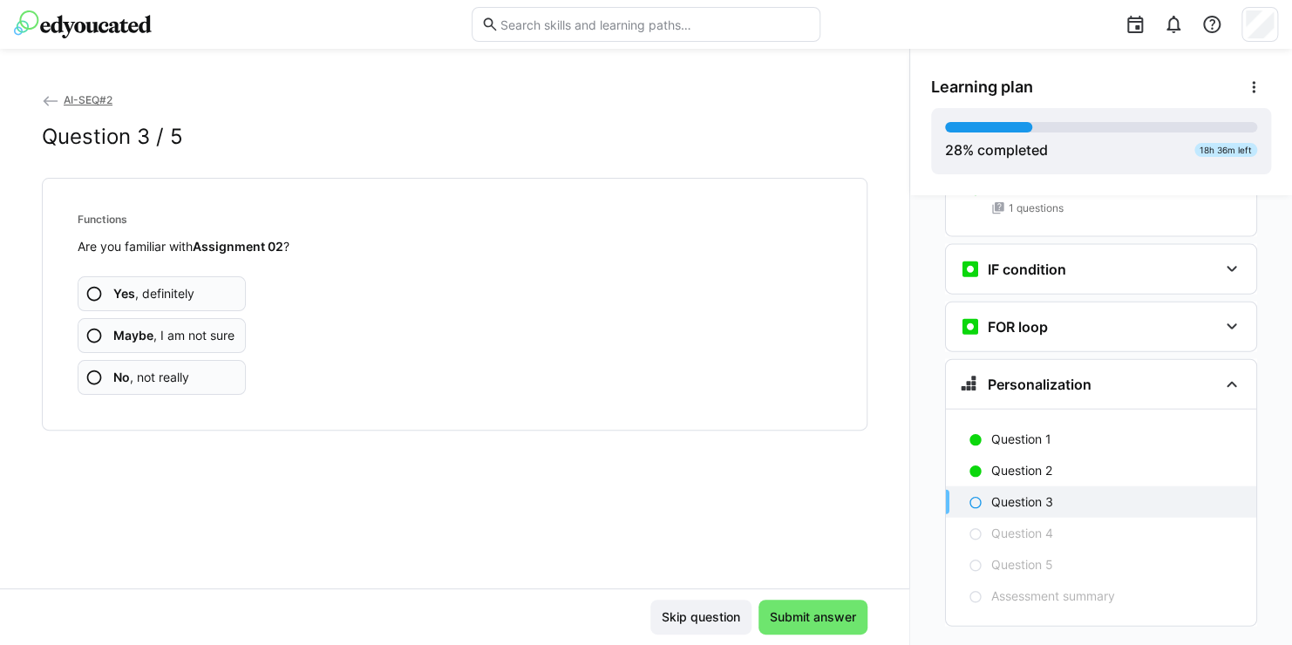
click at [138, 384] on span "No , not really" at bounding box center [151, 377] width 76 height 17
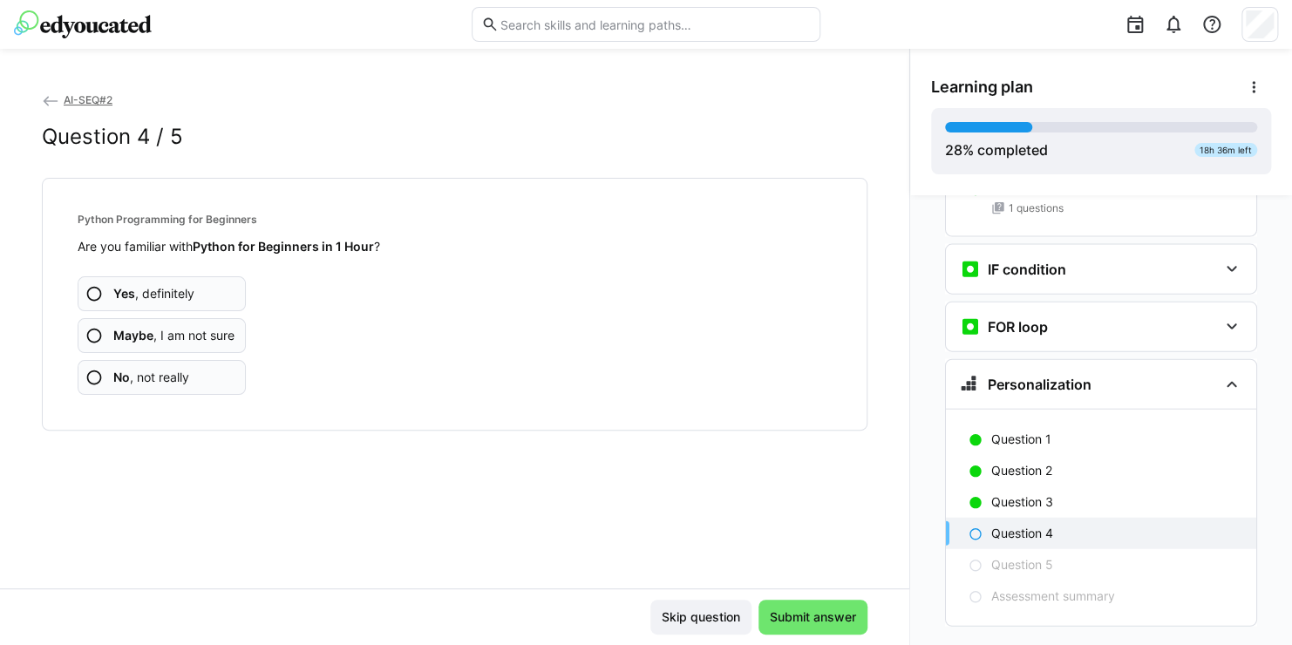
click at [113, 293] on b "Yes" at bounding box center [124, 293] width 22 height 15
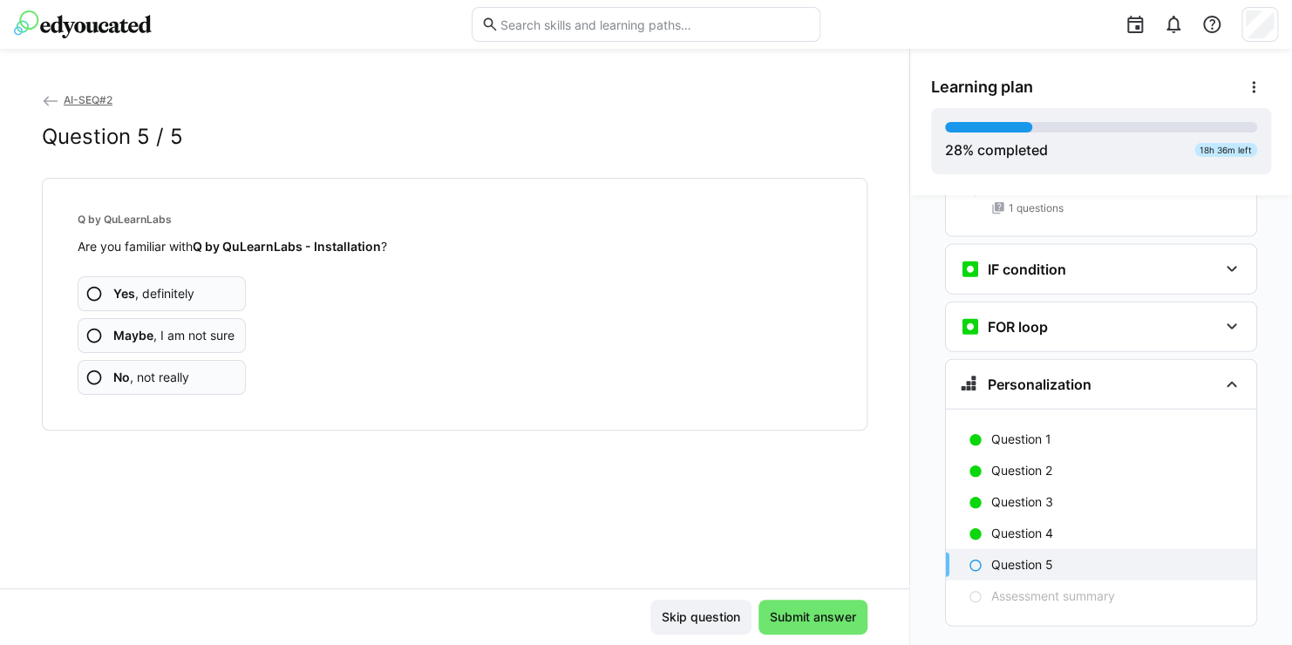
click at [167, 376] on span "No , not really" at bounding box center [151, 377] width 76 height 17
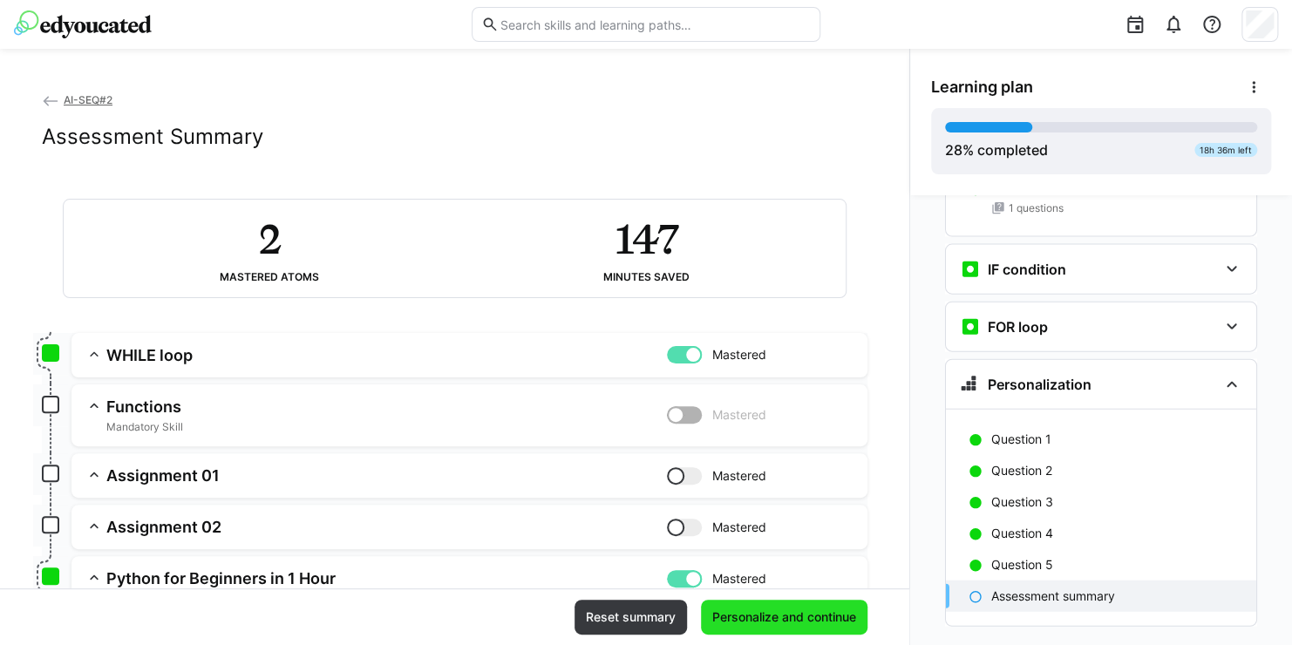
click at [757, 621] on span "Personalize and continue" at bounding box center [783, 616] width 149 height 17
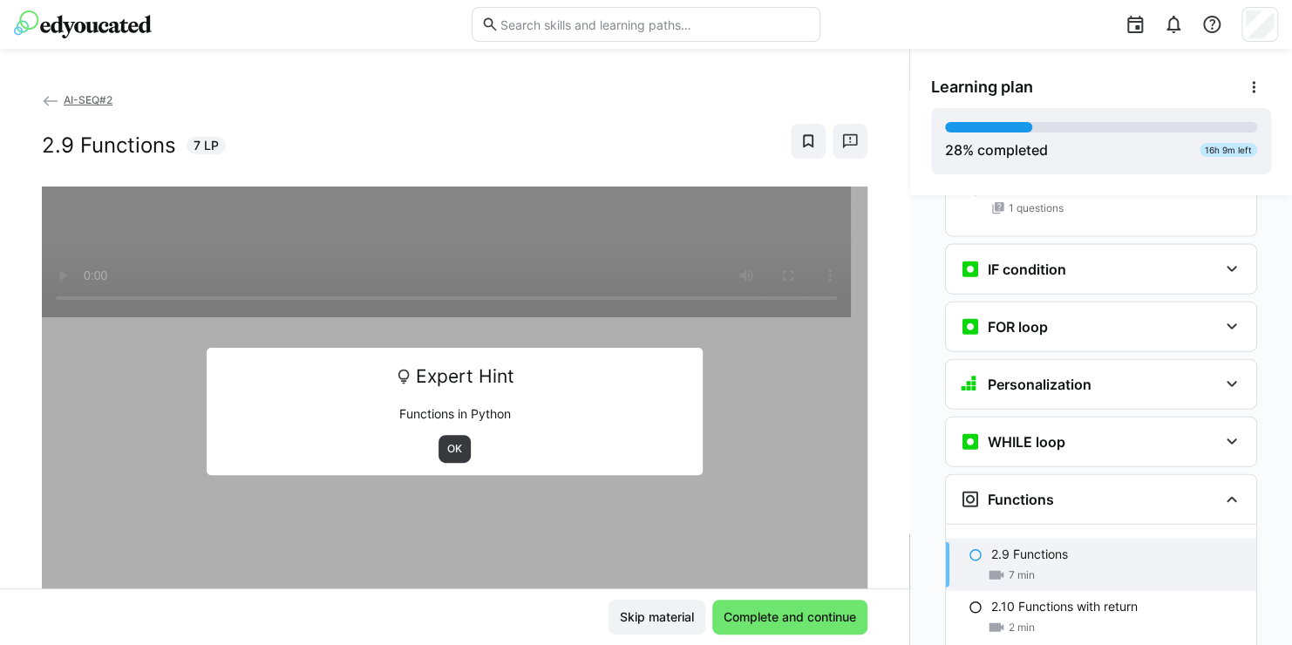
scroll to position [2197, 0]
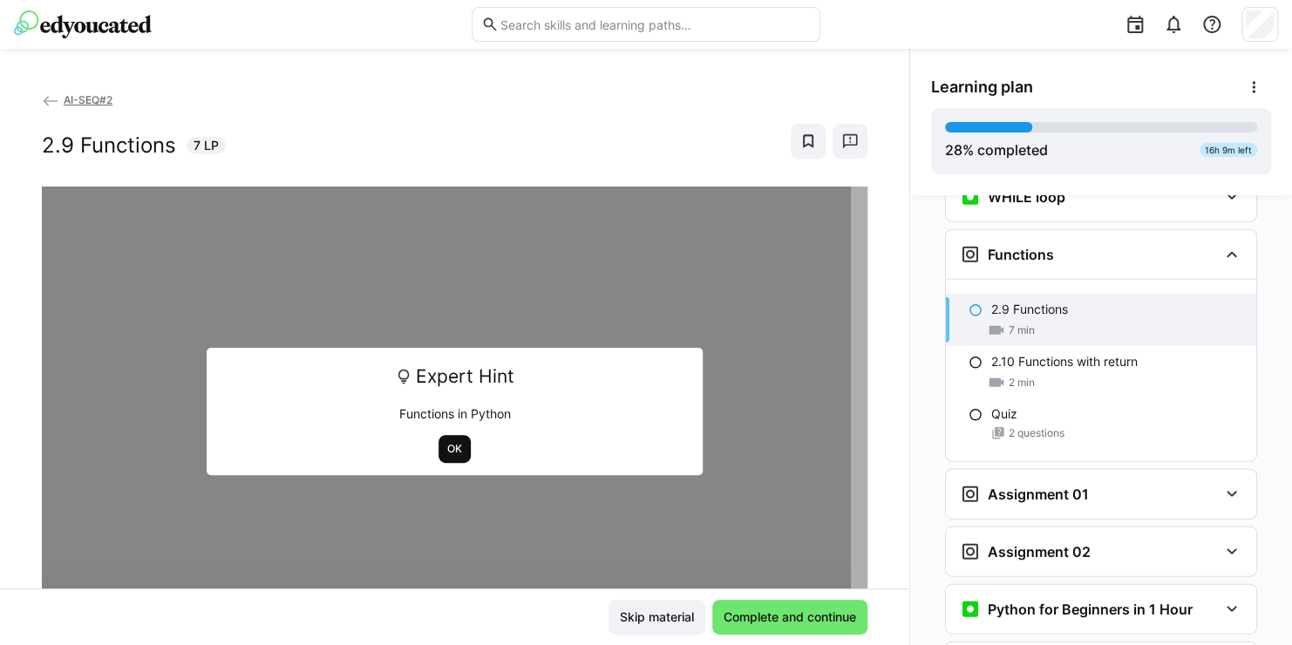
click at [445, 447] on span "OK" at bounding box center [454, 449] width 18 height 14
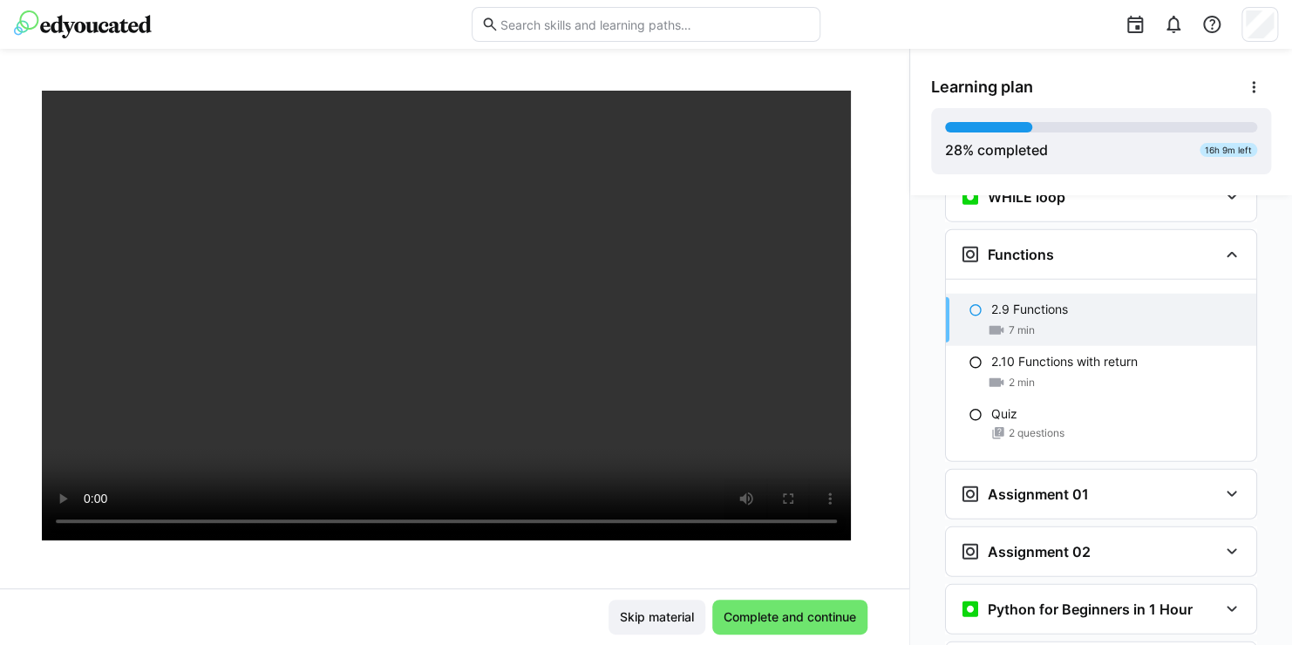
scroll to position [105, 0]
